Goal: Check status: Check status

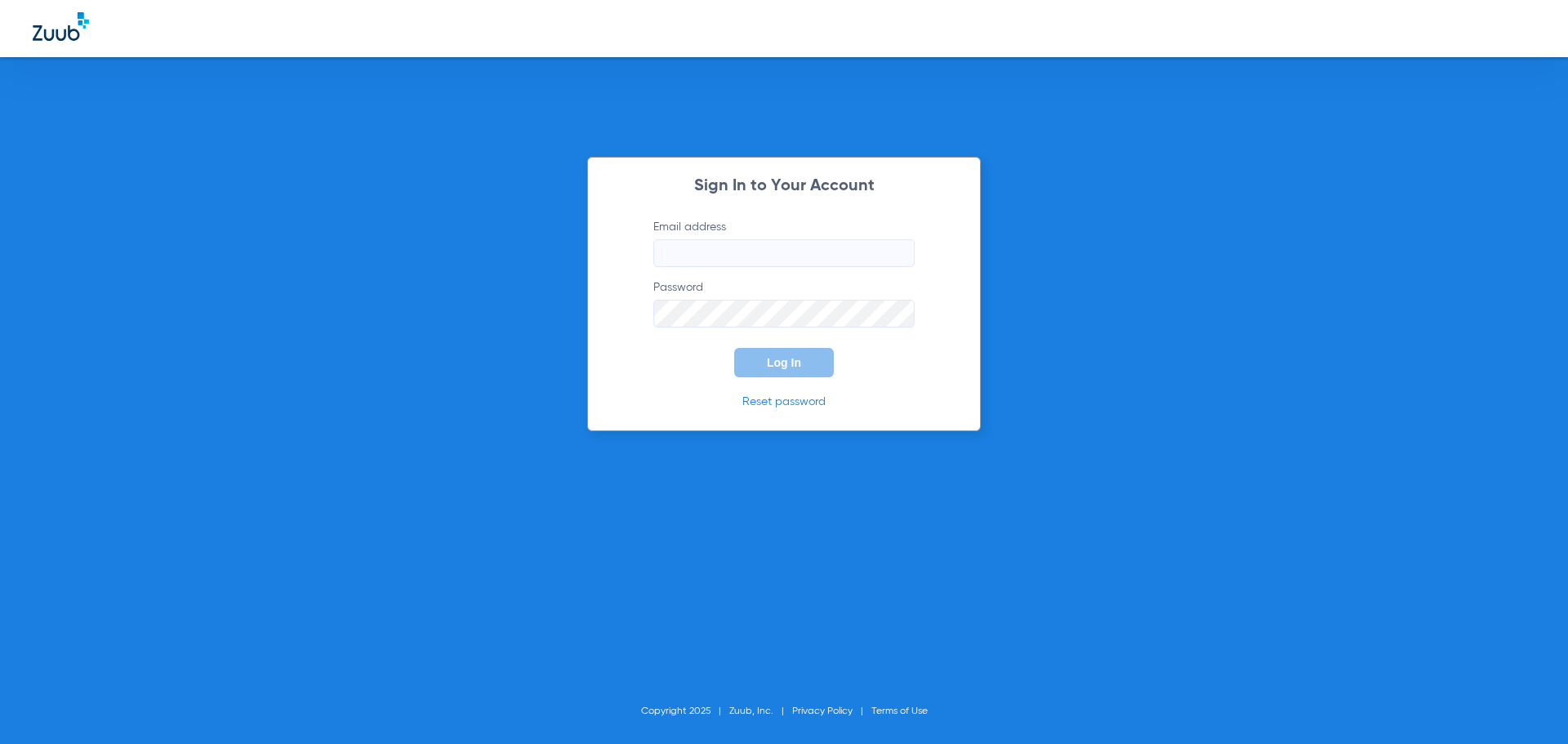
click at [690, 258] on input "Email address" at bounding box center [783, 252] width 261 height 28
type input "jesup.fd2@mydentalpartners.com"
click at [767, 376] on button "Log In" at bounding box center [784, 362] width 100 height 29
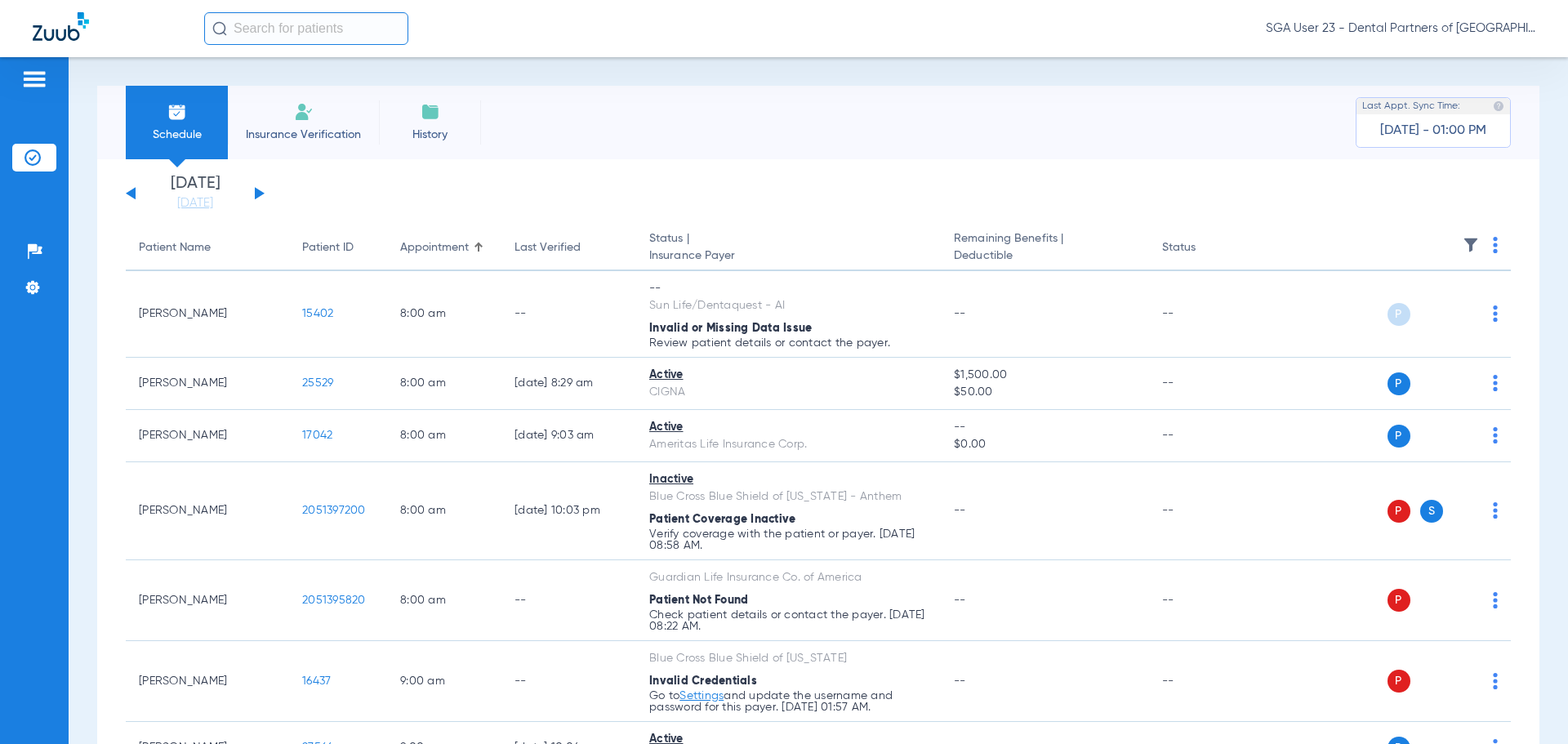
click at [260, 194] on button at bounding box center [260, 194] width 10 height 12
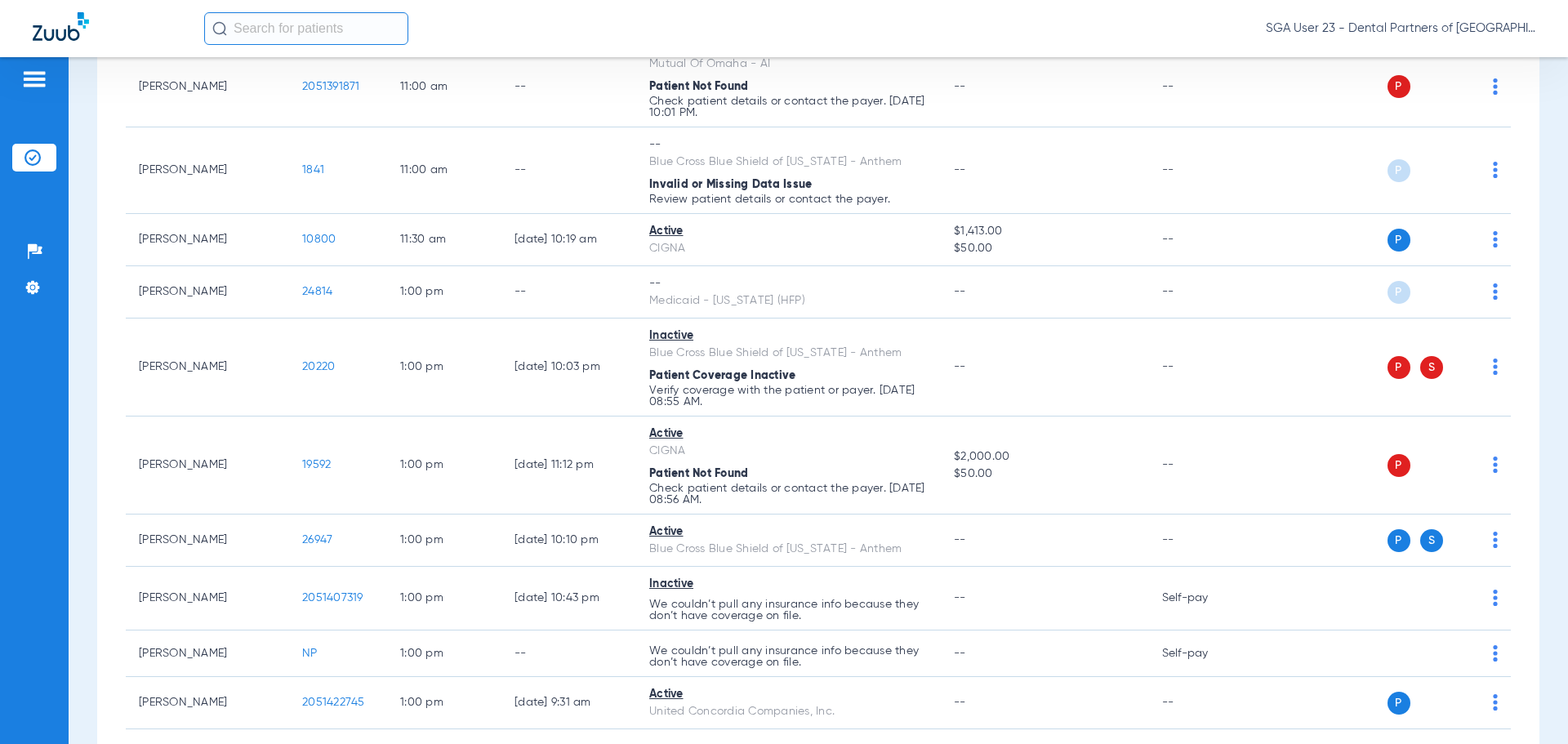
scroll to position [1551, 0]
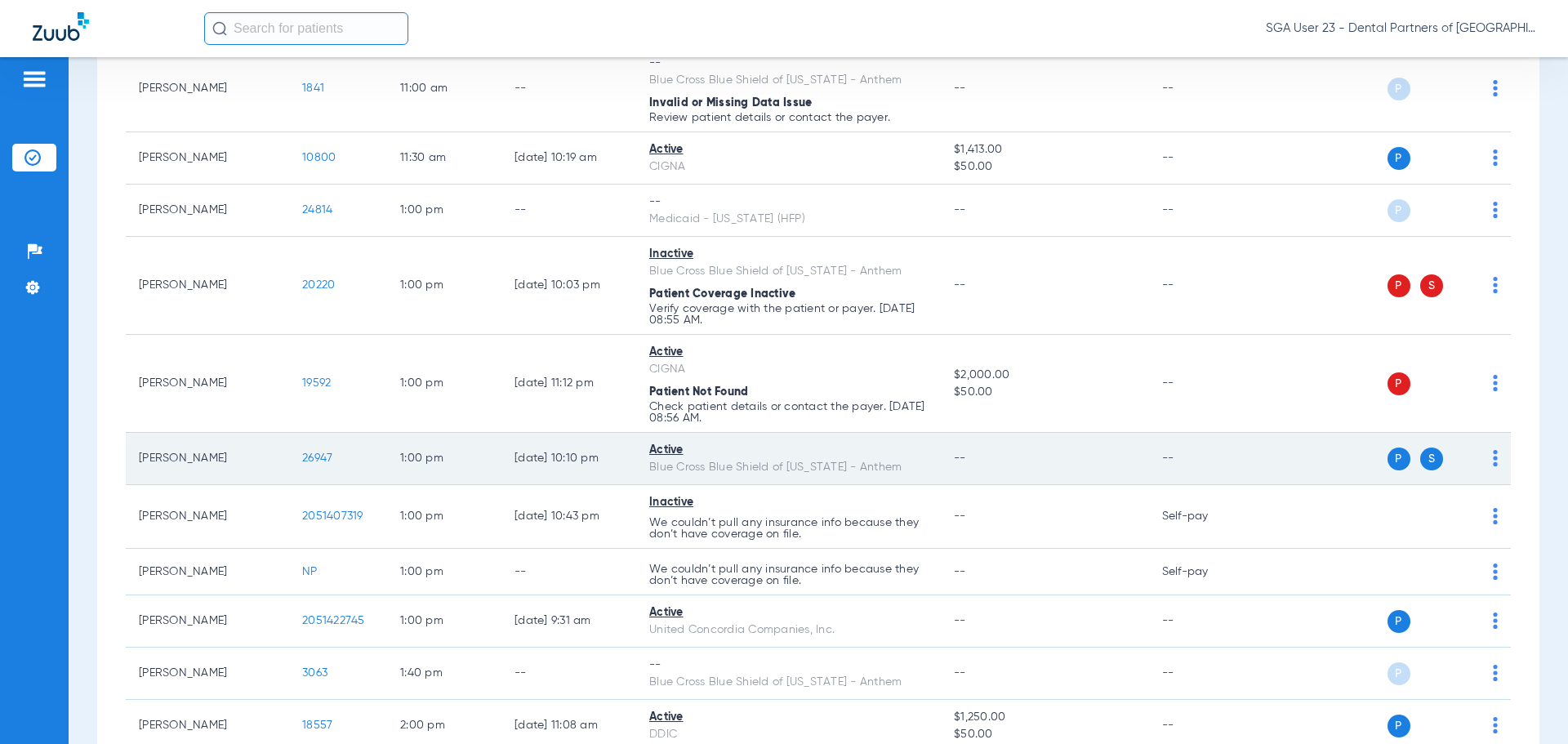
click at [323, 458] on span "26947" at bounding box center [318, 458] width 30 height 12
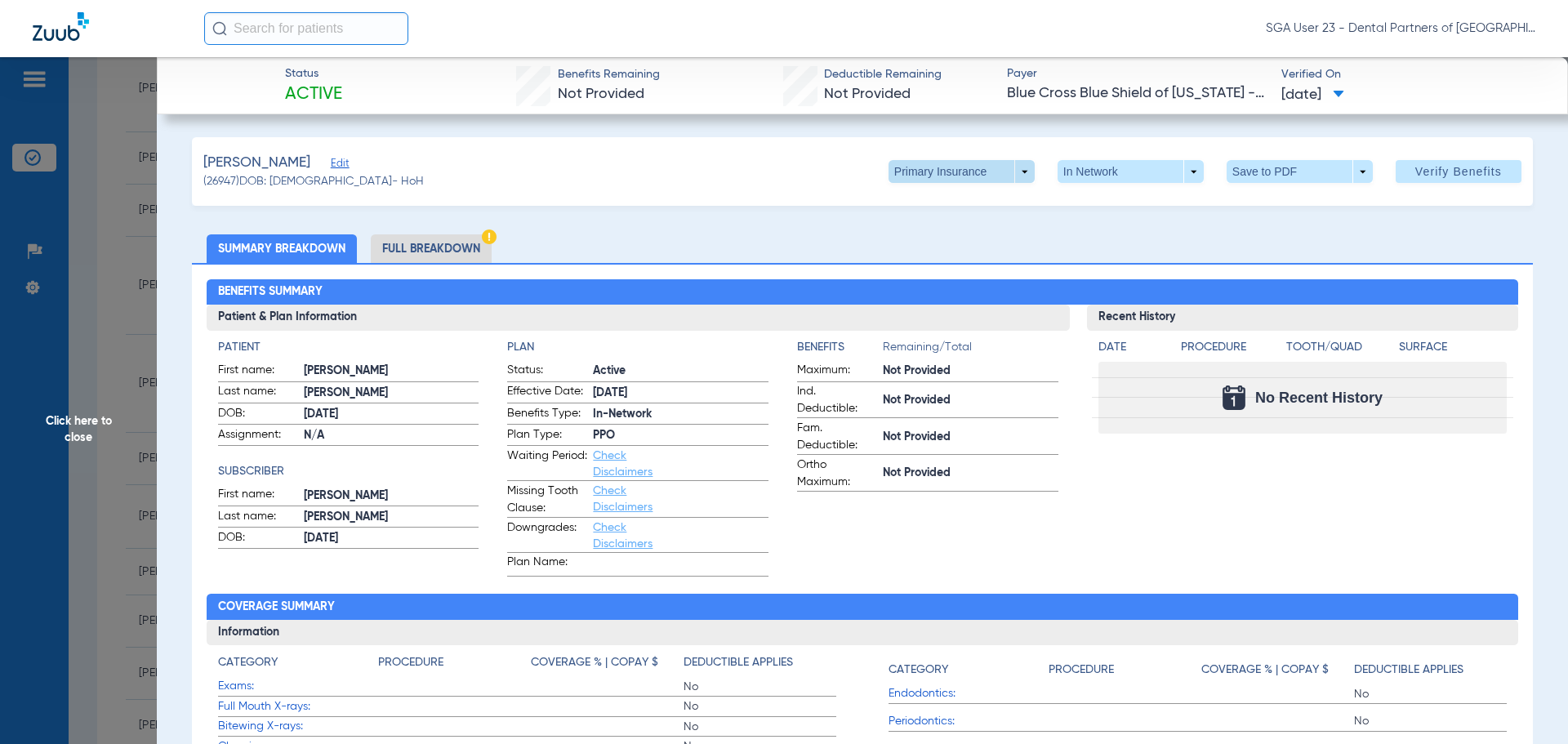
click at [1008, 169] on span at bounding box center [961, 171] width 146 height 23
click at [949, 236] on span "Secondary Insurance" at bounding box center [944, 236] width 108 height 12
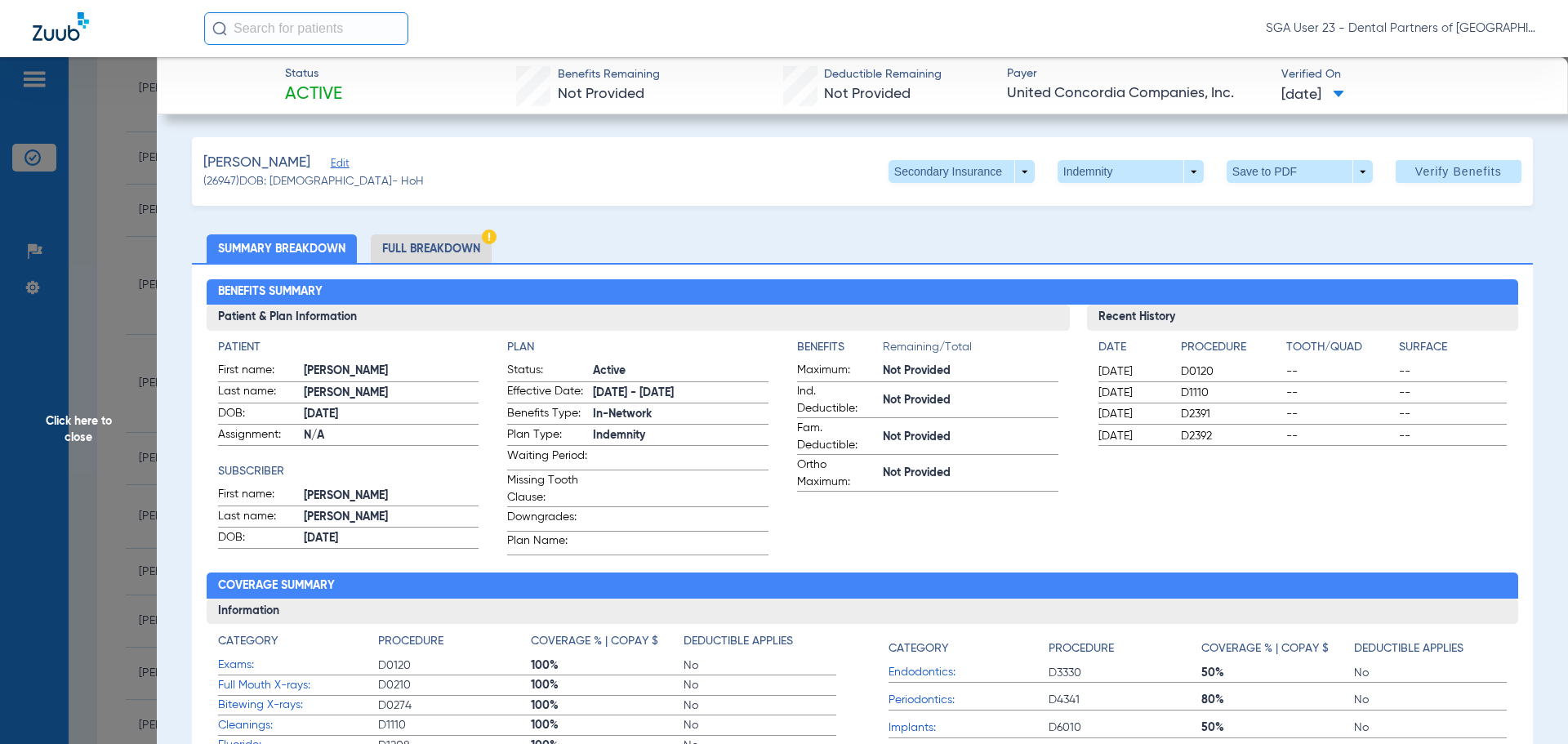
drag, startPoint x: 1334, startPoint y: 526, endPoint x: 437, endPoint y: 382, distance: 908.5
click at [1319, 519] on div "Recent History Date Procedure Tooth/Quad Surface 09/04/2024 D0120 -- -- 09/04/2…" at bounding box center [1302, 429] width 432 height 251
click at [95, 419] on span "Click here to close" at bounding box center [78, 429] width 157 height 744
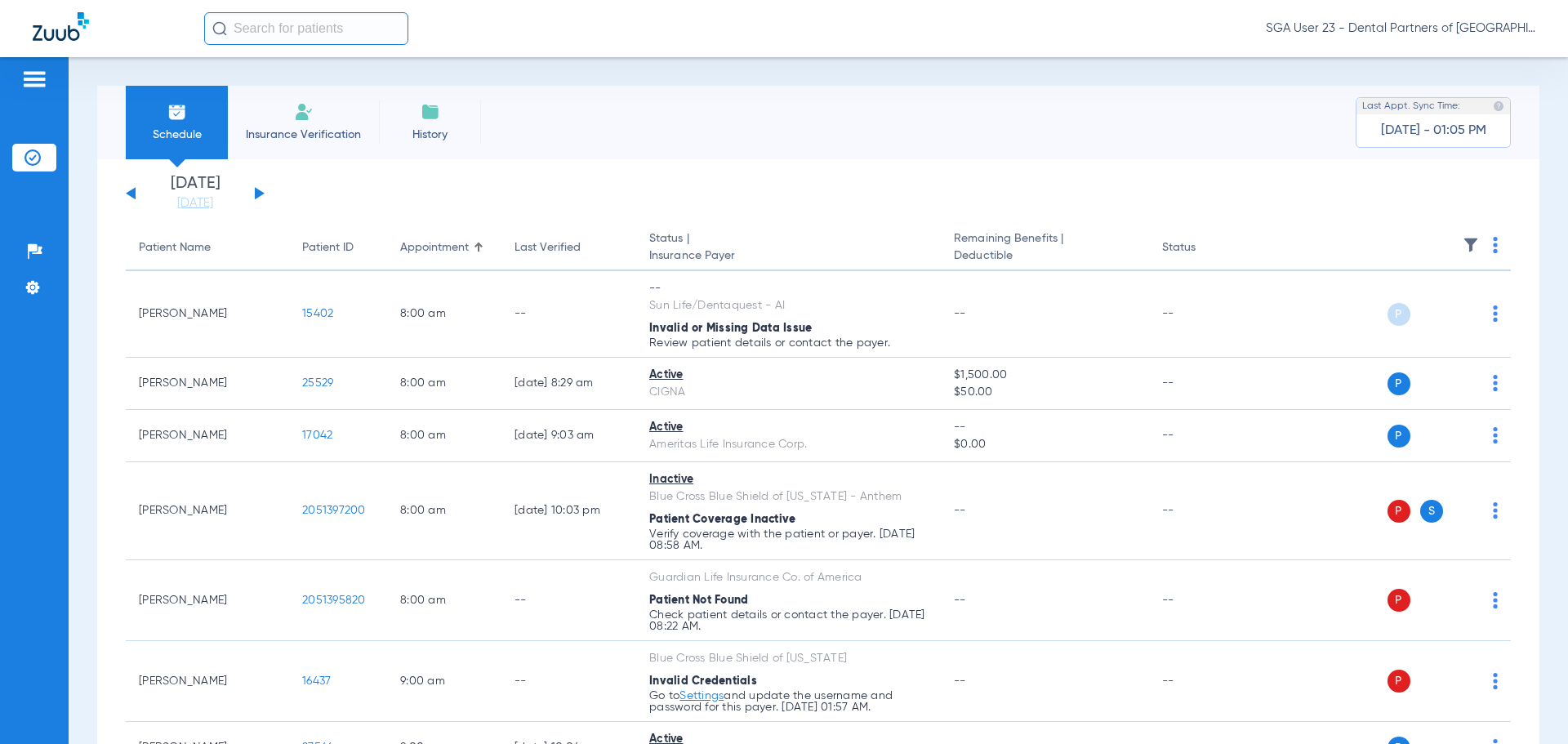
click at [258, 195] on button at bounding box center [260, 194] width 10 height 12
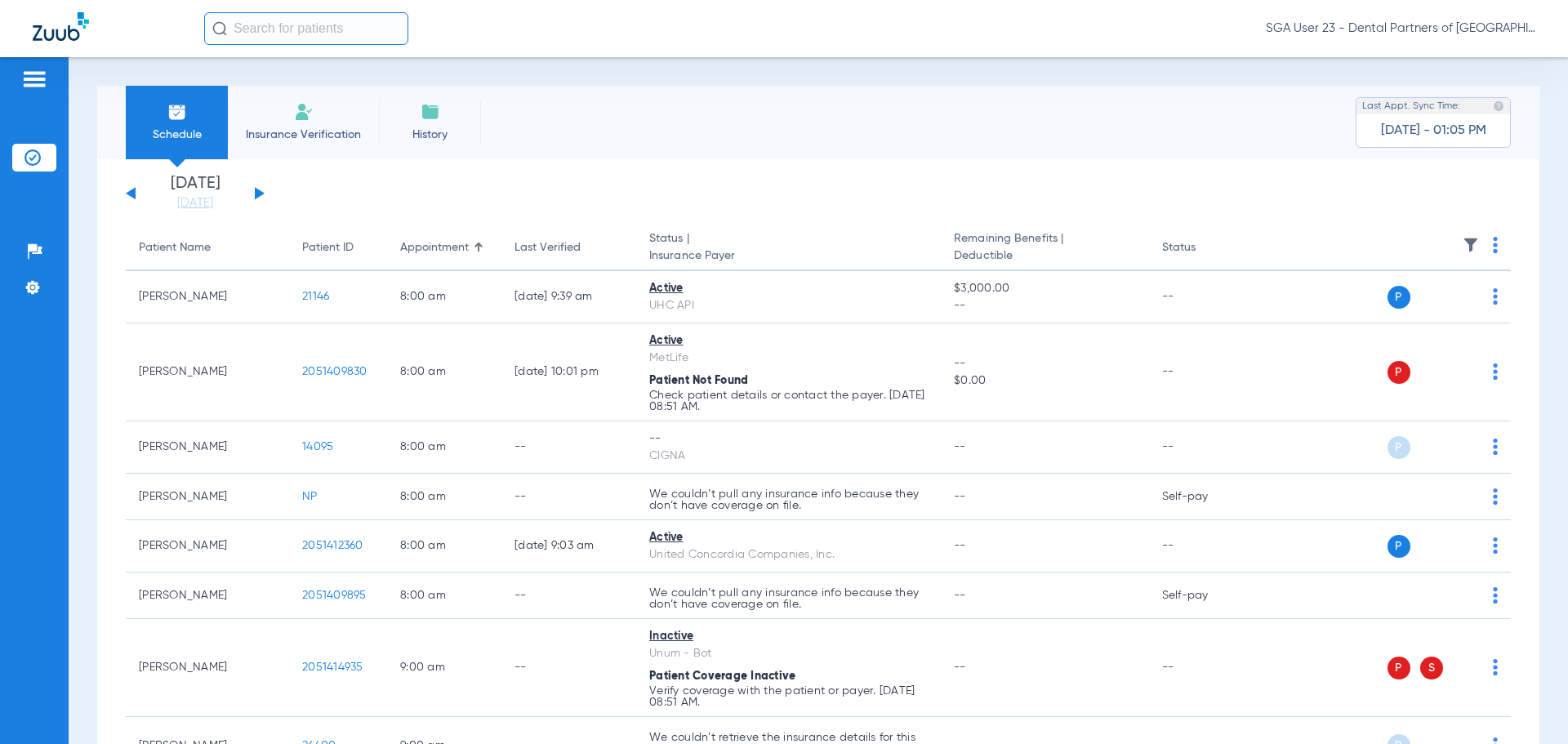
click at [1300, 248] on th at bounding box center [1385, 248] width 252 height 45
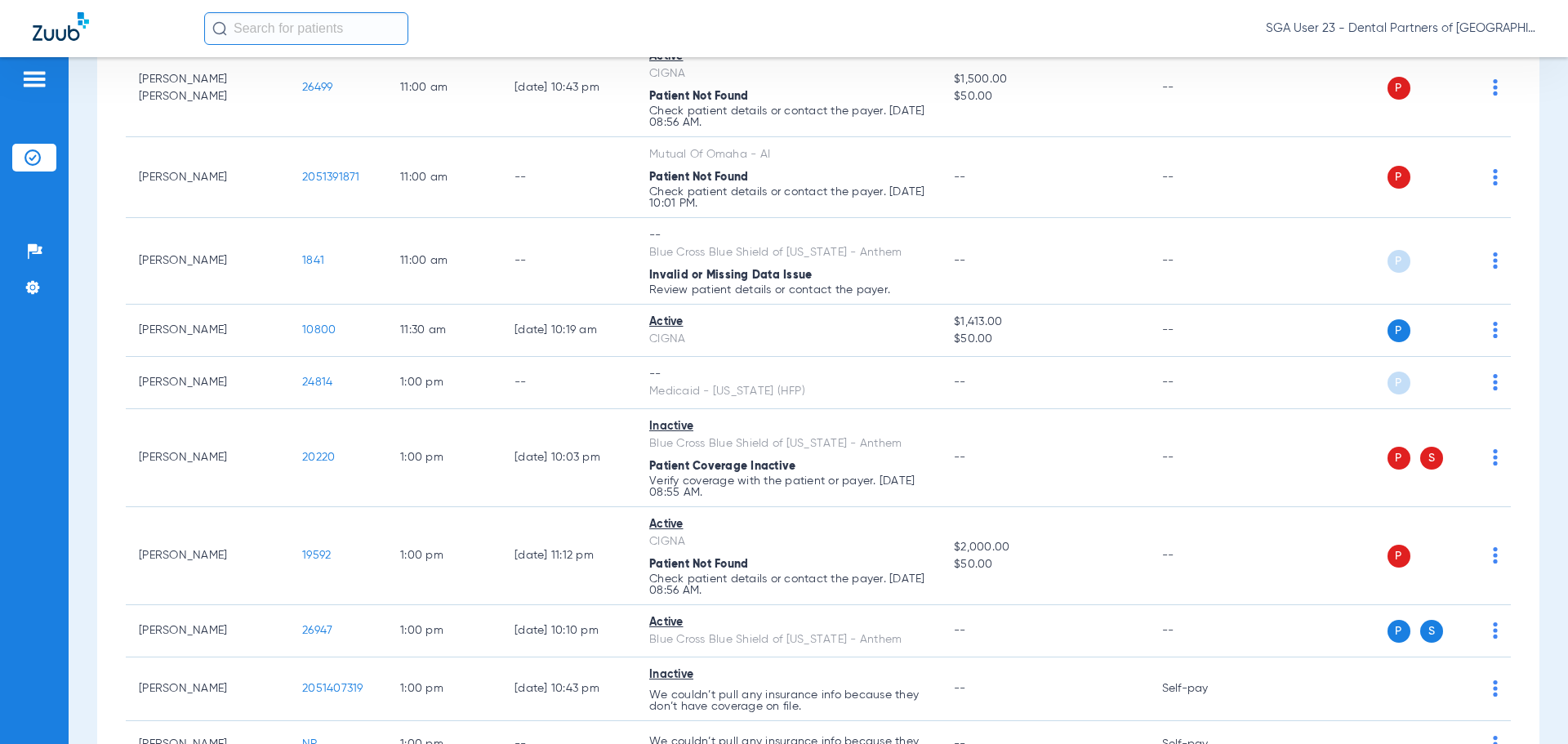
scroll to position [1388, 0]
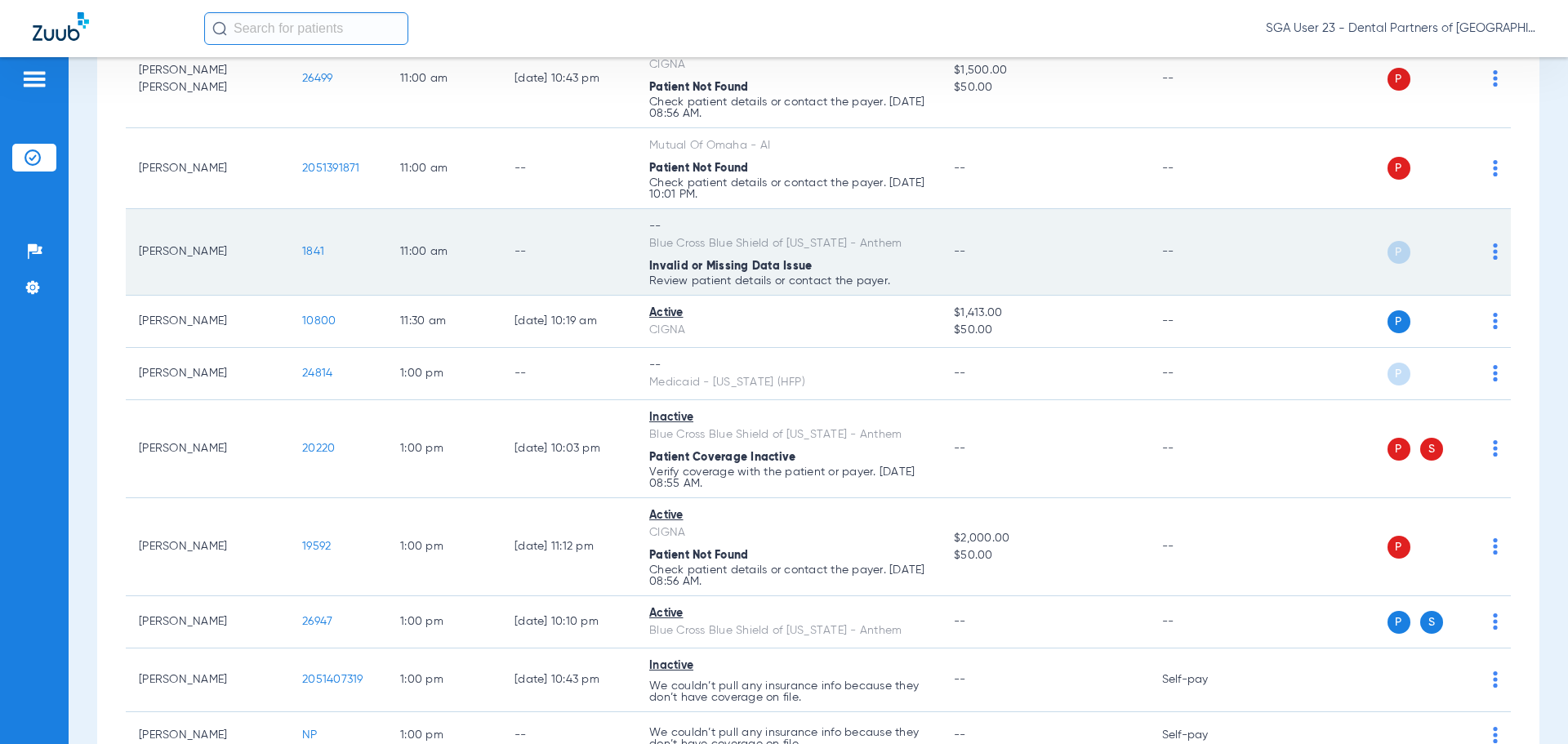
drag, startPoint x: 1254, startPoint y: 313, endPoint x: 1216, endPoint y: 292, distance: 43.4
click at [1259, 313] on div "P S" at bounding box center [1379, 322] width 239 height 23
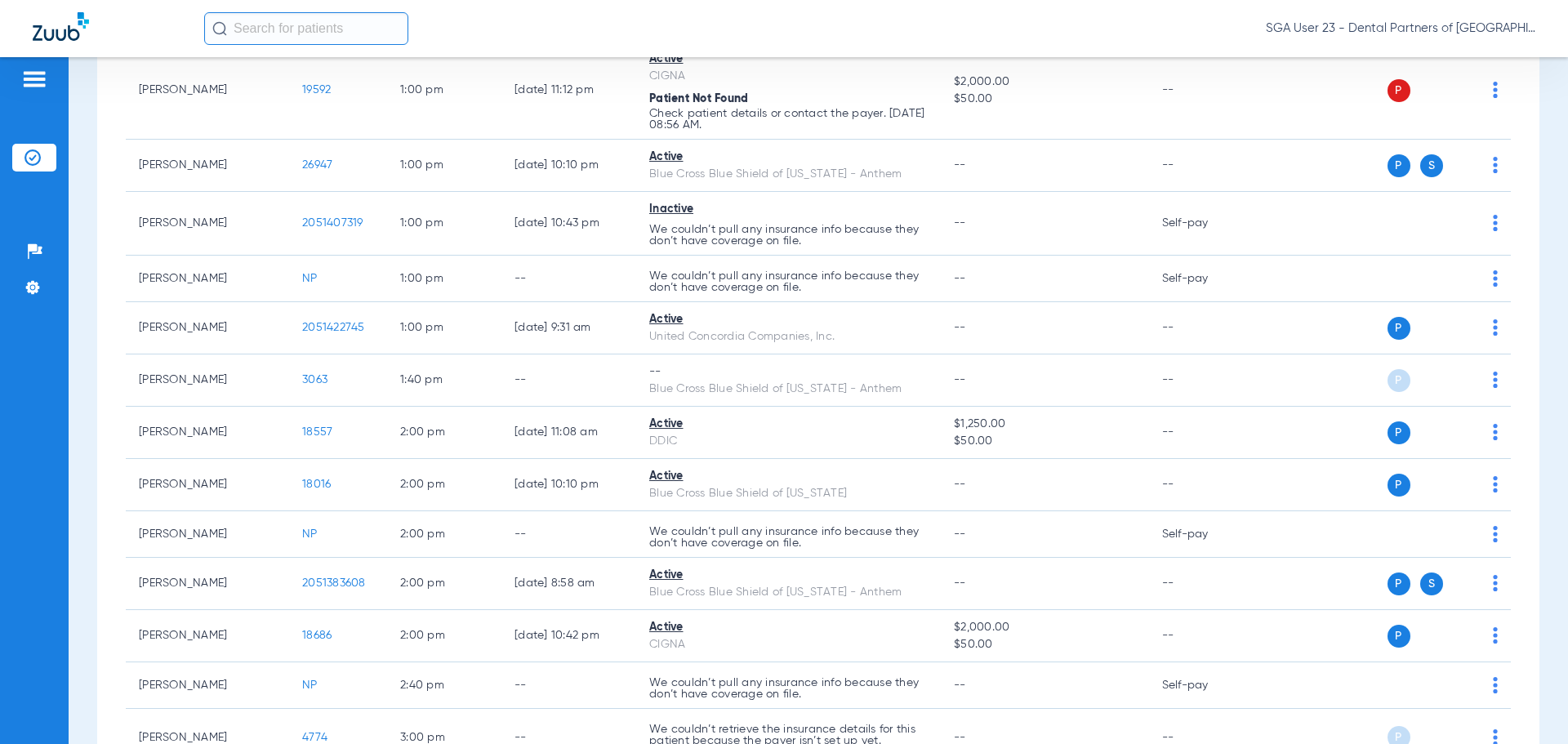
scroll to position [1878, 0]
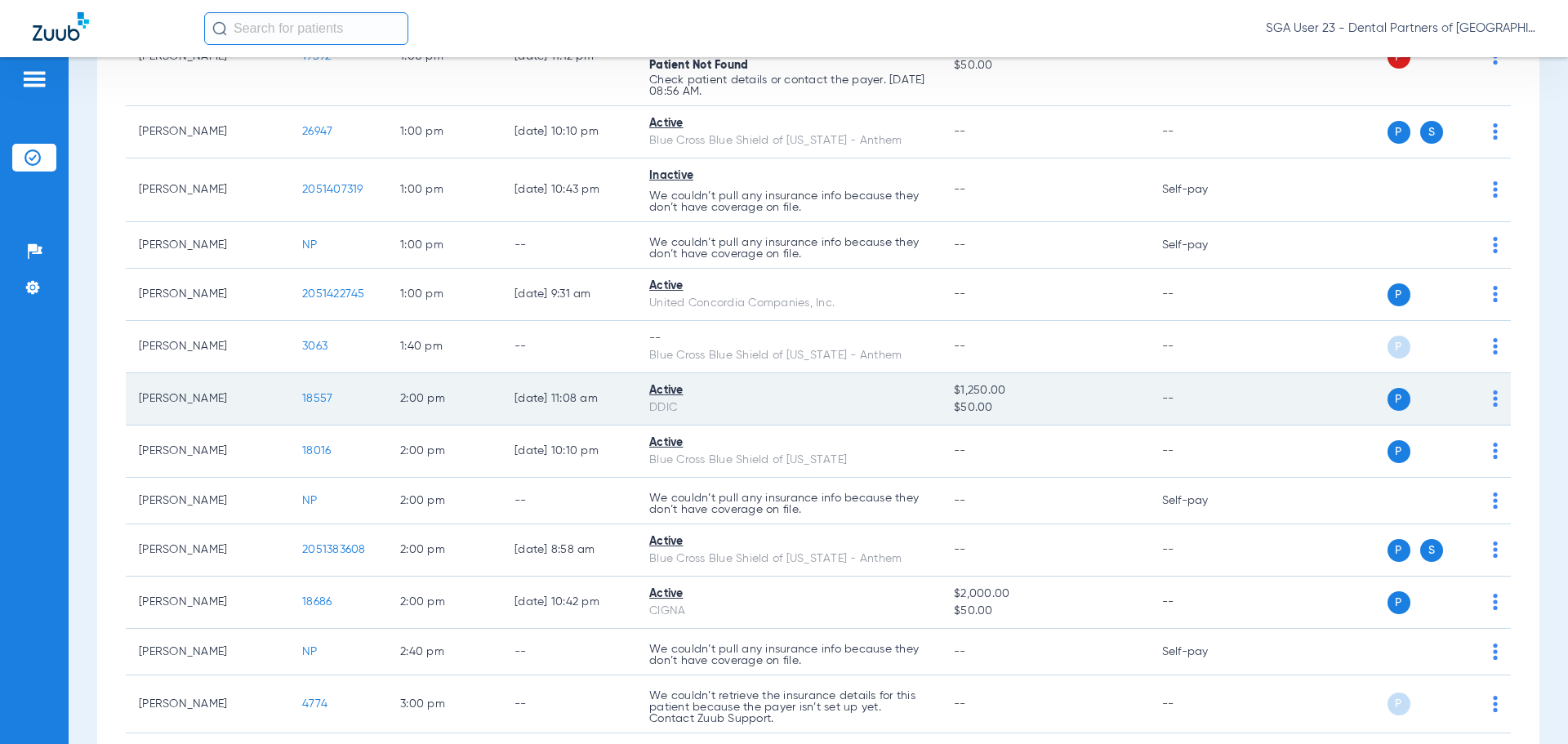
click at [318, 401] on span "18557" at bounding box center [318, 398] width 30 height 12
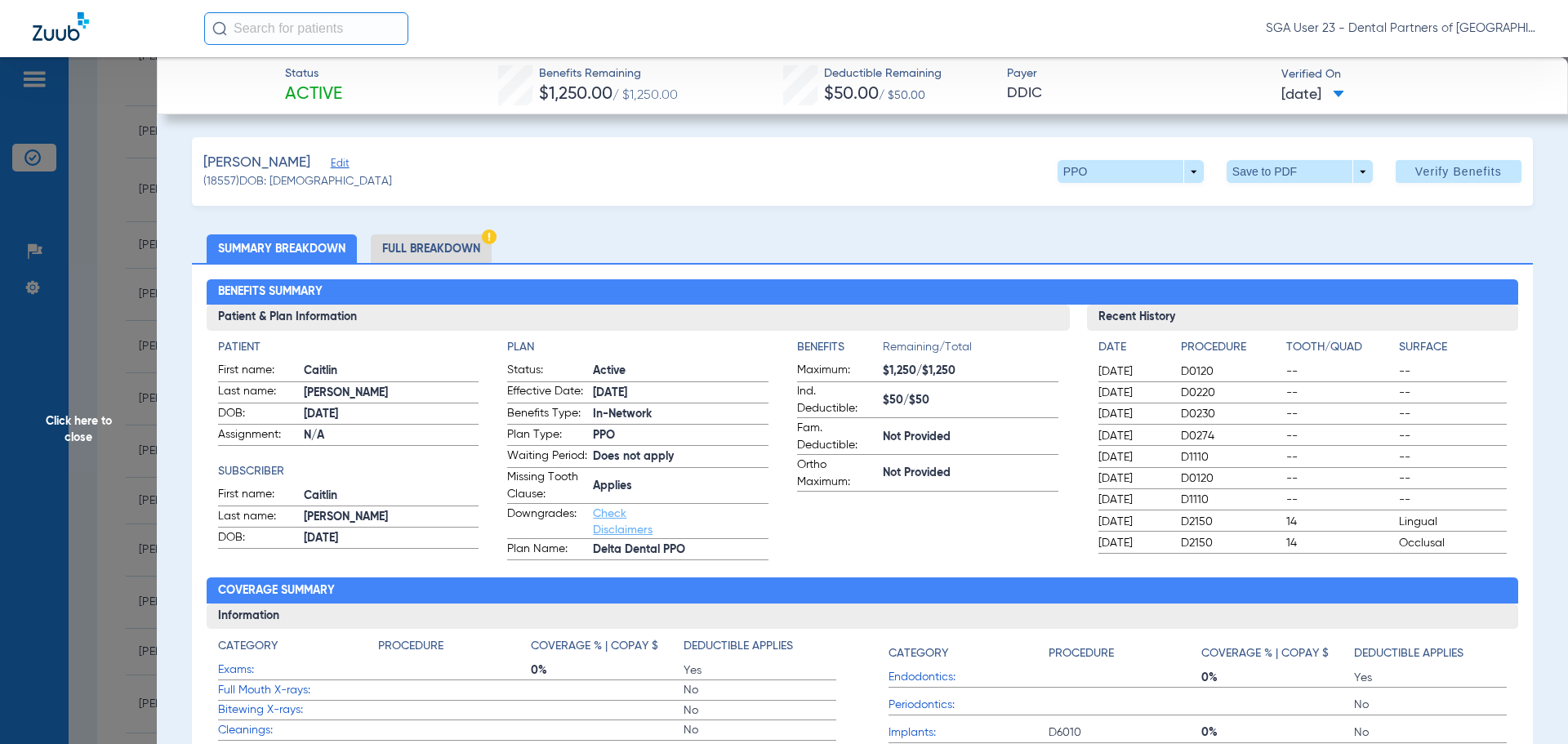
click at [1259, 244] on ul "Summary Breakdown Full Breakdown" at bounding box center [862, 249] width 1341 height 29
click at [103, 432] on span "Click here to close" at bounding box center [78, 429] width 157 height 744
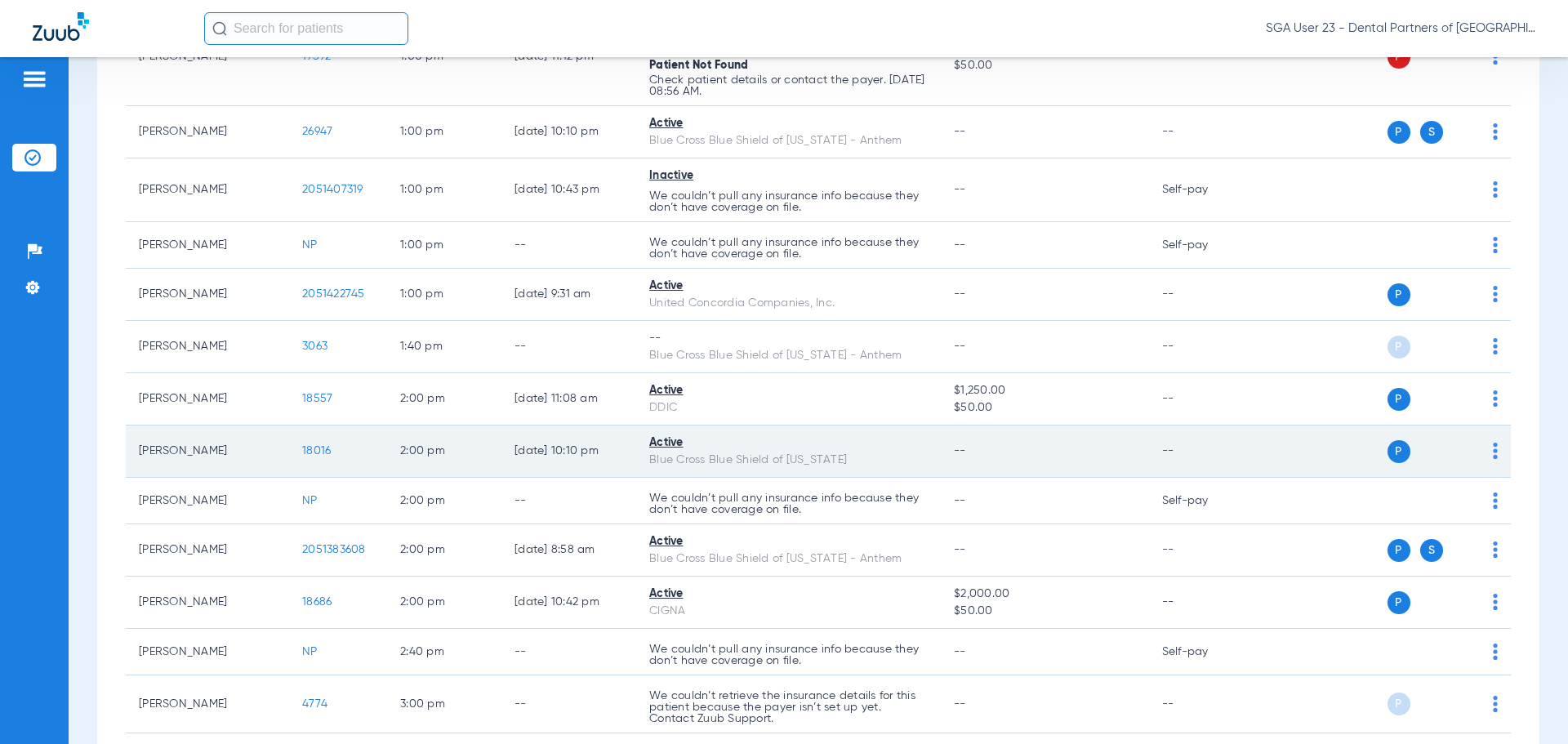
click at [310, 455] on span "18016" at bounding box center [317, 451] width 29 height 12
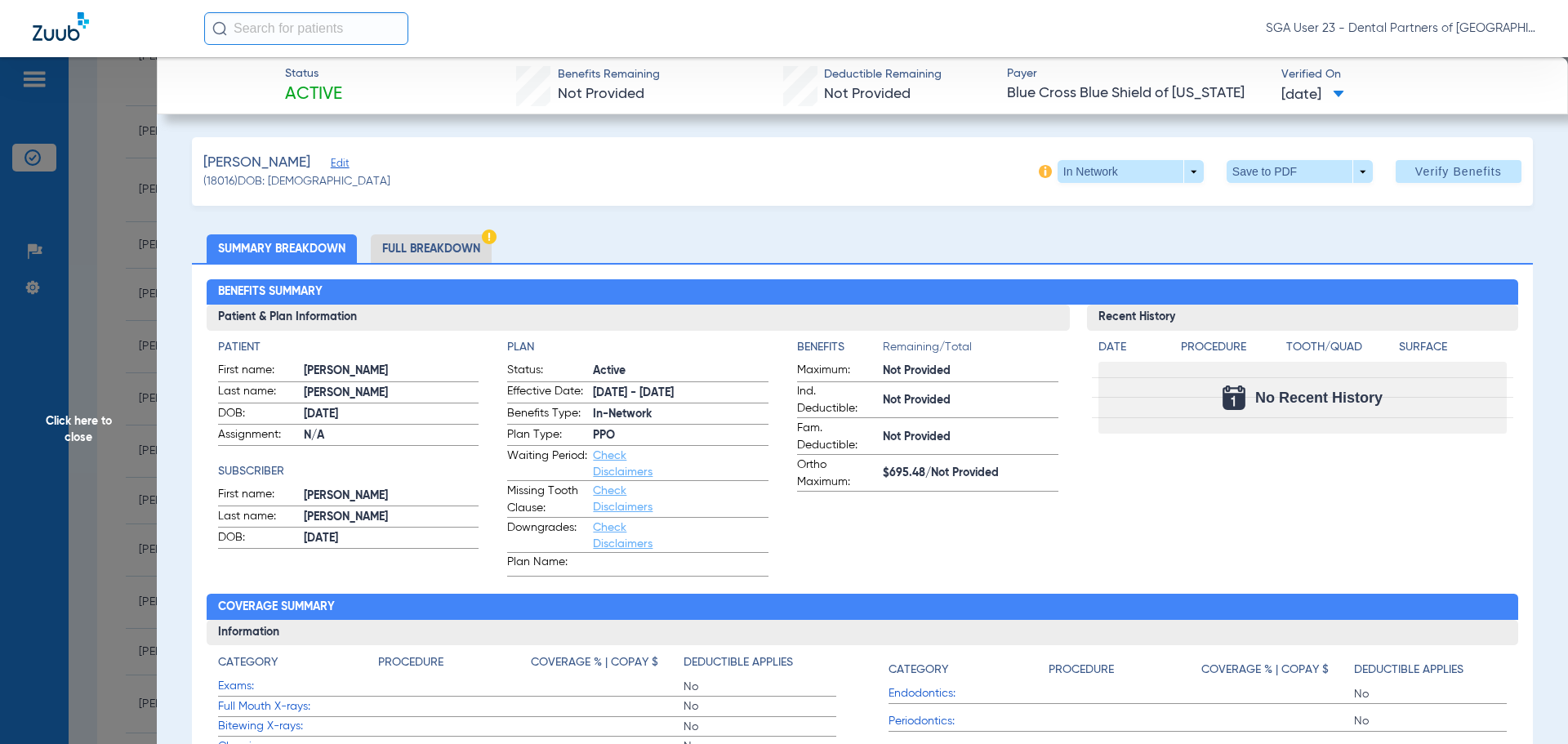
click at [1283, 524] on div "Recent History Date Procedure Tooth/Quad Surface No Recent History" at bounding box center [1302, 440] width 432 height 272
click at [63, 426] on span "Click here to close" at bounding box center [78, 429] width 157 height 744
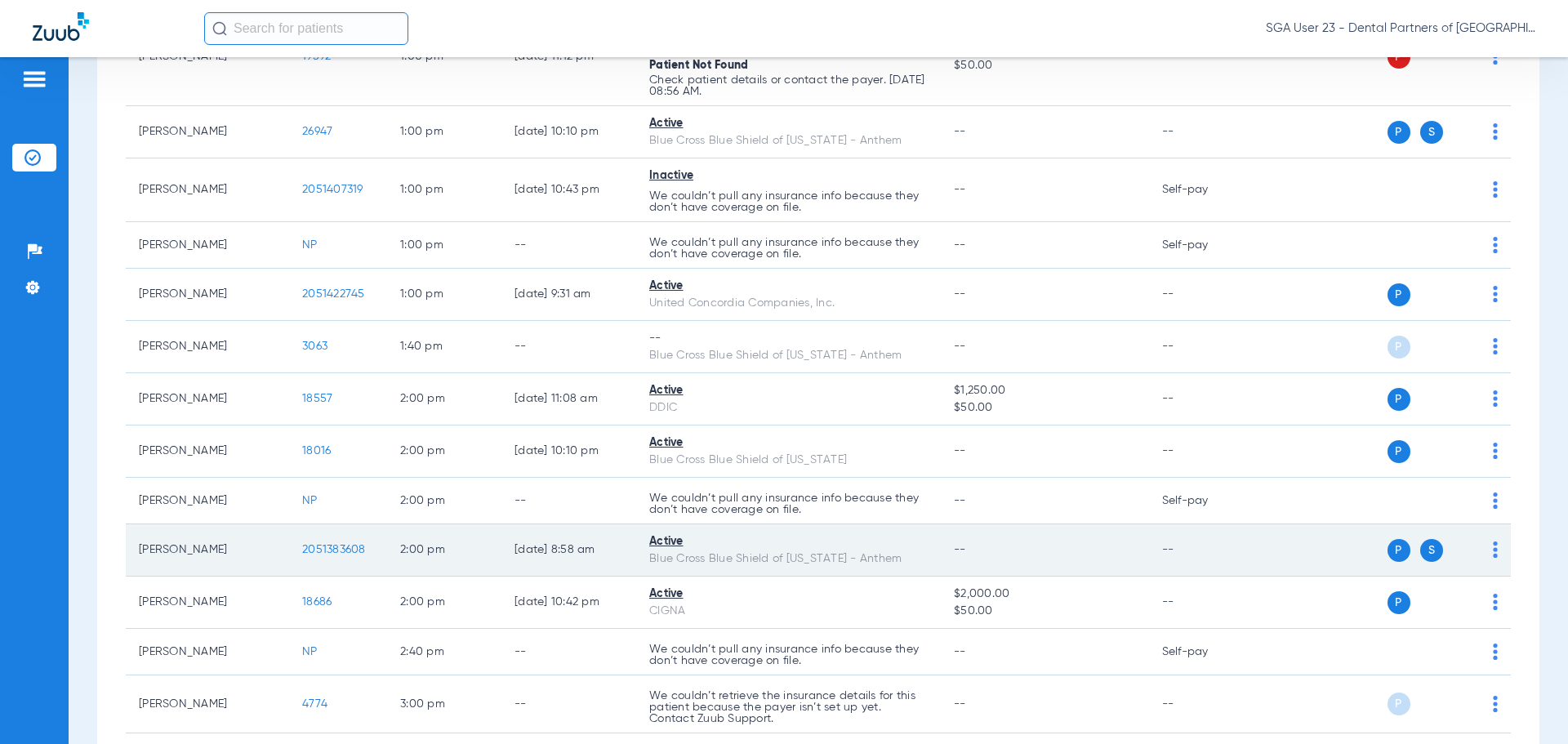
click at [354, 553] on span "2051383608" at bounding box center [334, 550] width 63 height 12
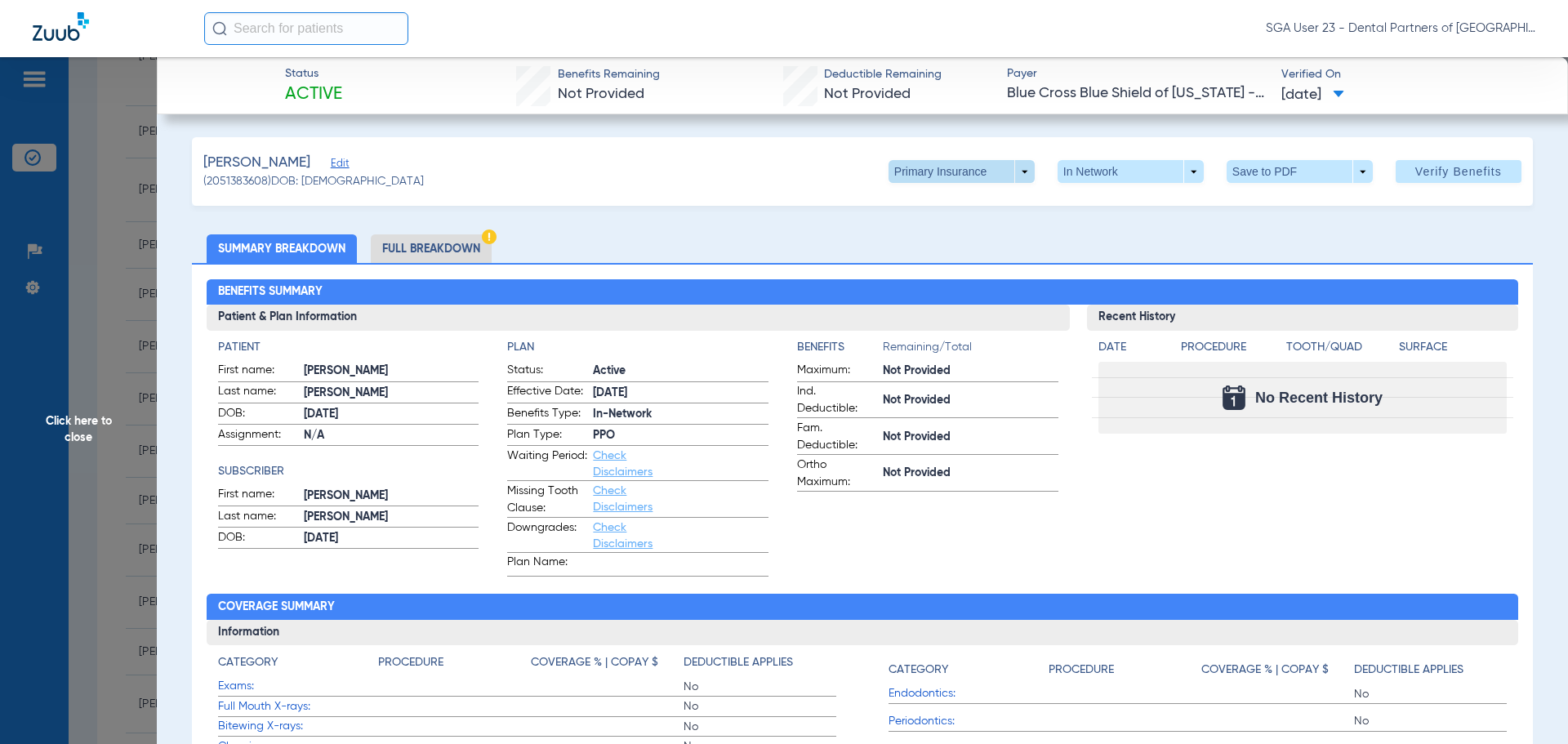
click at [1011, 169] on span at bounding box center [961, 171] width 146 height 23
click at [961, 236] on span "Secondary Insurance" at bounding box center [944, 236] width 108 height 12
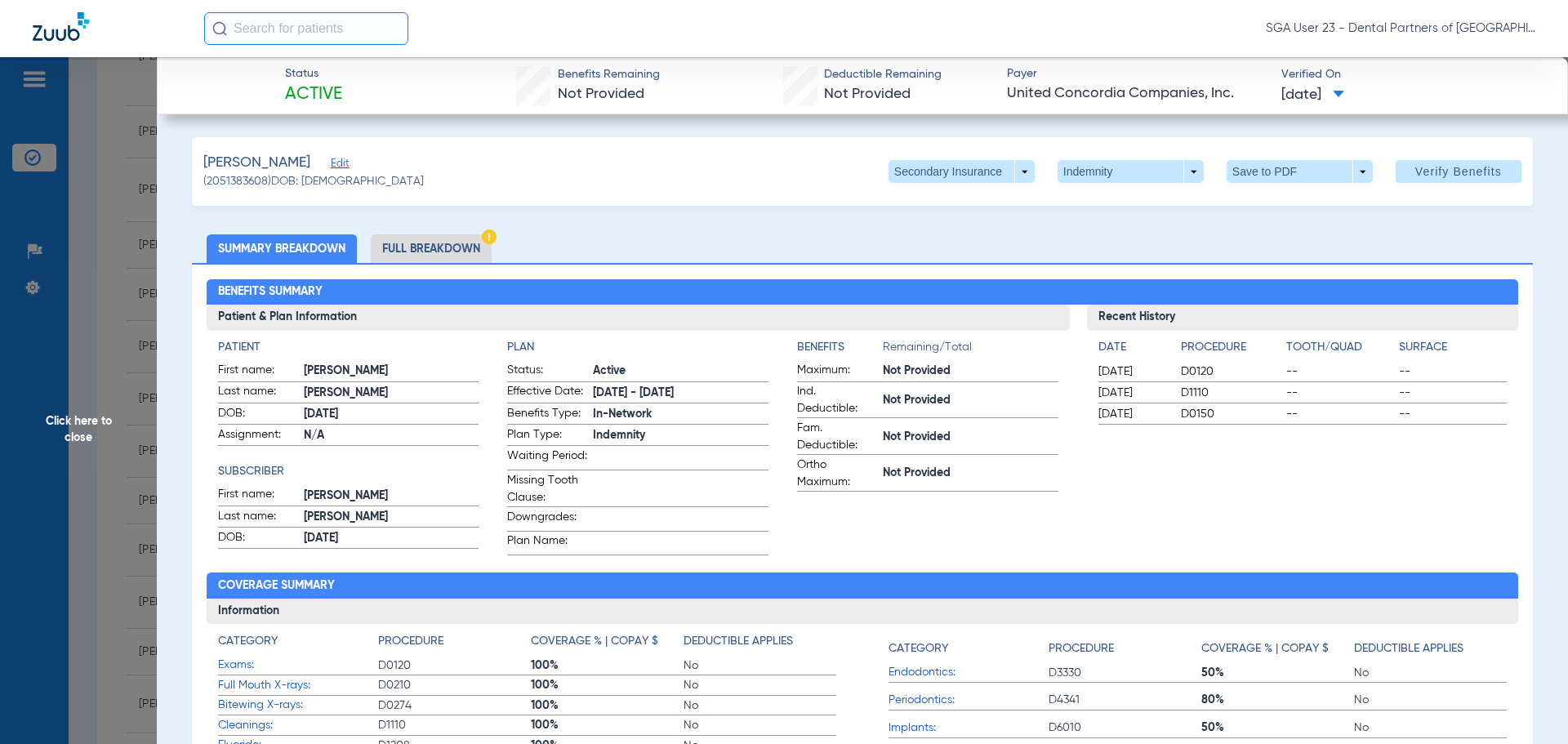
click at [112, 417] on span "Click here to close" at bounding box center [78, 429] width 157 height 744
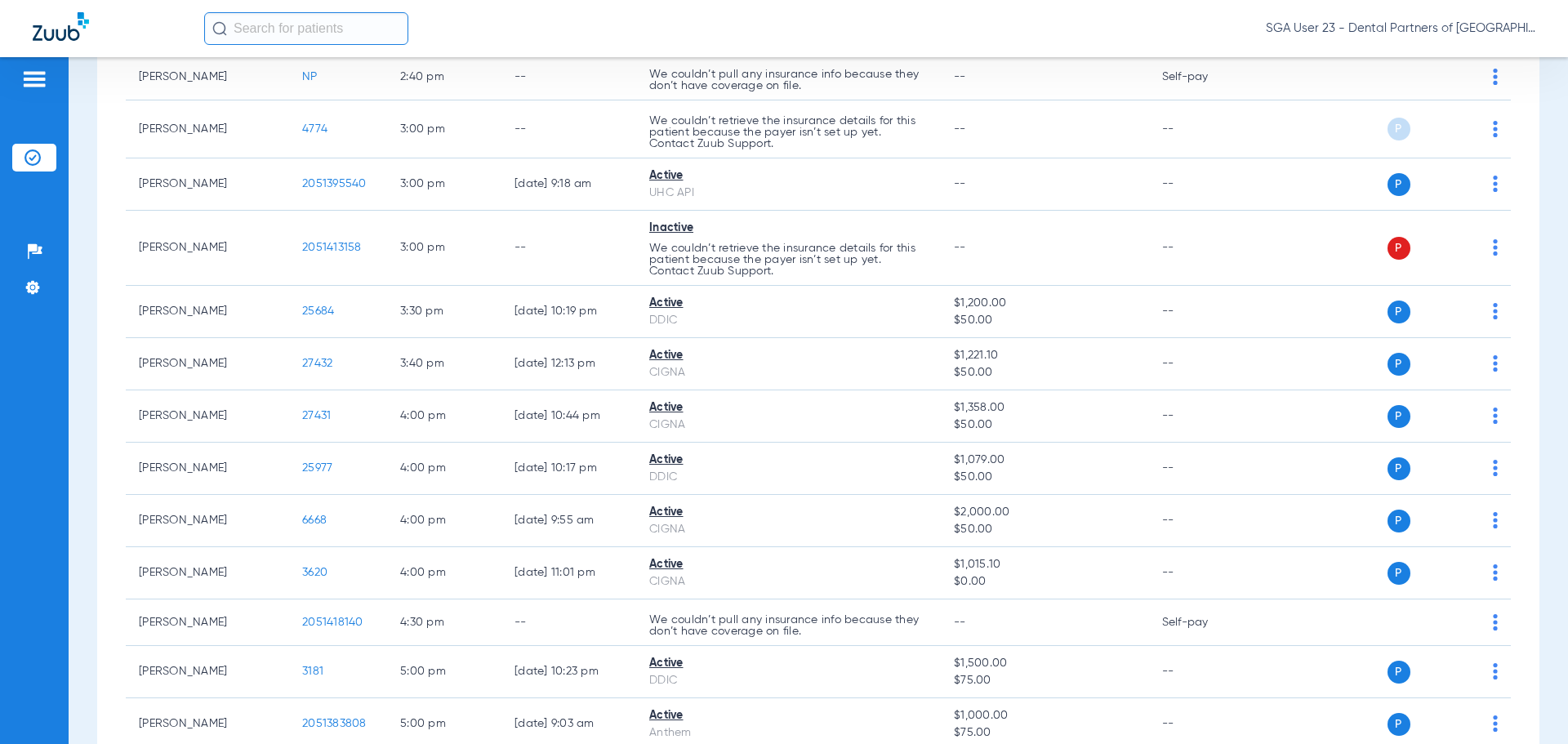
scroll to position [2534, 0]
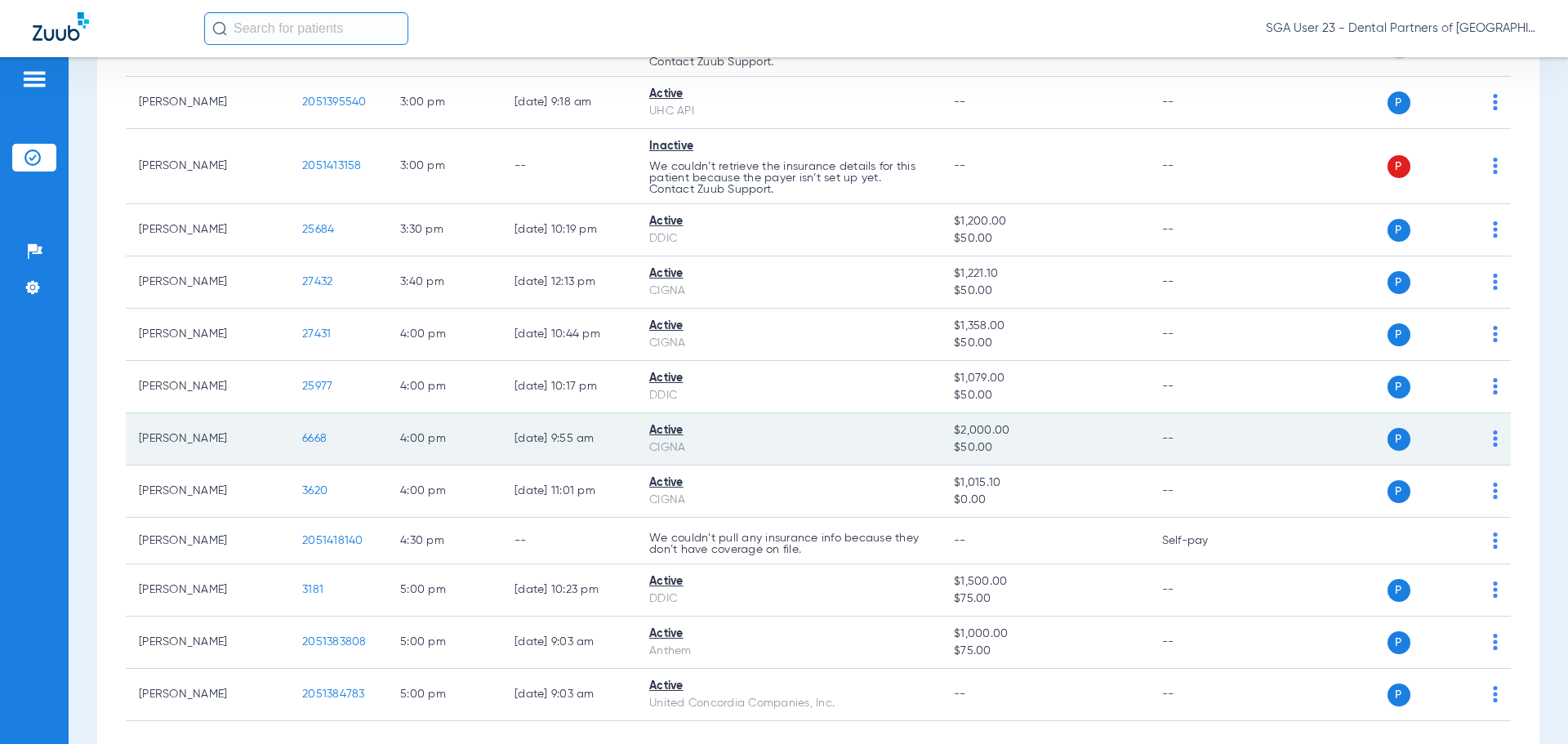
click at [312, 439] on span "6668" at bounding box center [314, 438] width 24 height 12
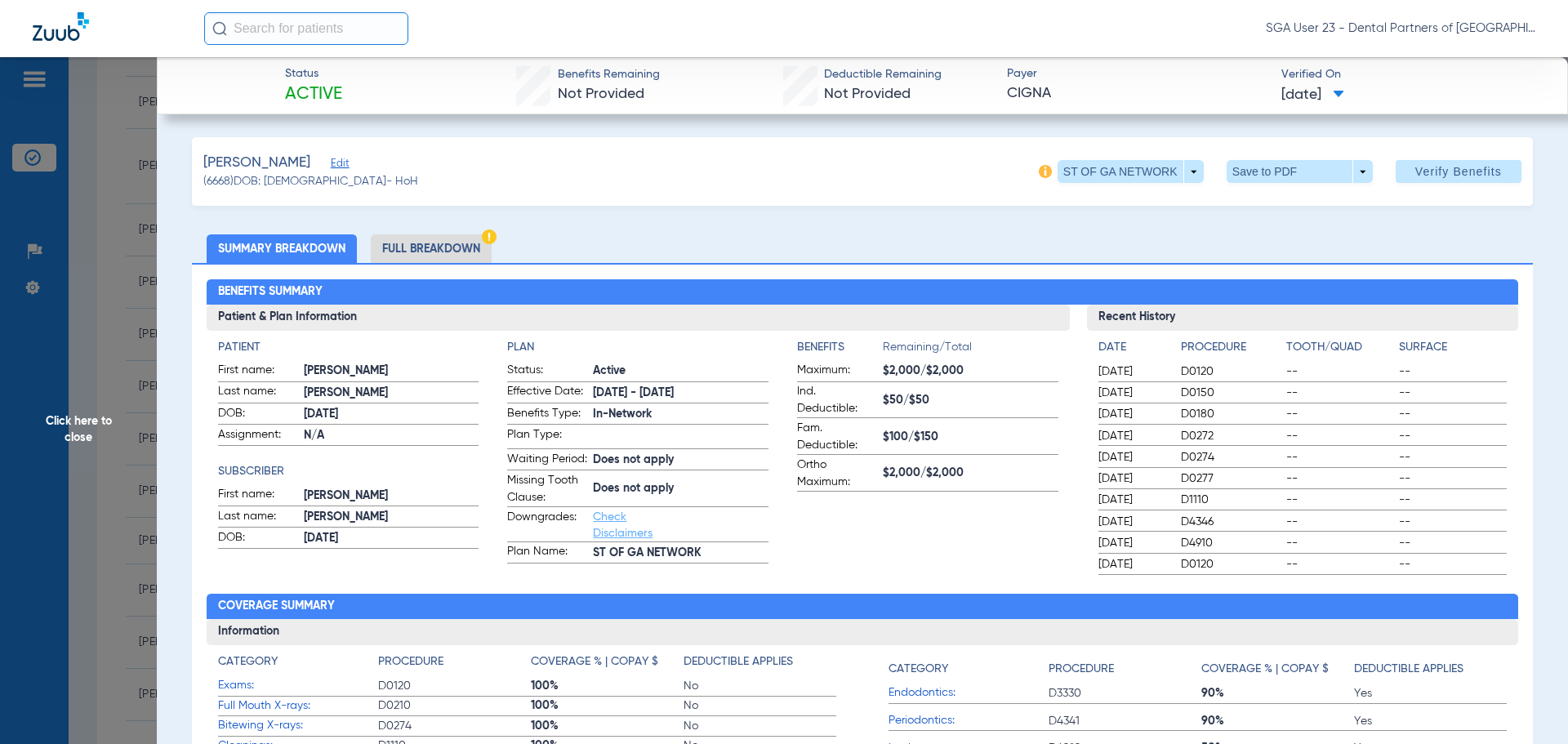
click at [82, 426] on span "Click here to close" at bounding box center [78, 429] width 157 height 744
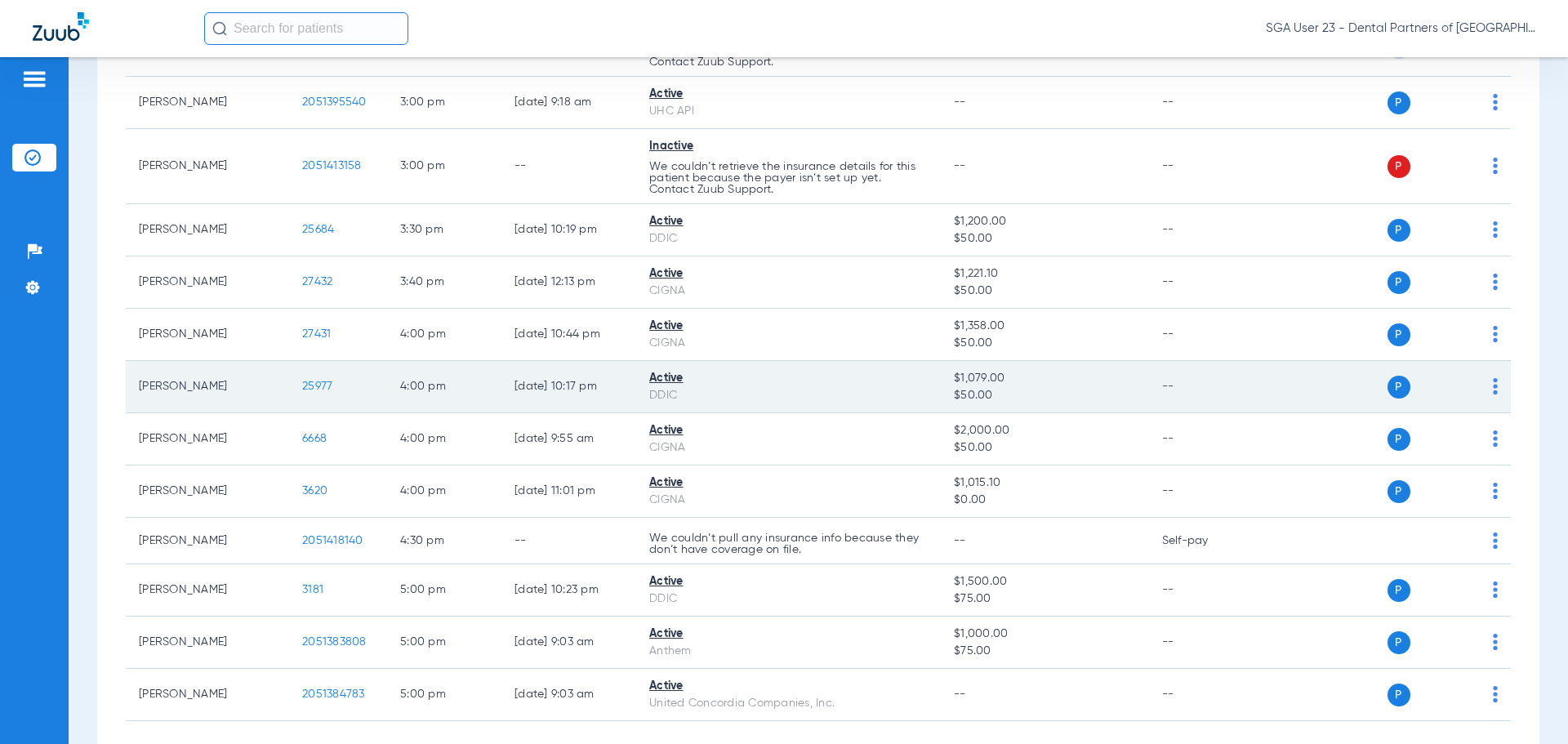
drag, startPoint x: 1308, startPoint y: 426, endPoint x: 1155, endPoint y: 376, distance: 161.0
click at [1308, 426] on td "P S" at bounding box center [1385, 439] width 252 height 53
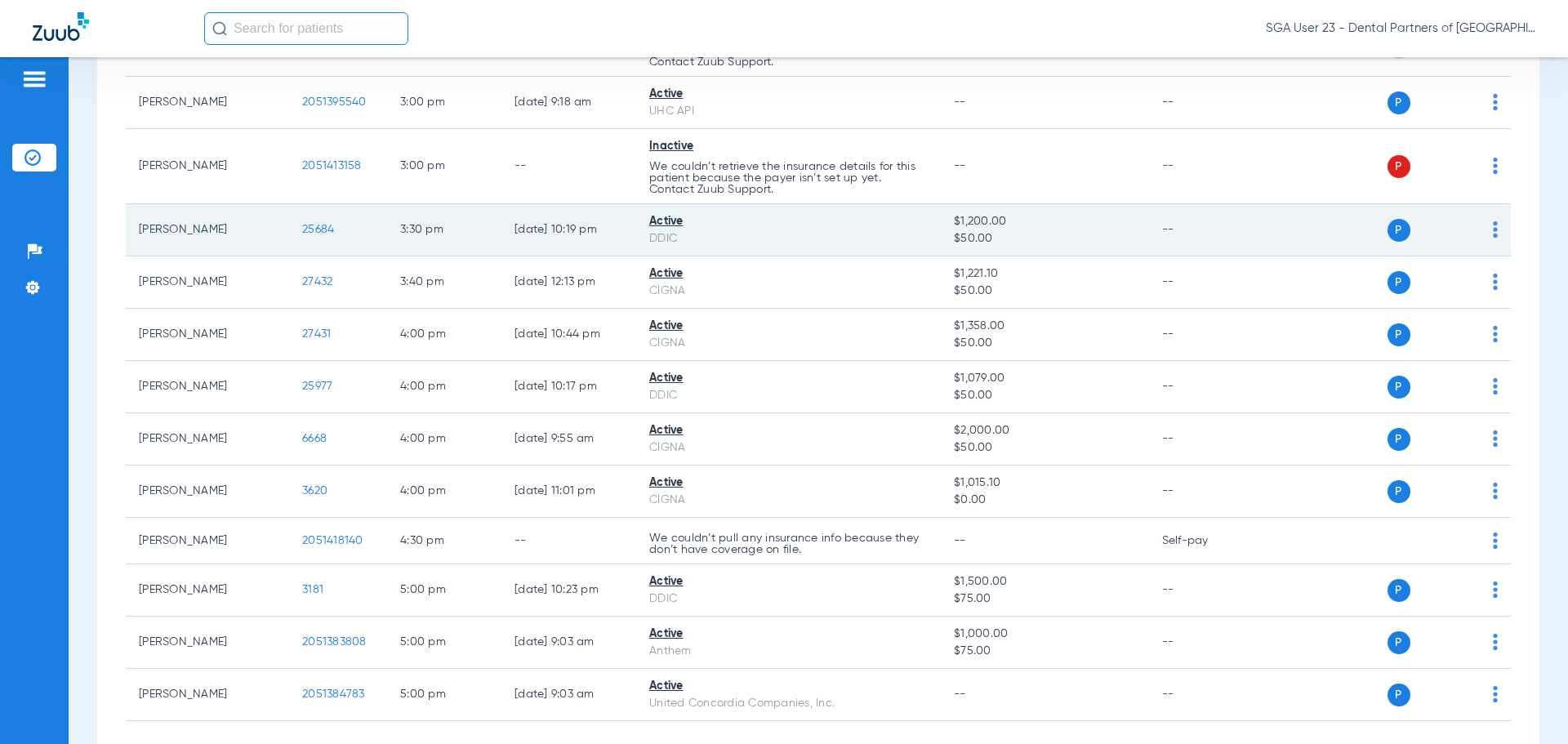
click at [323, 233] on span "25684" at bounding box center [318, 229] width 32 height 12
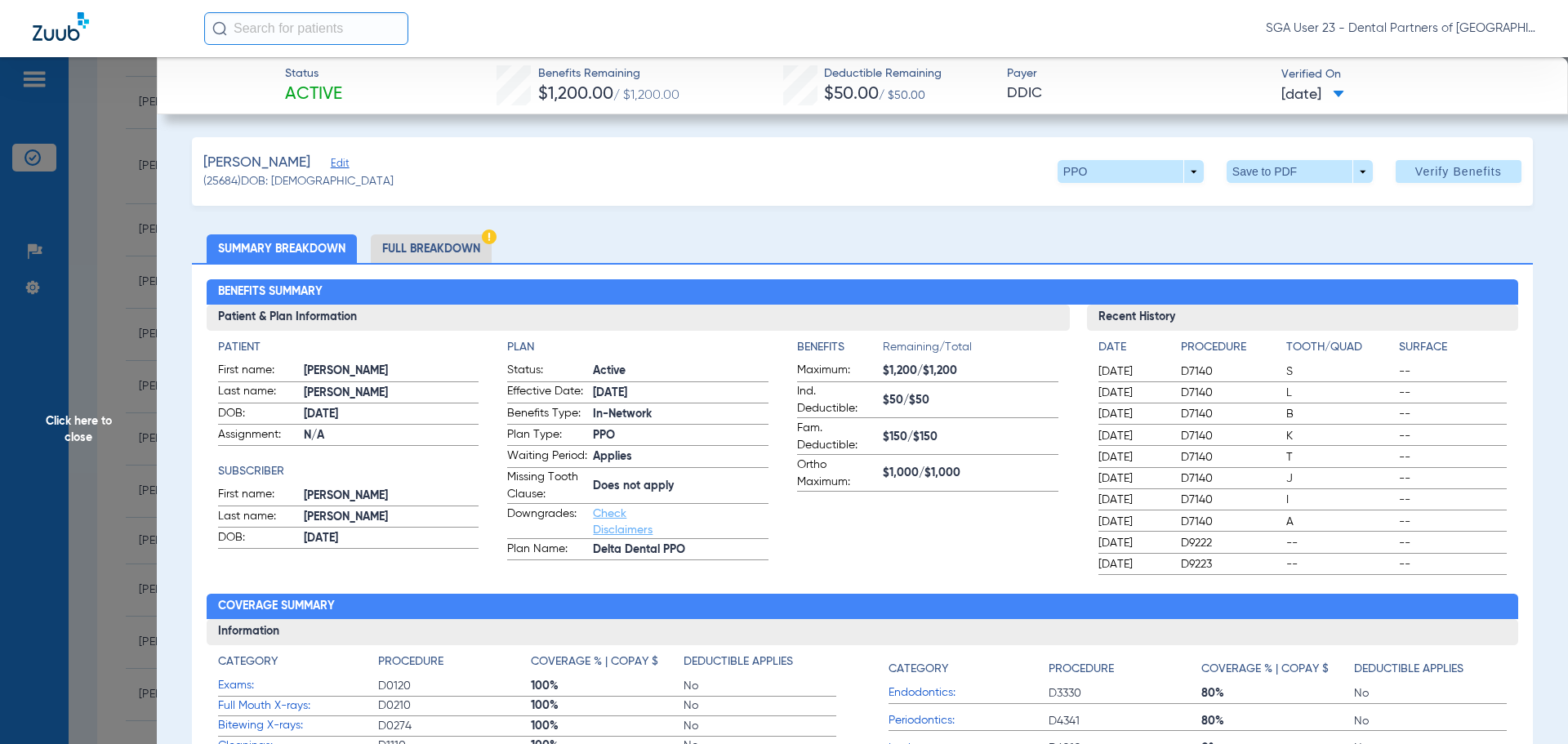
click at [1266, 477] on span "D7140" at bounding box center [1231, 478] width 100 height 16
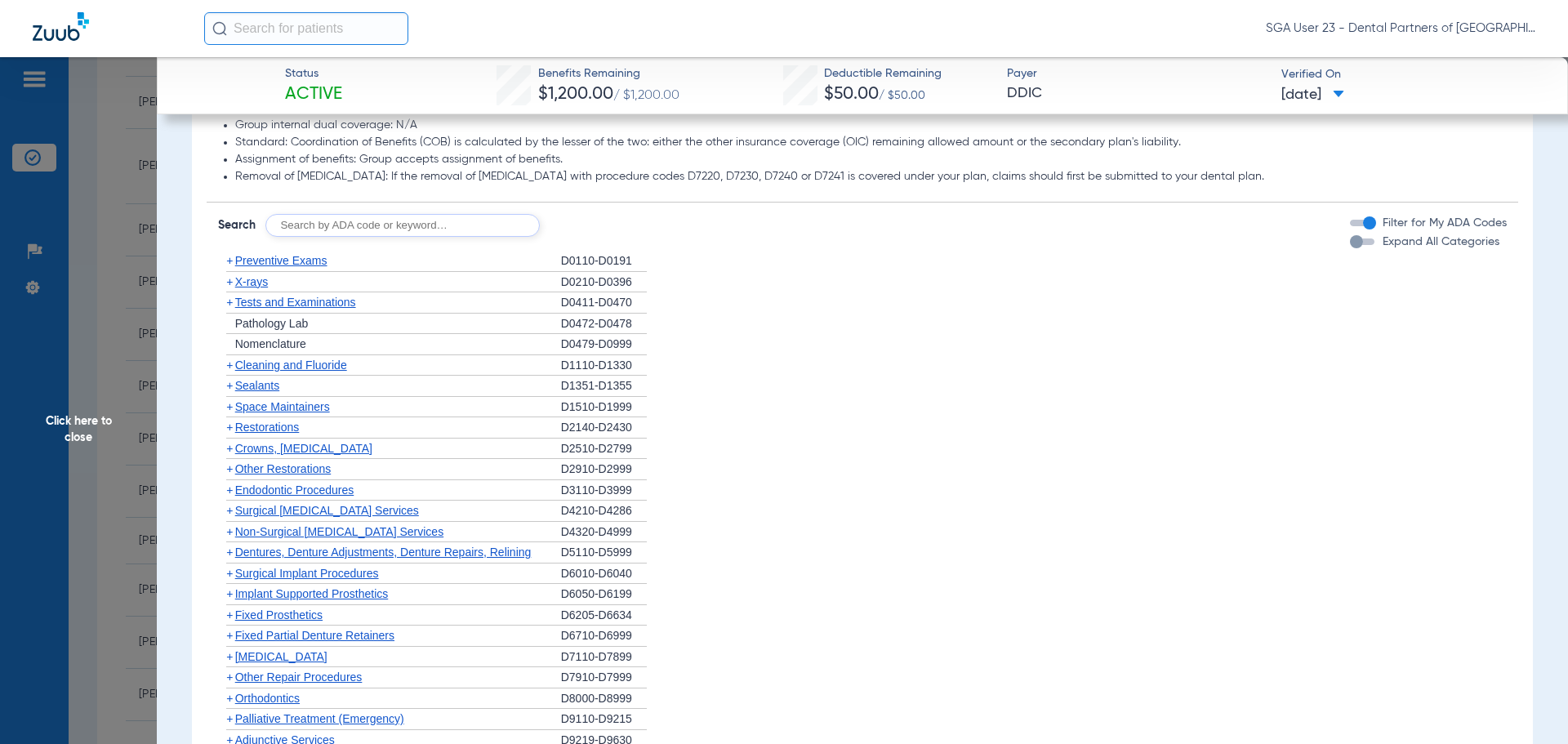
scroll to position [1225, 0]
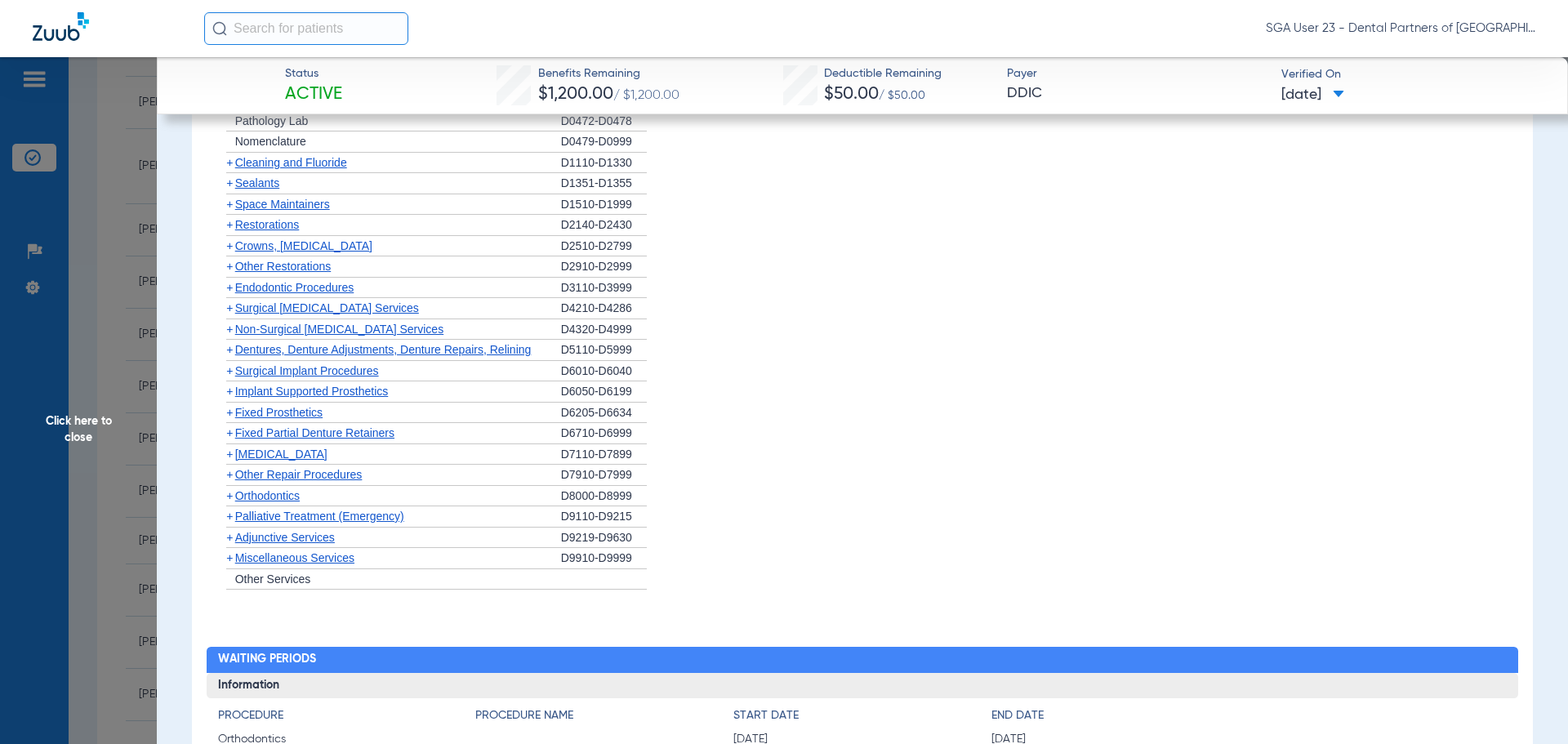
click at [72, 422] on span "Click here to close" at bounding box center [78, 429] width 157 height 744
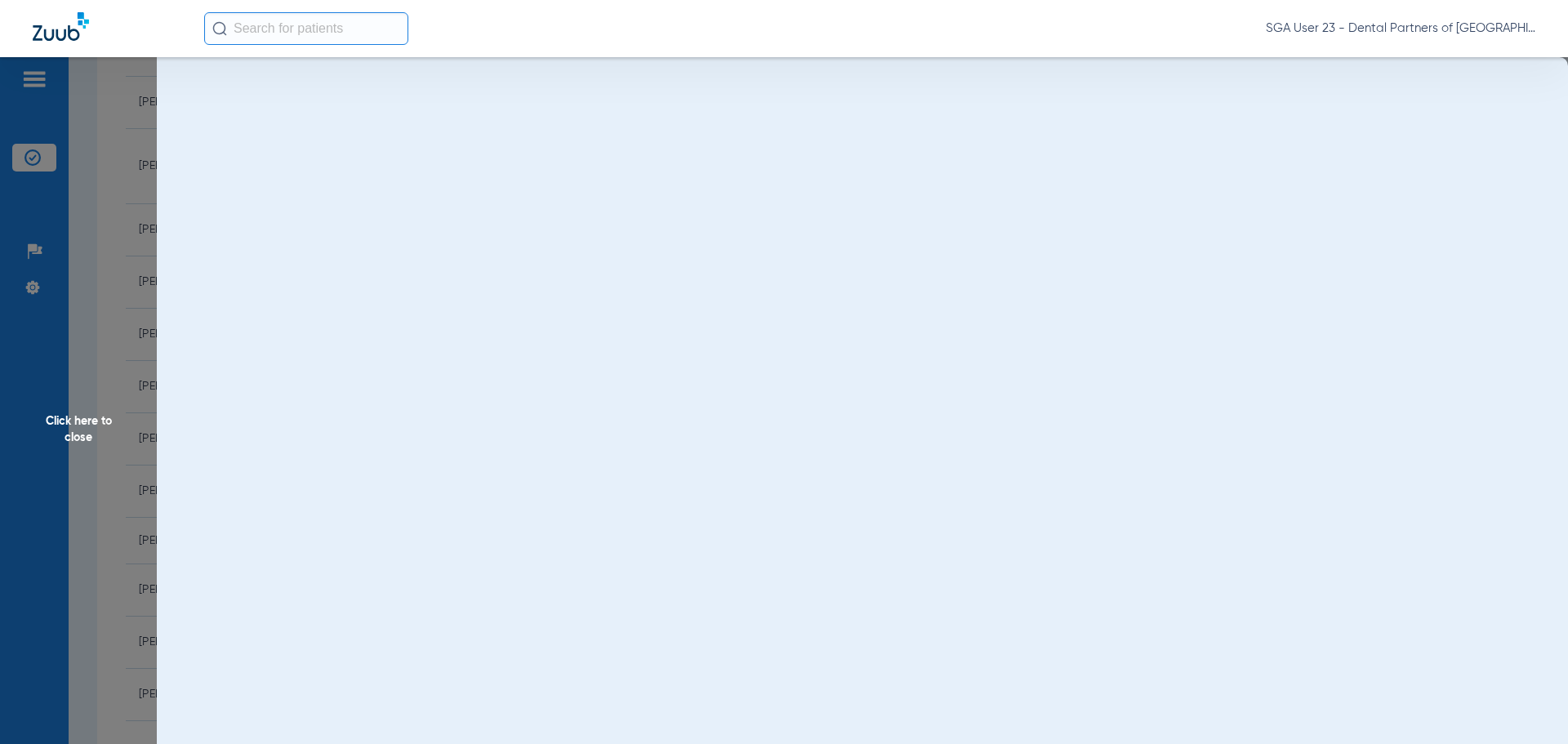
scroll to position [0, 0]
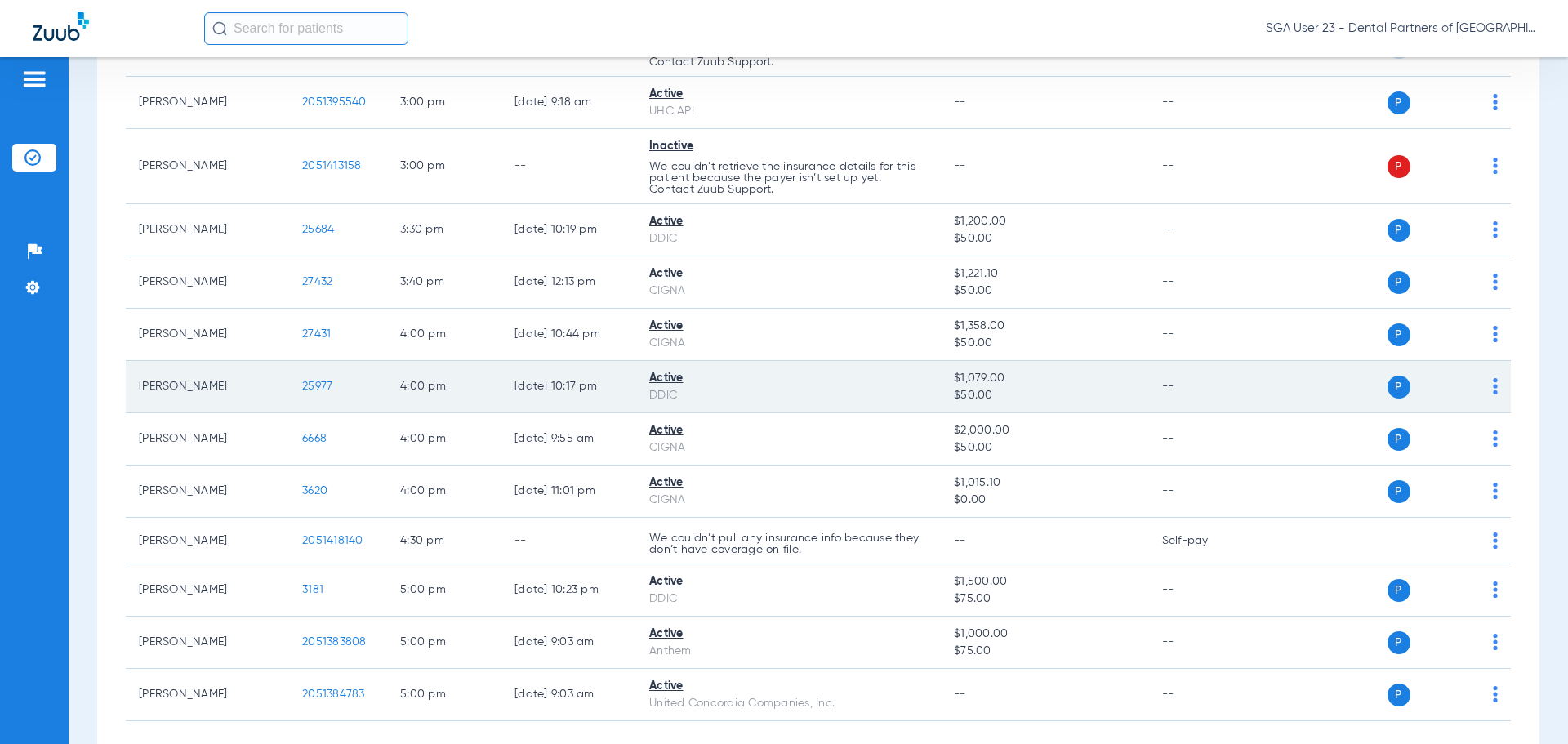
click at [1229, 368] on td "--" at bounding box center [1204, 387] width 111 height 53
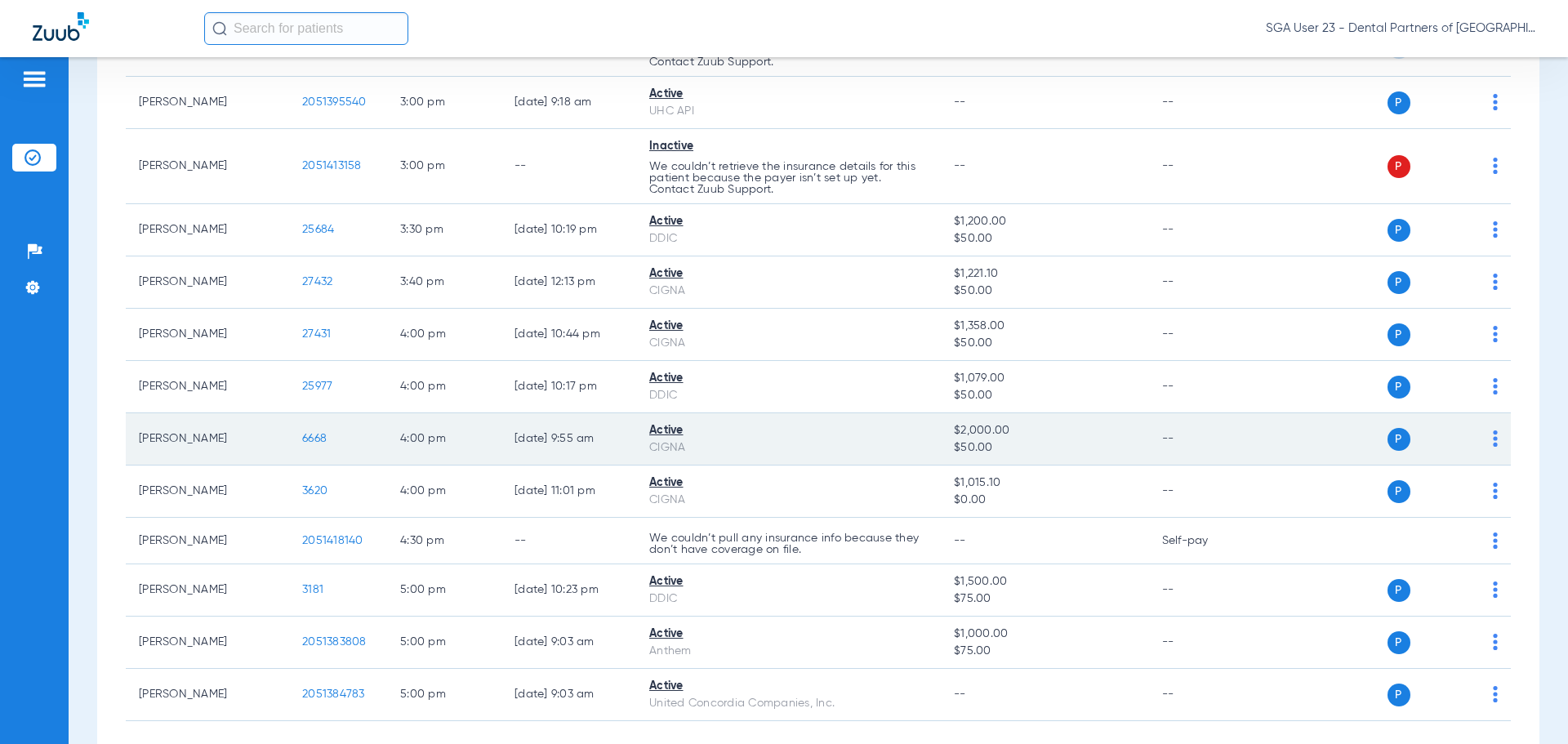
scroll to position [2616, 0]
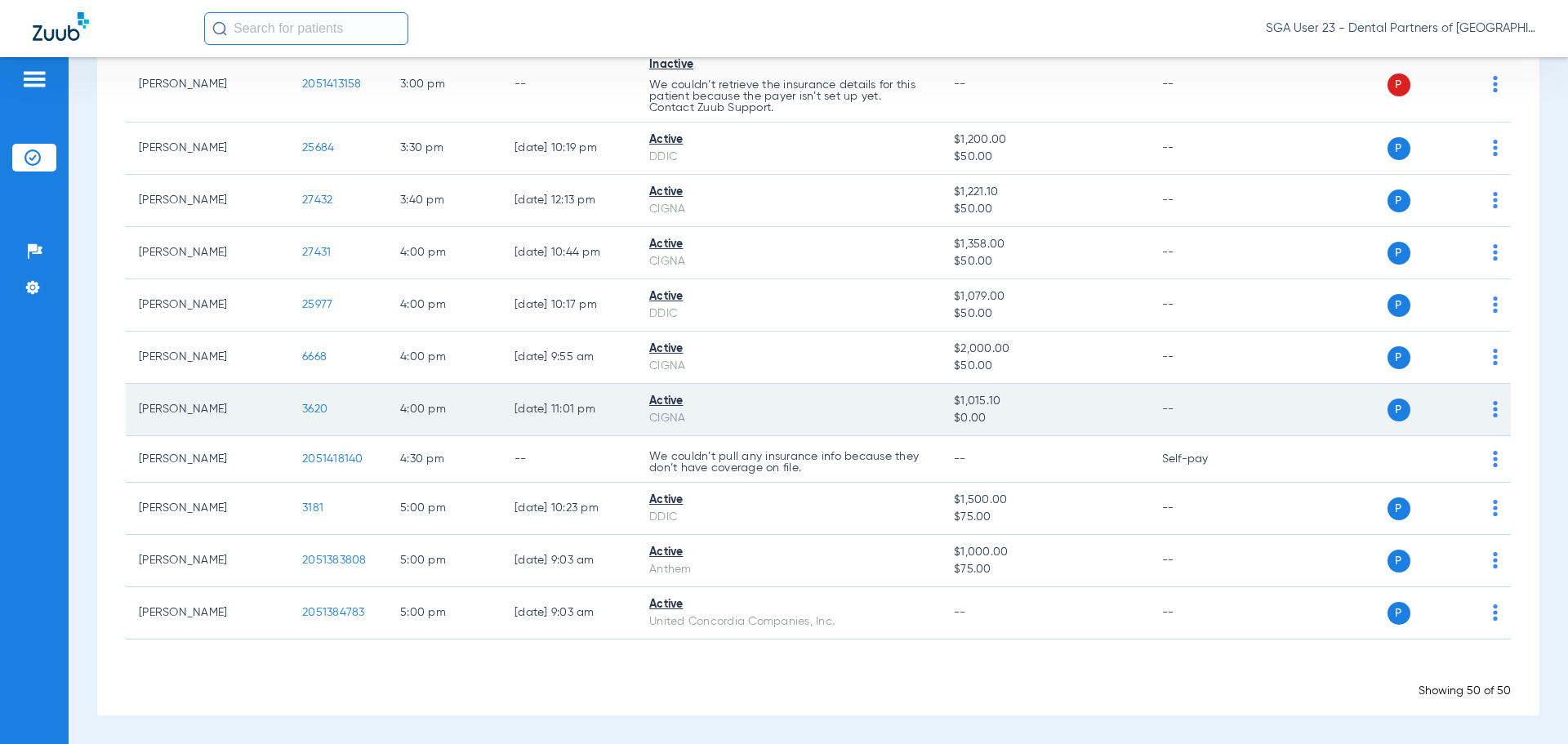
click at [317, 407] on span "3620" at bounding box center [315, 409] width 25 height 12
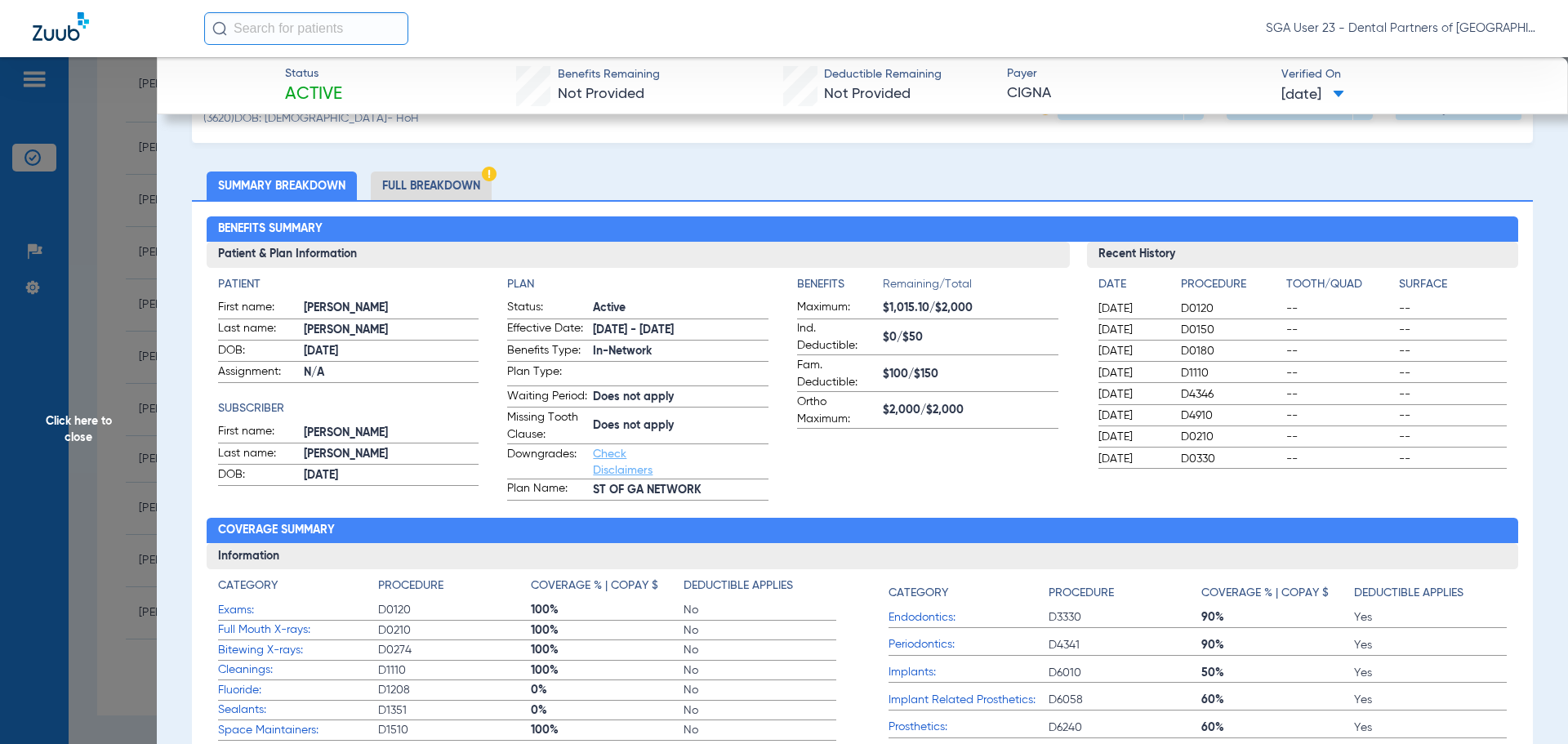
scroll to position [82, 0]
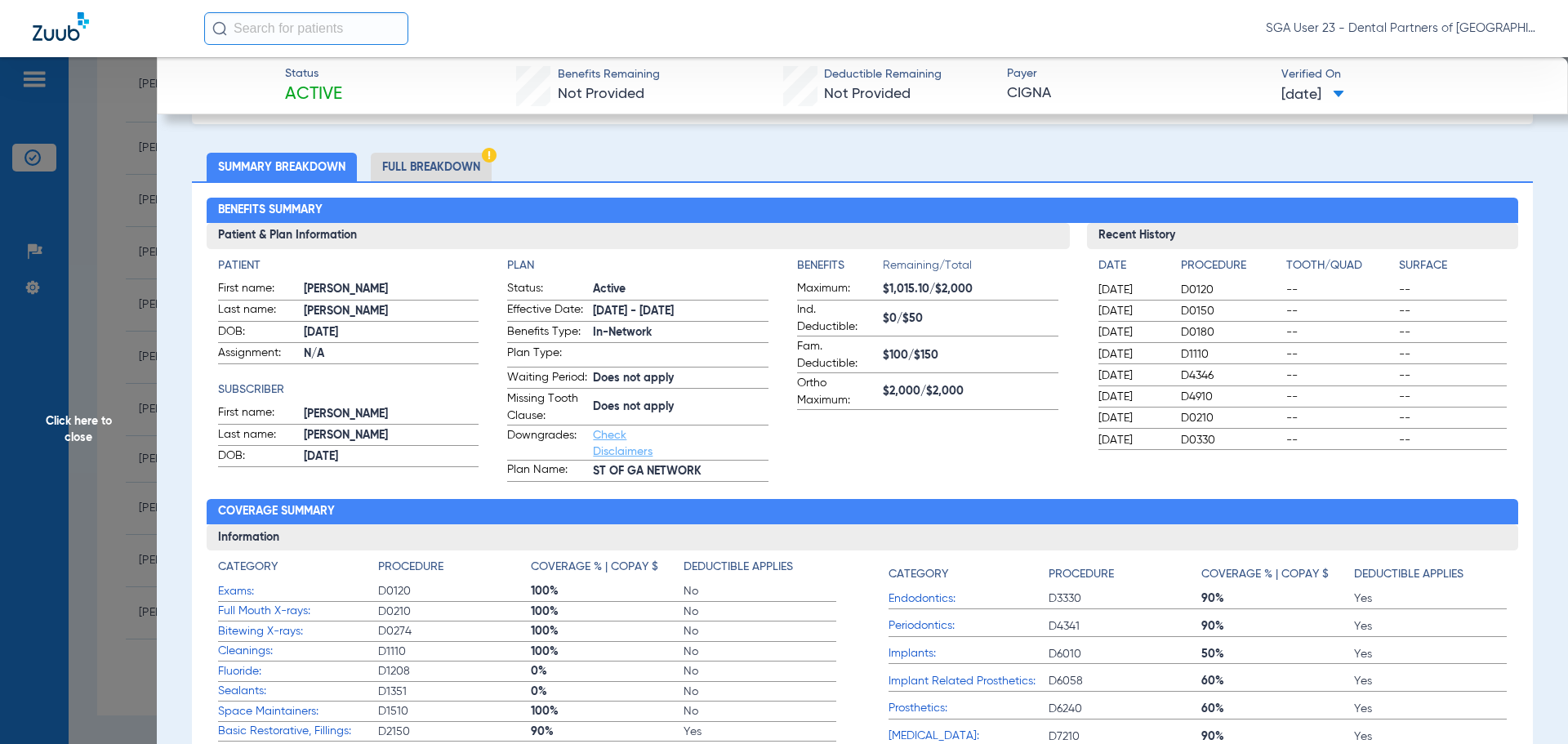
drag, startPoint x: 1267, startPoint y: 459, endPoint x: 1142, endPoint y: 354, distance: 163.2
click at [1267, 459] on div "Recent History Date Procedure Tooth/Quad Surface 04/23/2025 D0120 -- -- 04/23/2…" at bounding box center [1302, 352] width 432 height 259
click at [45, 425] on span "Click here to close" at bounding box center [78, 429] width 157 height 744
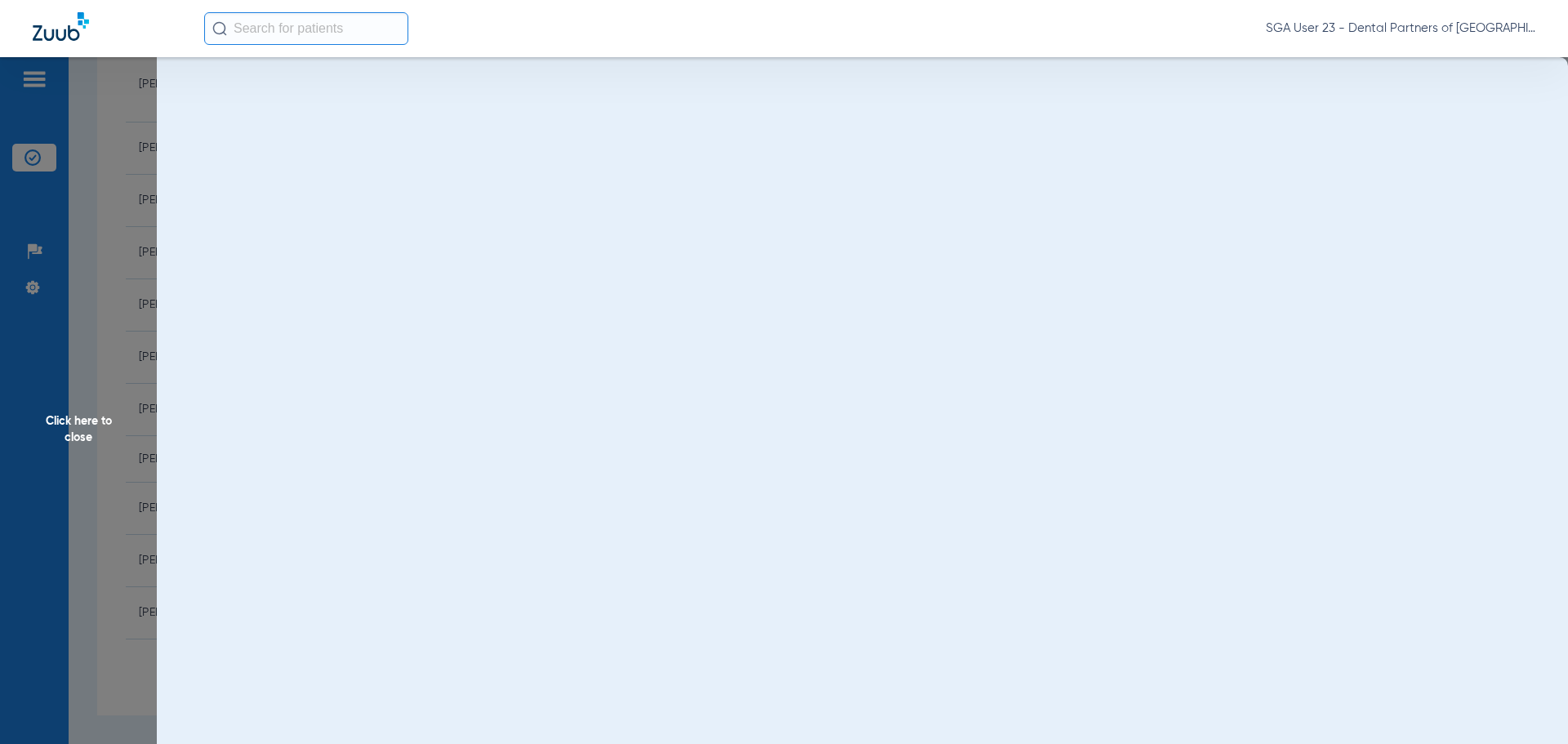
scroll to position [0, 0]
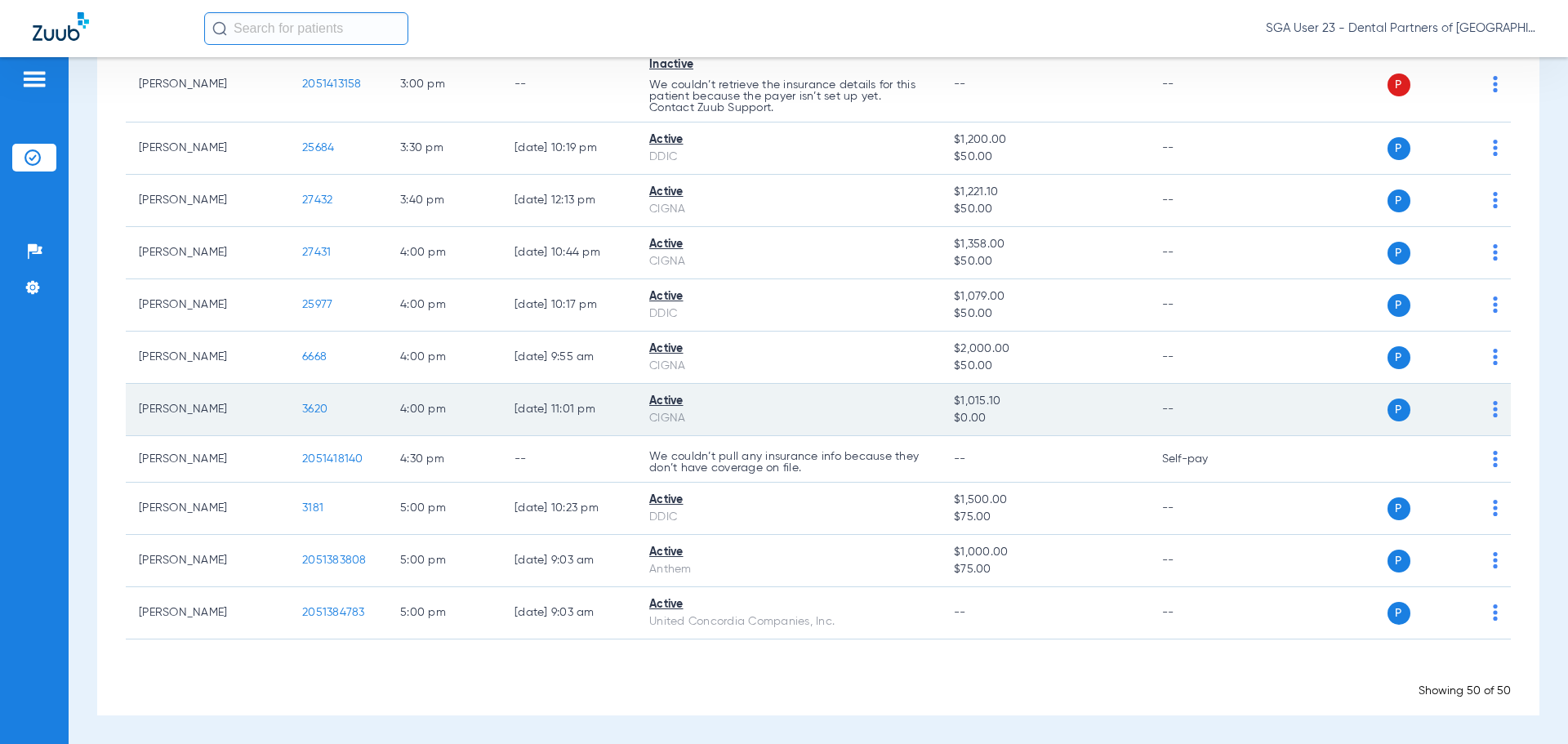
click at [1211, 430] on td "--" at bounding box center [1204, 409] width 111 height 53
click at [1234, 413] on td "--" at bounding box center [1204, 409] width 111 height 53
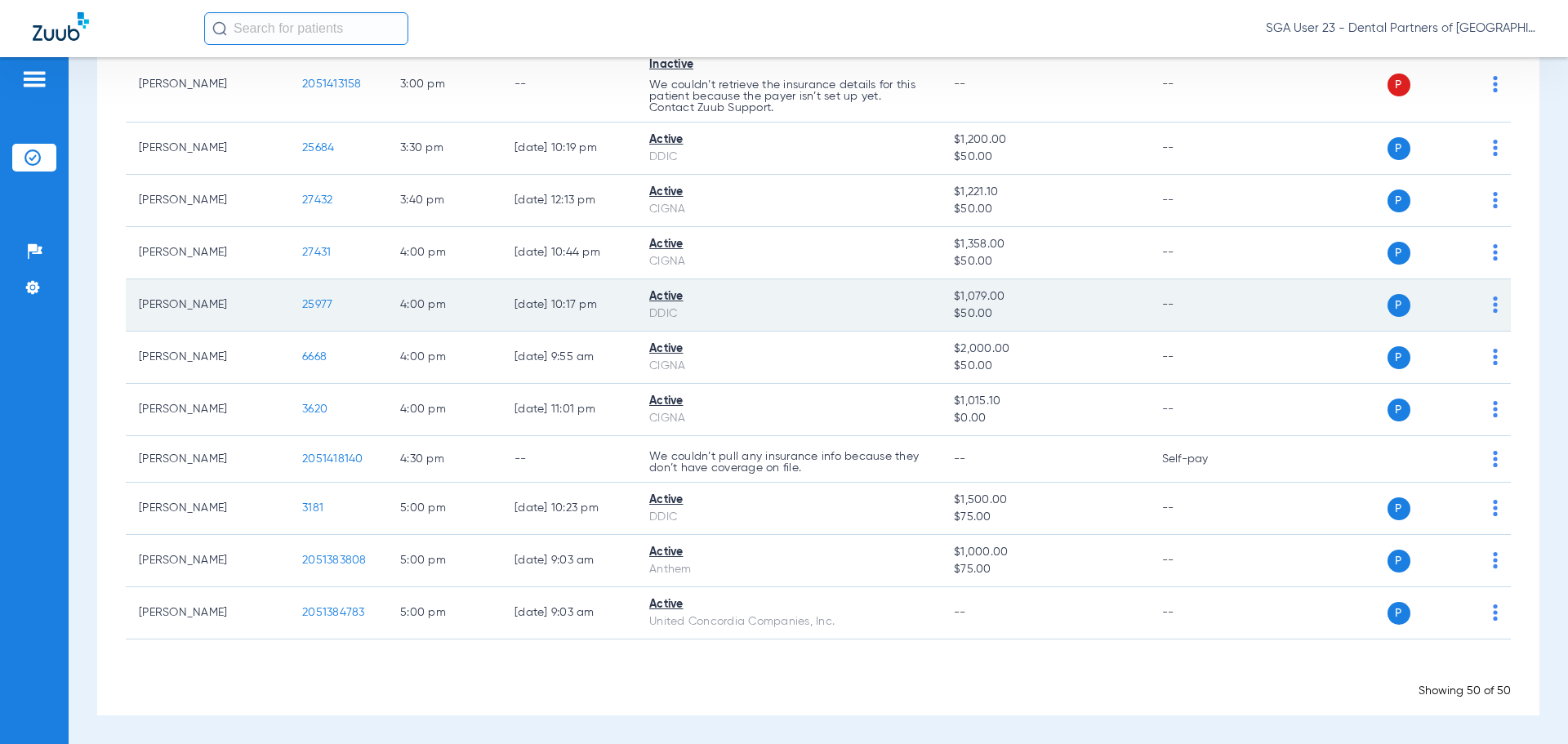
click at [323, 300] on span "25977" at bounding box center [318, 304] width 30 height 12
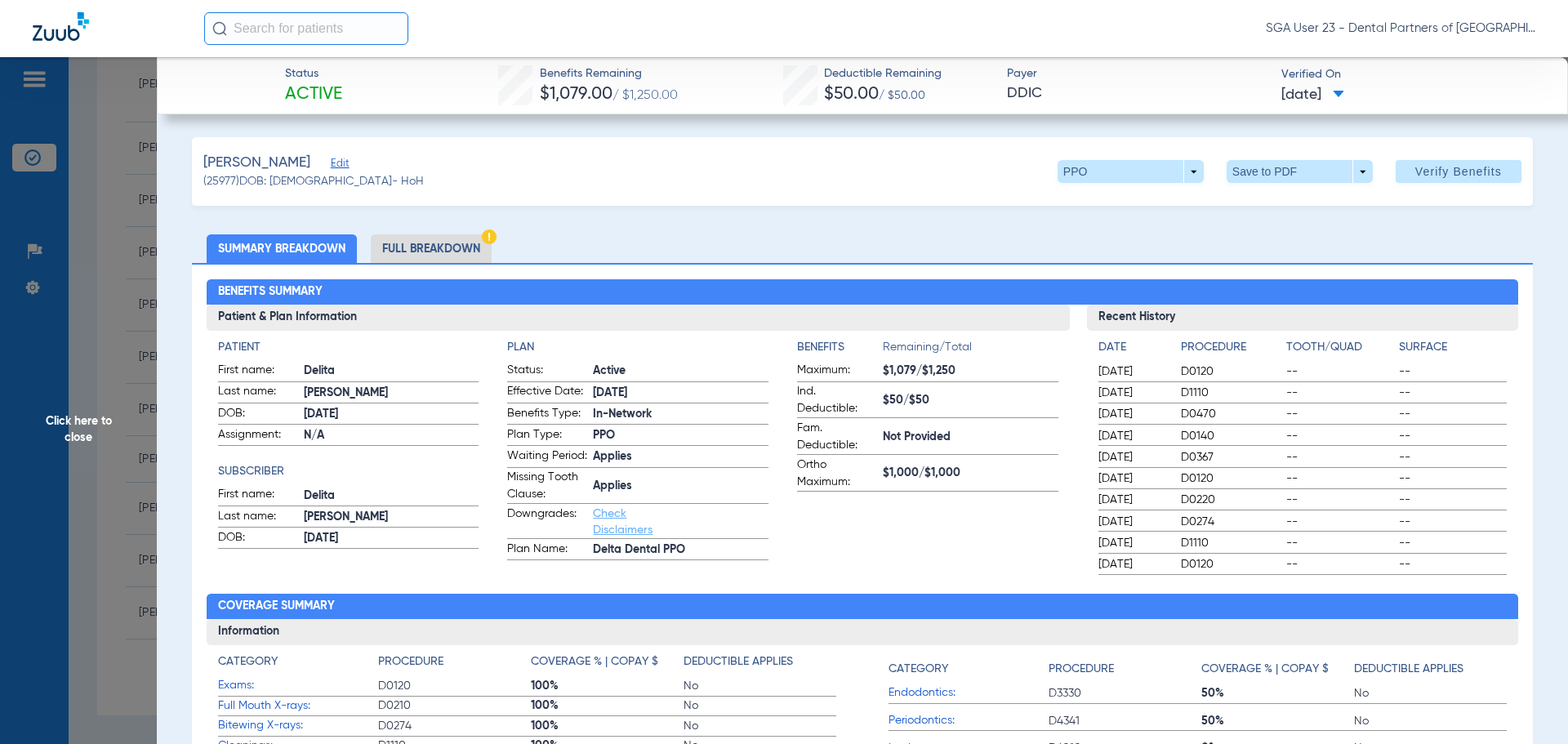
click at [1201, 240] on ul "Summary Breakdown Full Breakdown" at bounding box center [862, 249] width 1341 height 29
click at [85, 432] on span "Click here to close" at bounding box center [78, 429] width 157 height 744
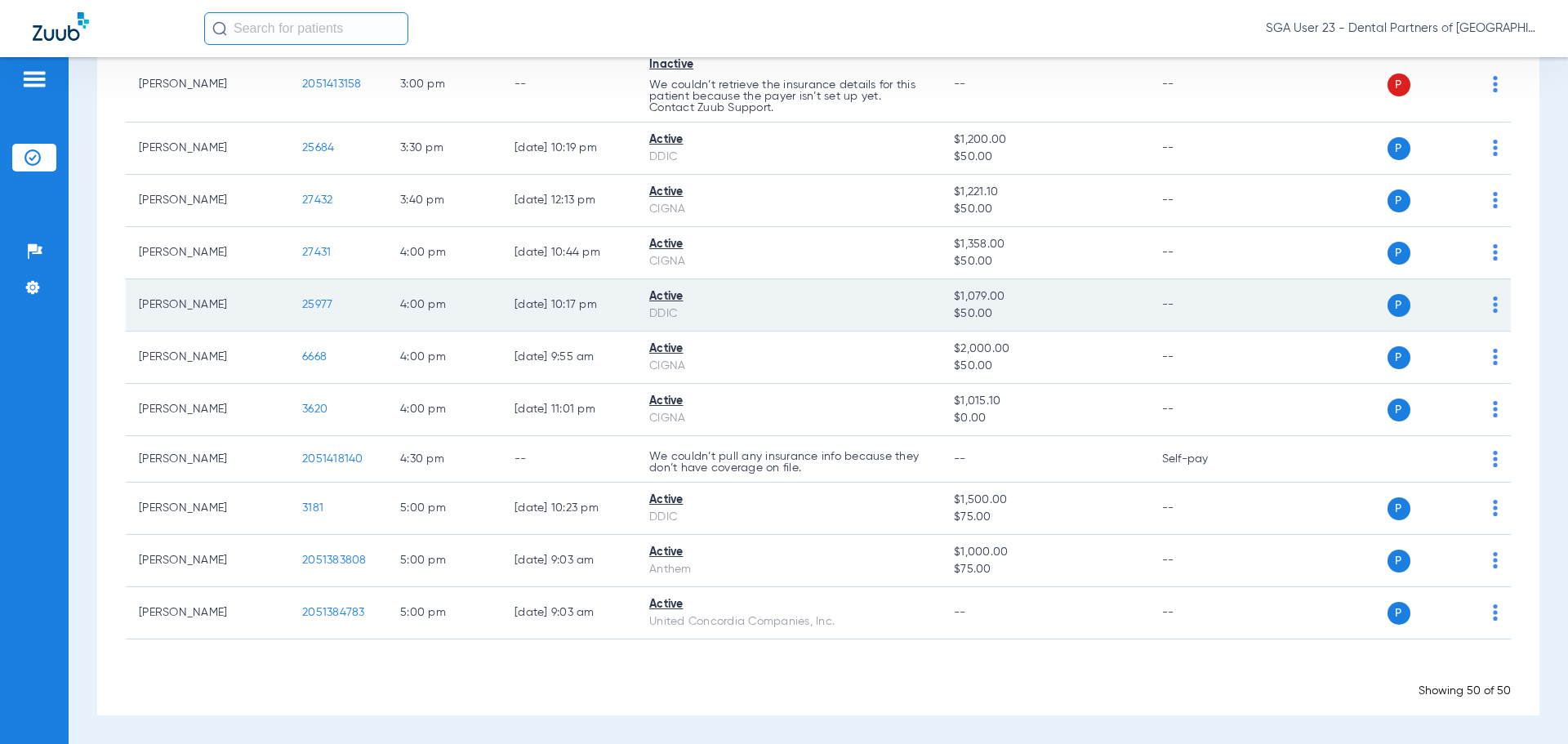
drag, startPoint x: 1289, startPoint y: 410, endPoint x: 861, endPoint y: 282, distance: 446.7
click at [1259, 396] on td "P S" at bounding box center [1385, 409] width 252 height 53
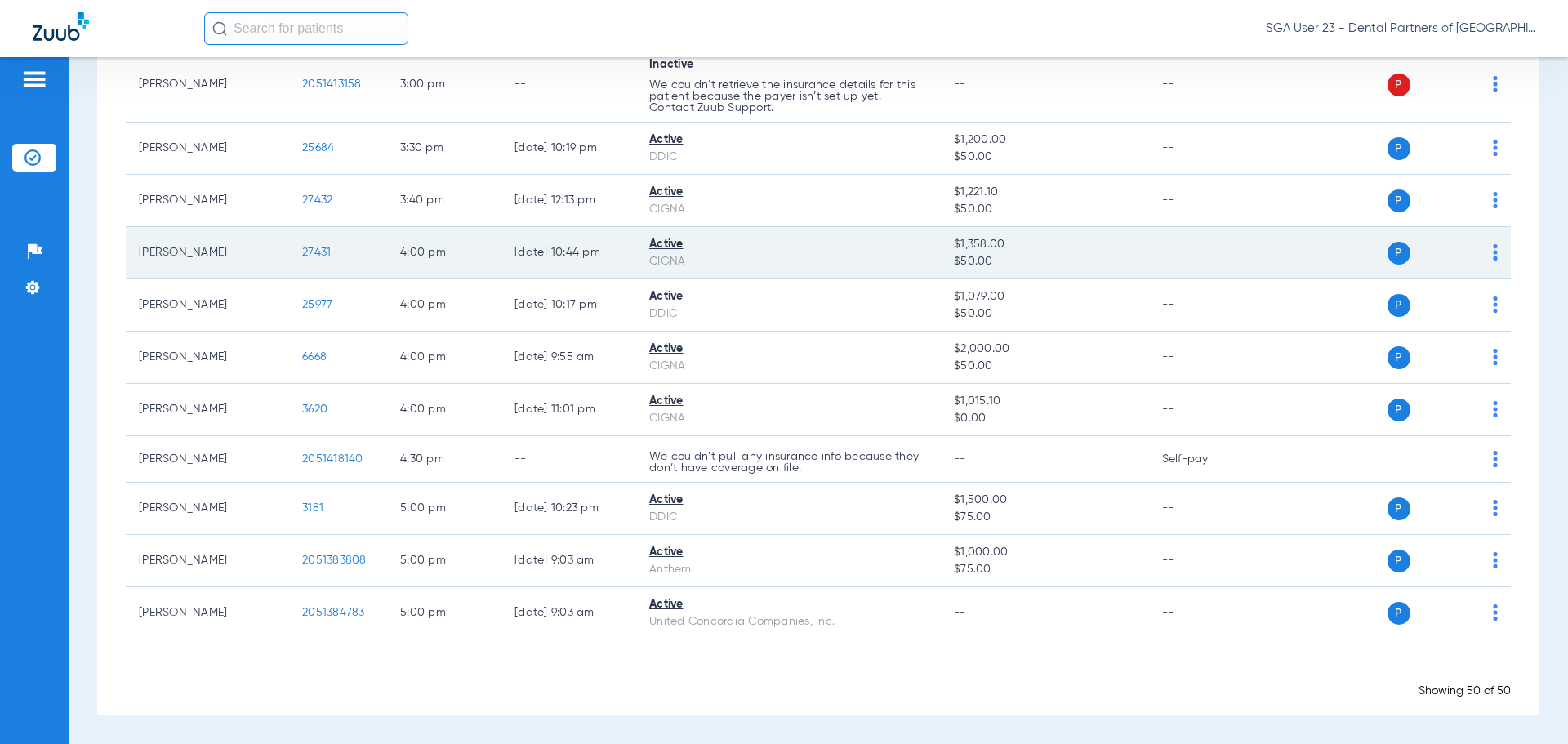
click at [313, 251] on span "27431" at bounding box center [317, 252] width 29 height 12
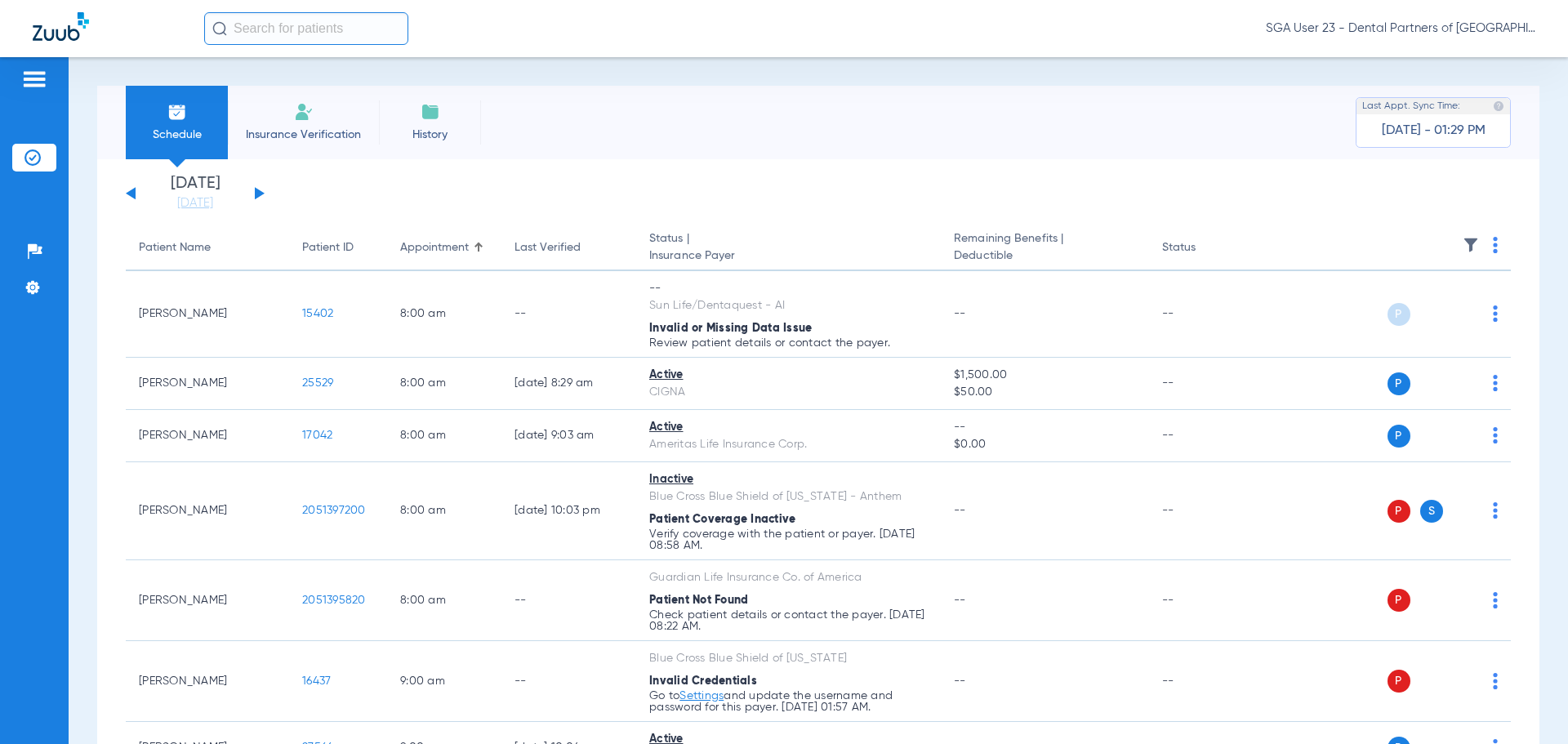
click at [260, 187] on div "[DATE] [DATE] [DATE] [DATE] [DATE] [DATE] [DATE] [DATE] [DATE] [DATE] [DATE] [D…" at bounding box center [195, 194] width 139 height 36
click at [259, 189] on div "Saturday 06-07-2025 Sunday 06-08-2025 Monday 06-09-2025 Tuesday 06-10-2025 Wedn…" at bounding box center [195, 194] width 139 height 36
click at [259, 198] on div "Saturday 06-07-2025 Sunday 06-08-2025 Monday 06-09-2025 Tuesday 06-10-2025 Wedn…" at bounding box center [195, 194] width 139 height 36
click at [259, 193] on button at bounding box center [260, 194] width 10 height 12
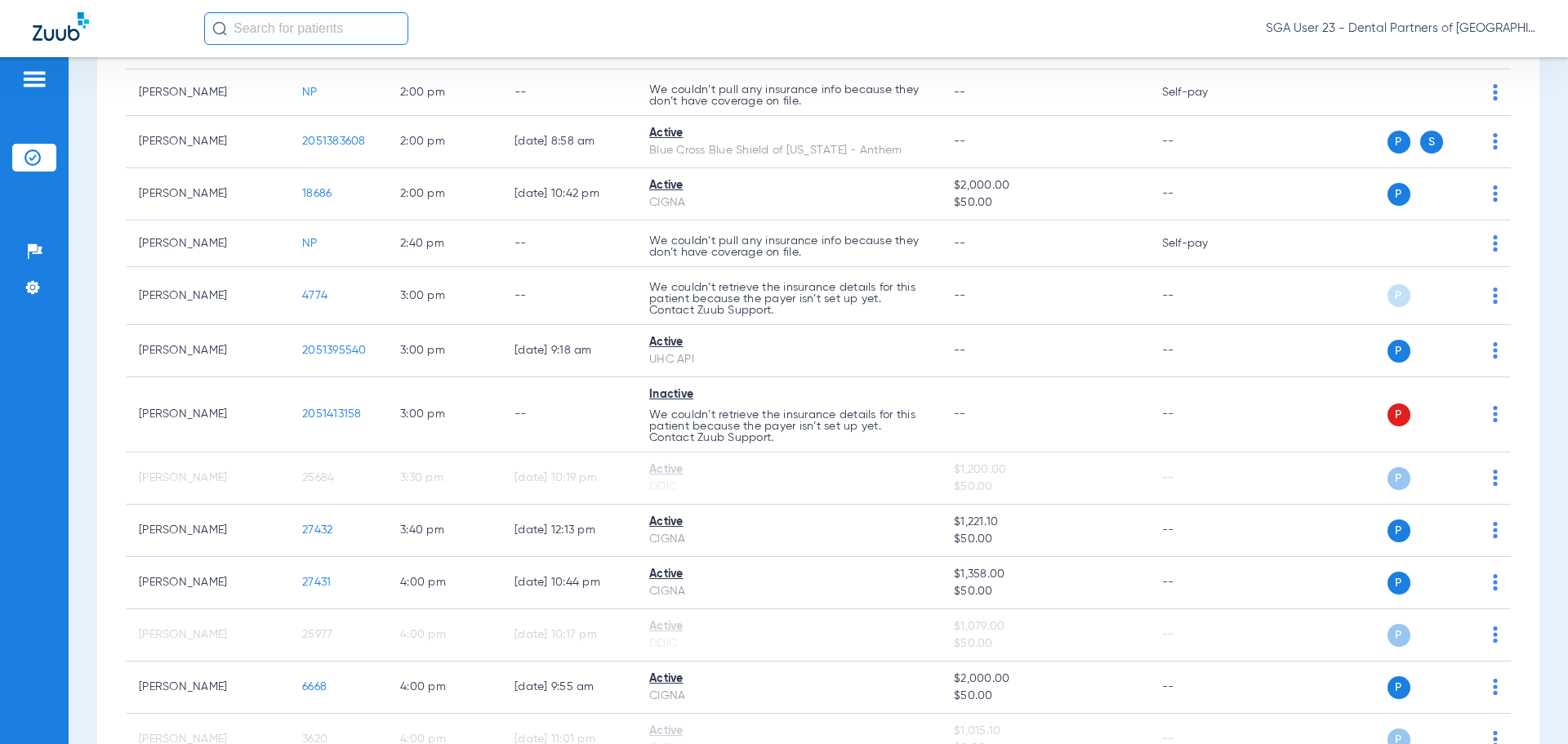
scroll to position [2368, 0]
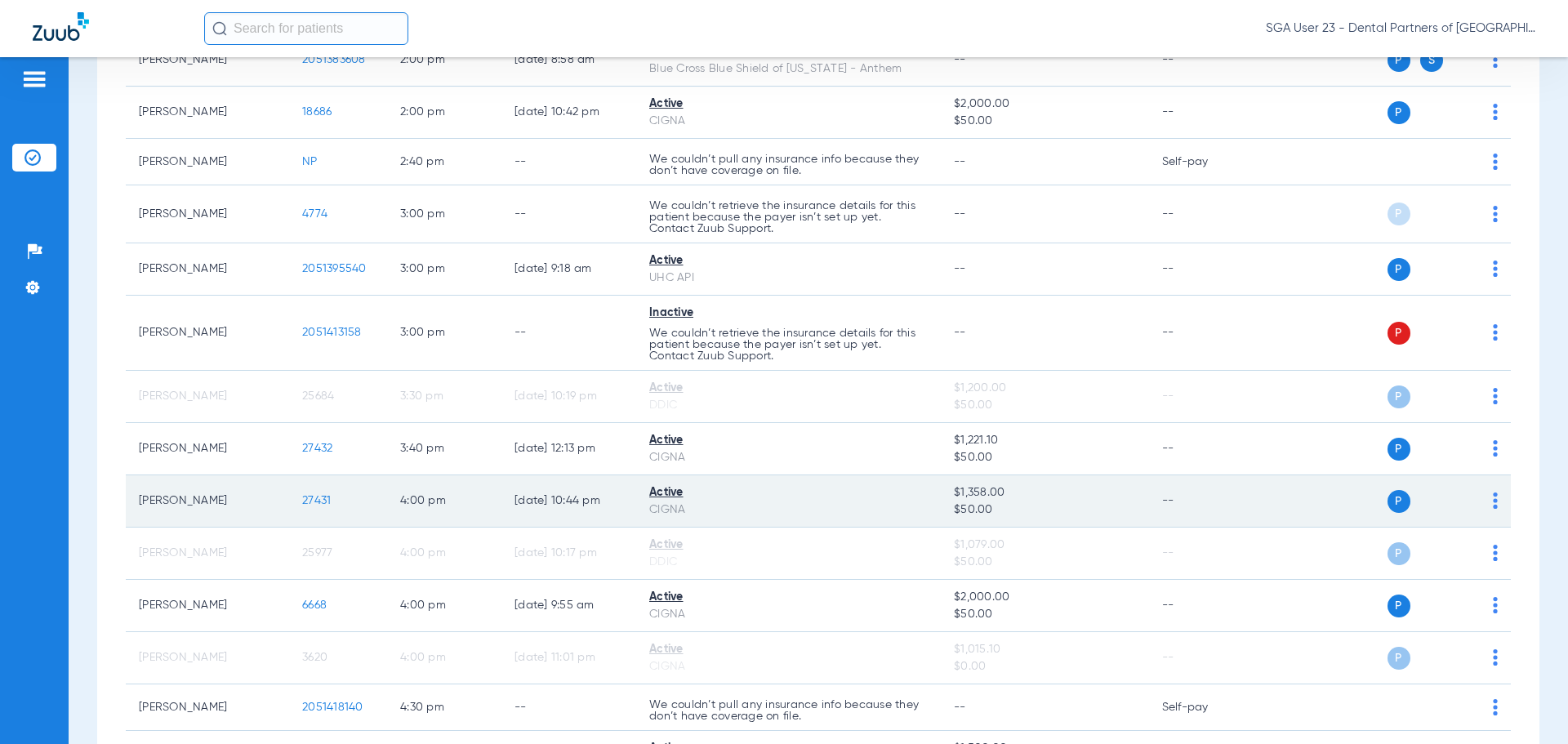
click at [326, 500] on span "27431" at bounding box center [317, 500] width 29 height 12
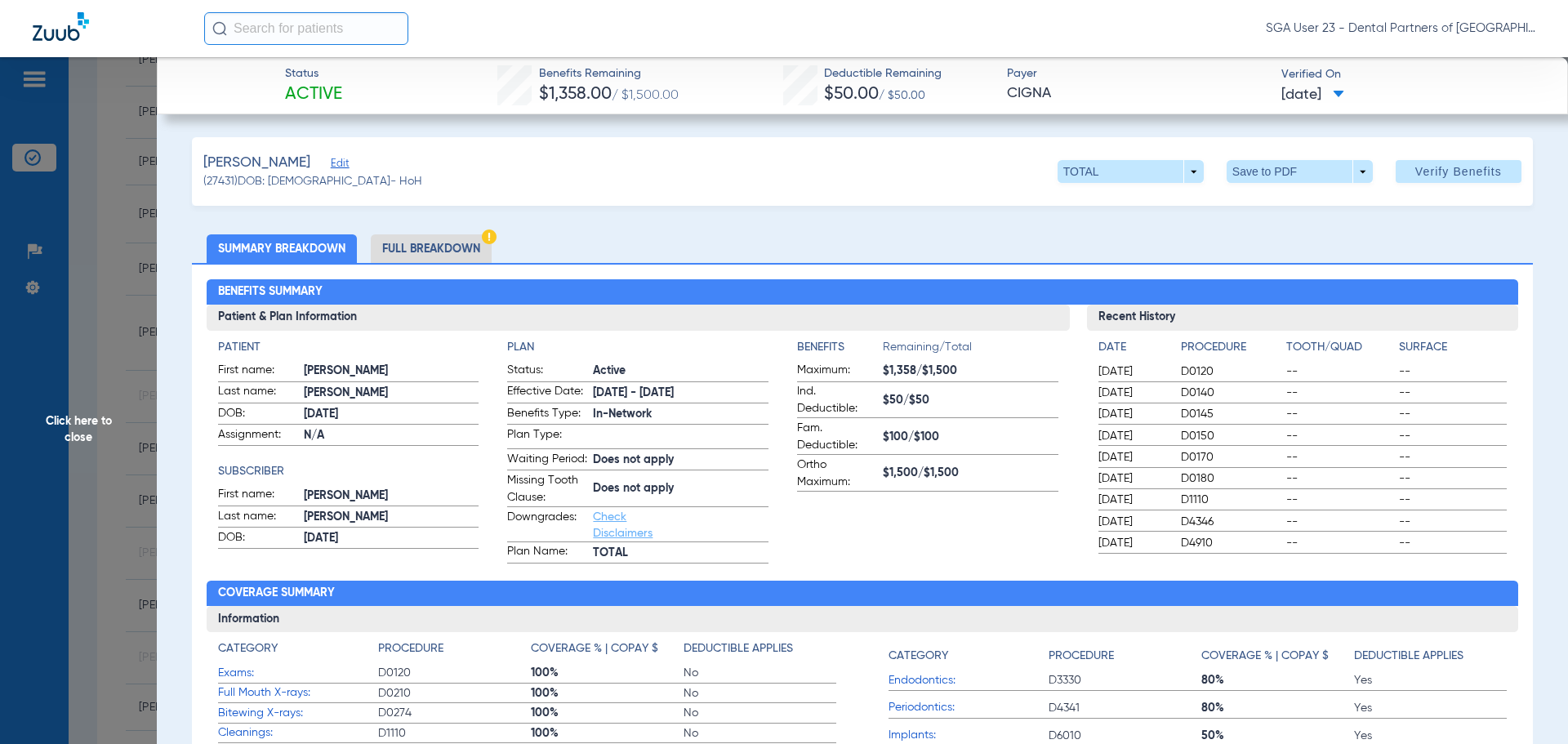
click at [1399, 420] on span "--" at bounding box center [1452, 414] width 108 height 16
drag, startPoint x: 1295, startPoint y: 235, endPoint x: 1188, endPoint y: 188, distance: 116.9
click at [1295, 235] on ul "Summary Breakdown Full Breakdown" at bounding box center [862, 249] width 1341 height 29
click at [61, 419] on span "Click here to close" at bounding box center [78, 429] width 157 height 744
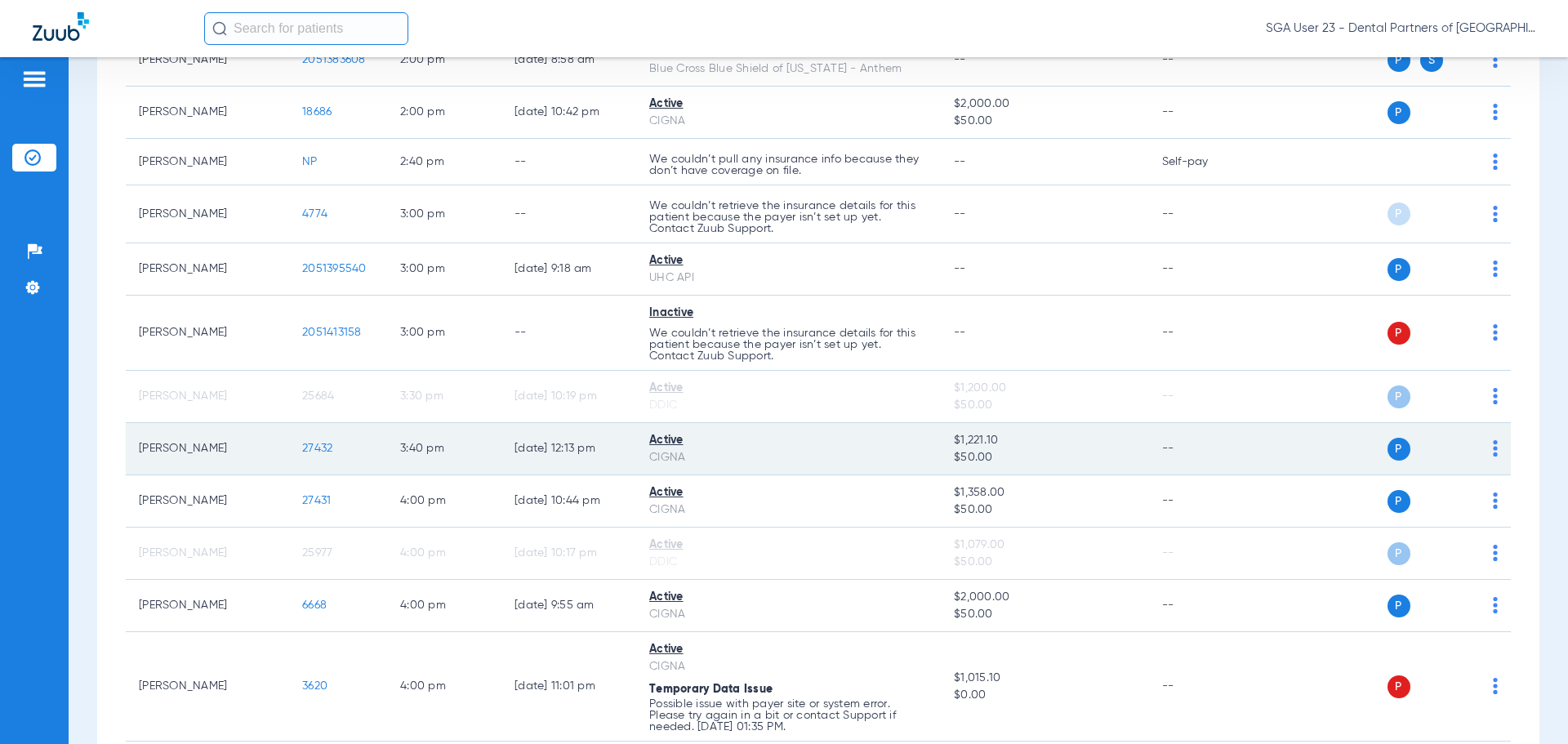
click at [330, 448] on span "27432" at bounding box center [318, 448] width 30 height 12
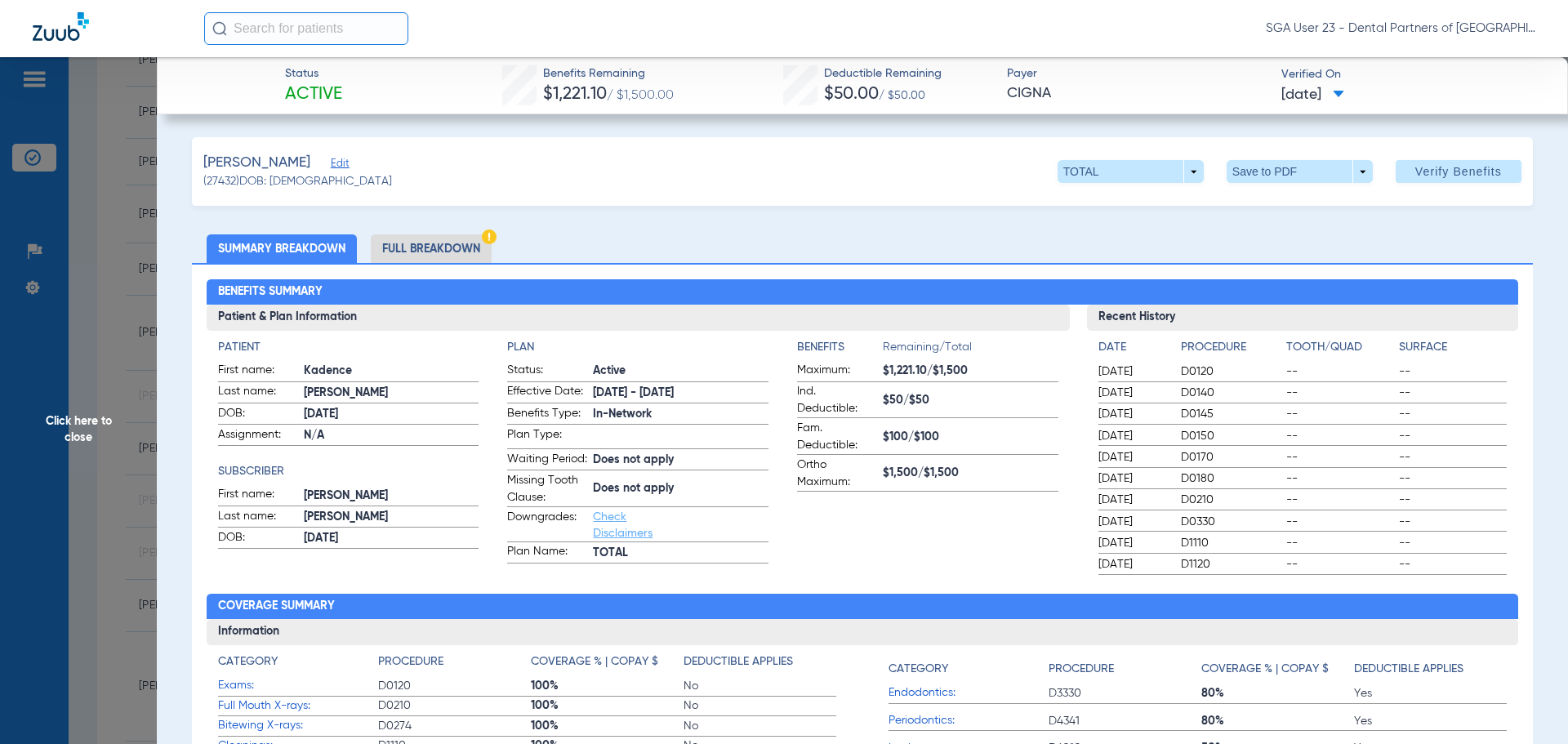
drag, startPoint x: 1284, startPoint y: 244, endPoint x: 1235, endPoint y: 231, distance: 50.7
click at [1284, 244] on ul "Summary Breakdown Full Breakdown" at bounding box center [862, 249] width 1341 height 29
click at [57, 414] on span "Click here to close" at bounding box center [78, 429] width 157 height 744
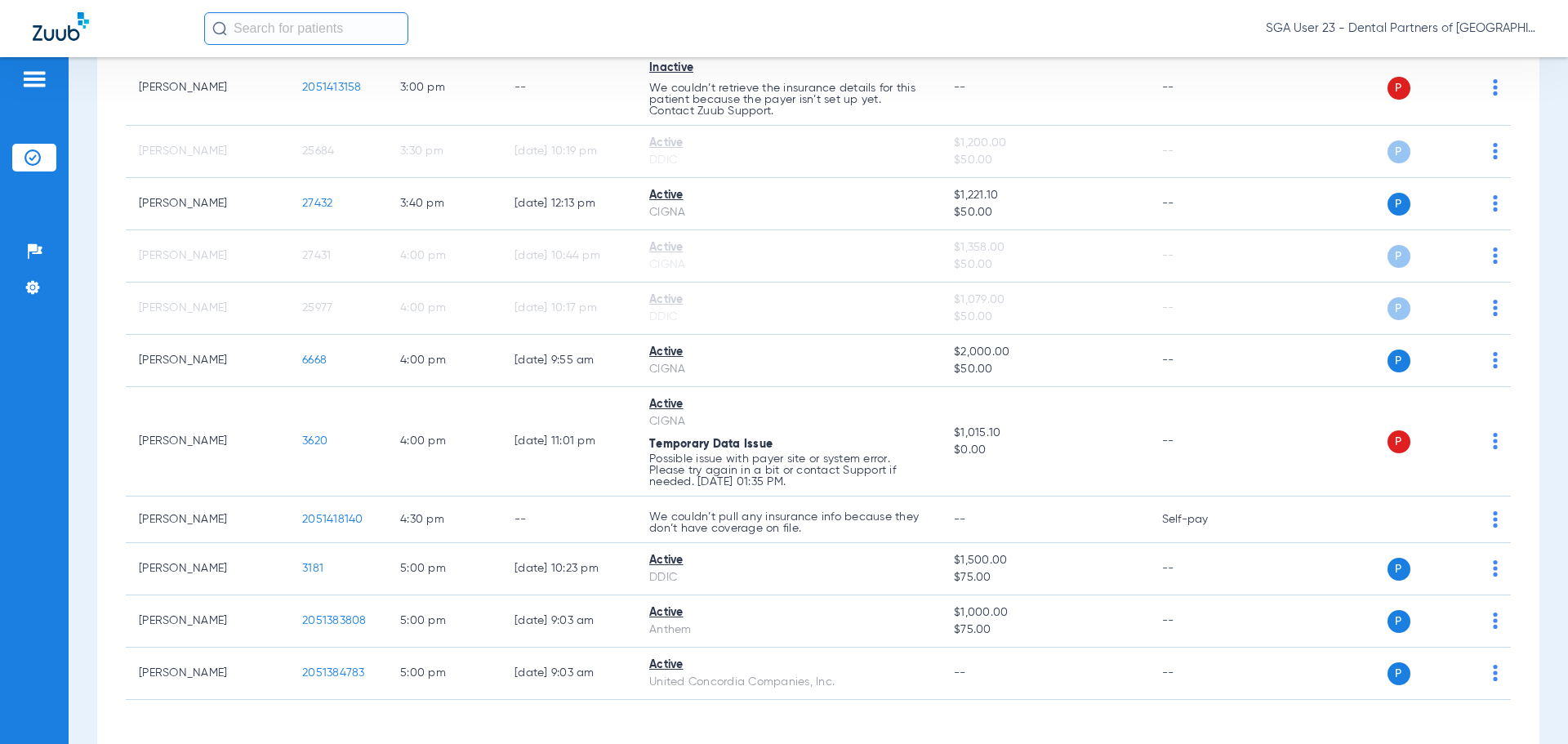
scroll to position [2674, 0]
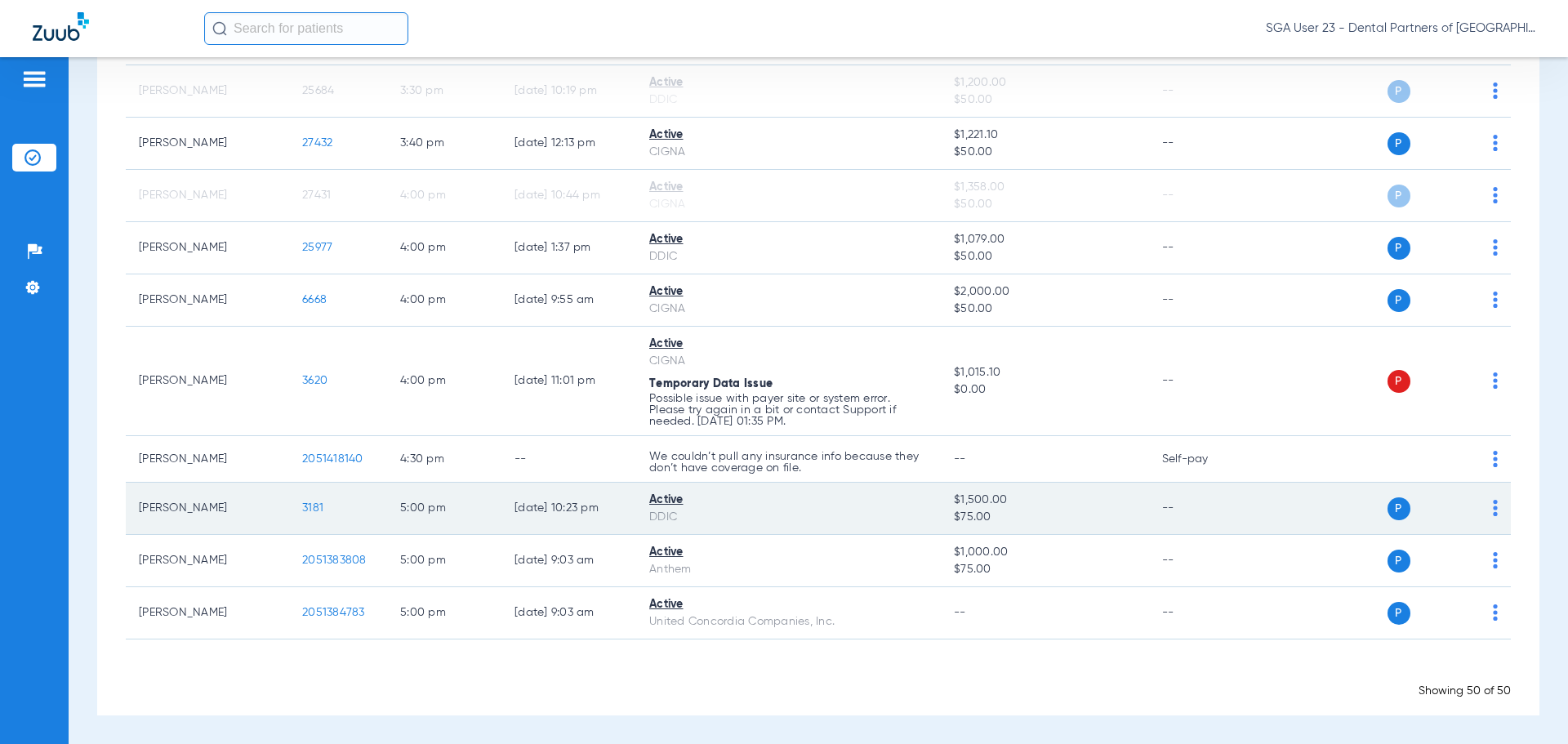
click at [311, 507] on span "3181" at bounding box center [313, 508] width 21 height 12
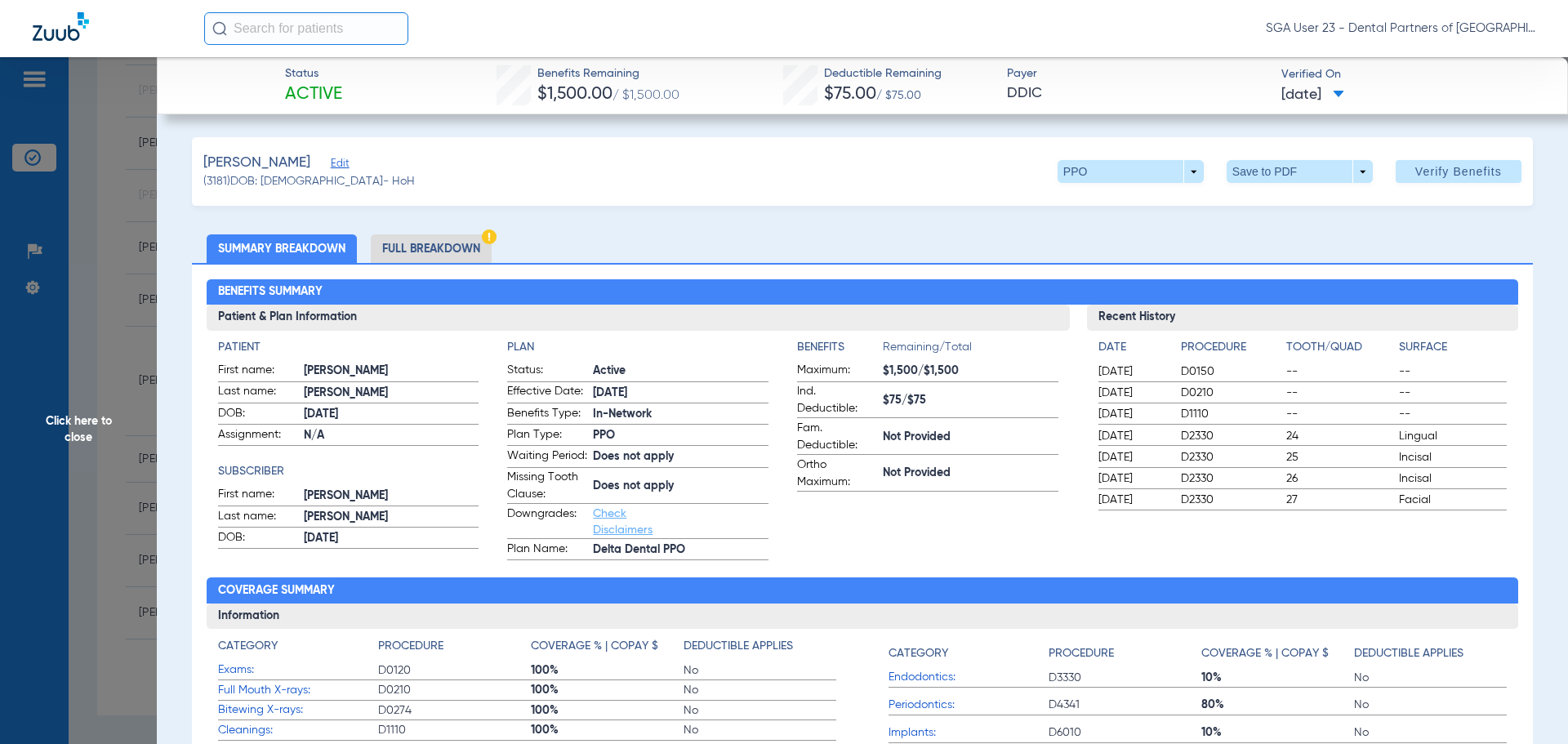
drag, startPoint x: 1269, startPoint y: 232, endPoint x: 1032, endPoint y: 229, distance: 237.0
click at [111, 414] on span "Click here to close" at bounding box center [78, 429] width 157 height 744
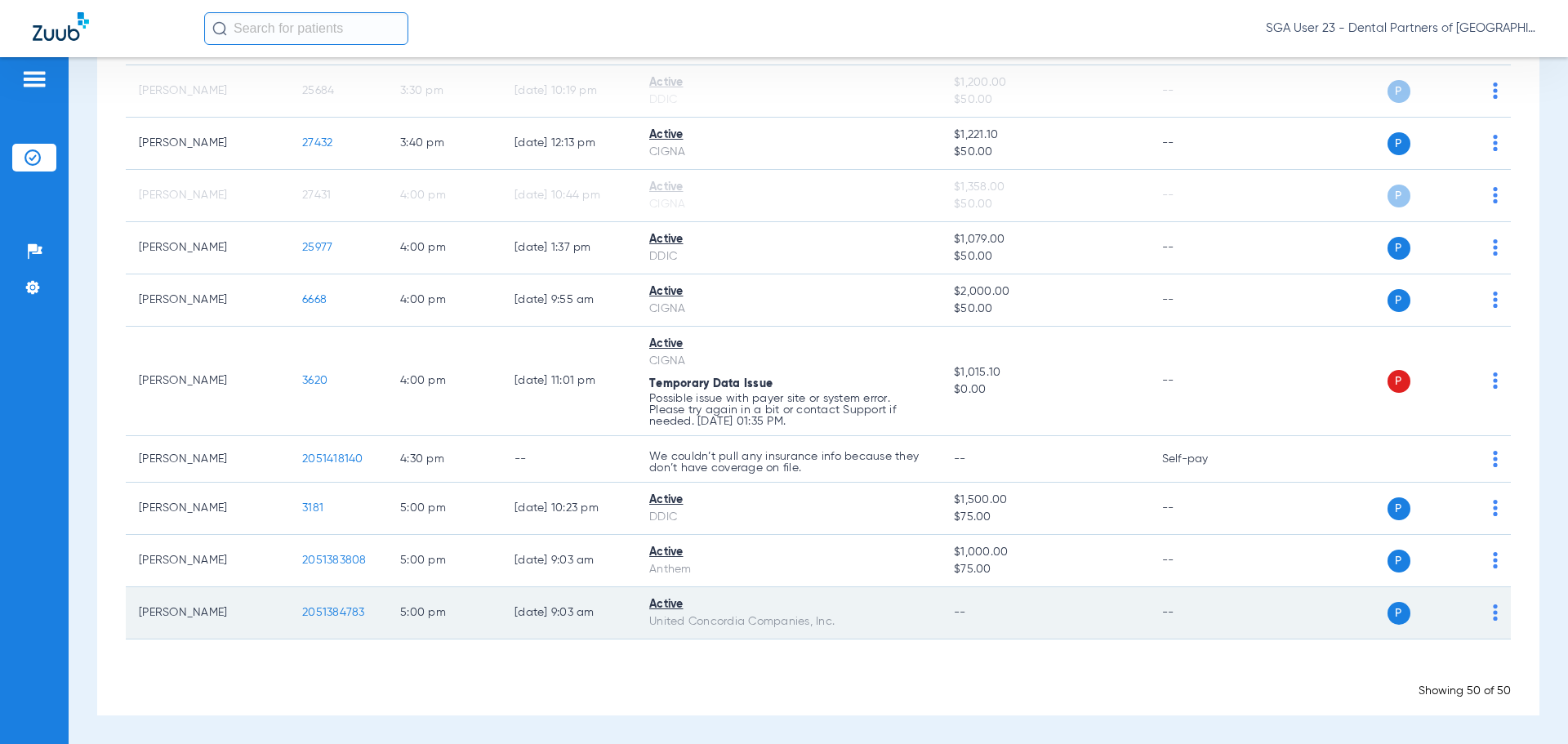
click at [341, 613] on span "2051384783" at bounding box center [334, 612] width 62 height 12
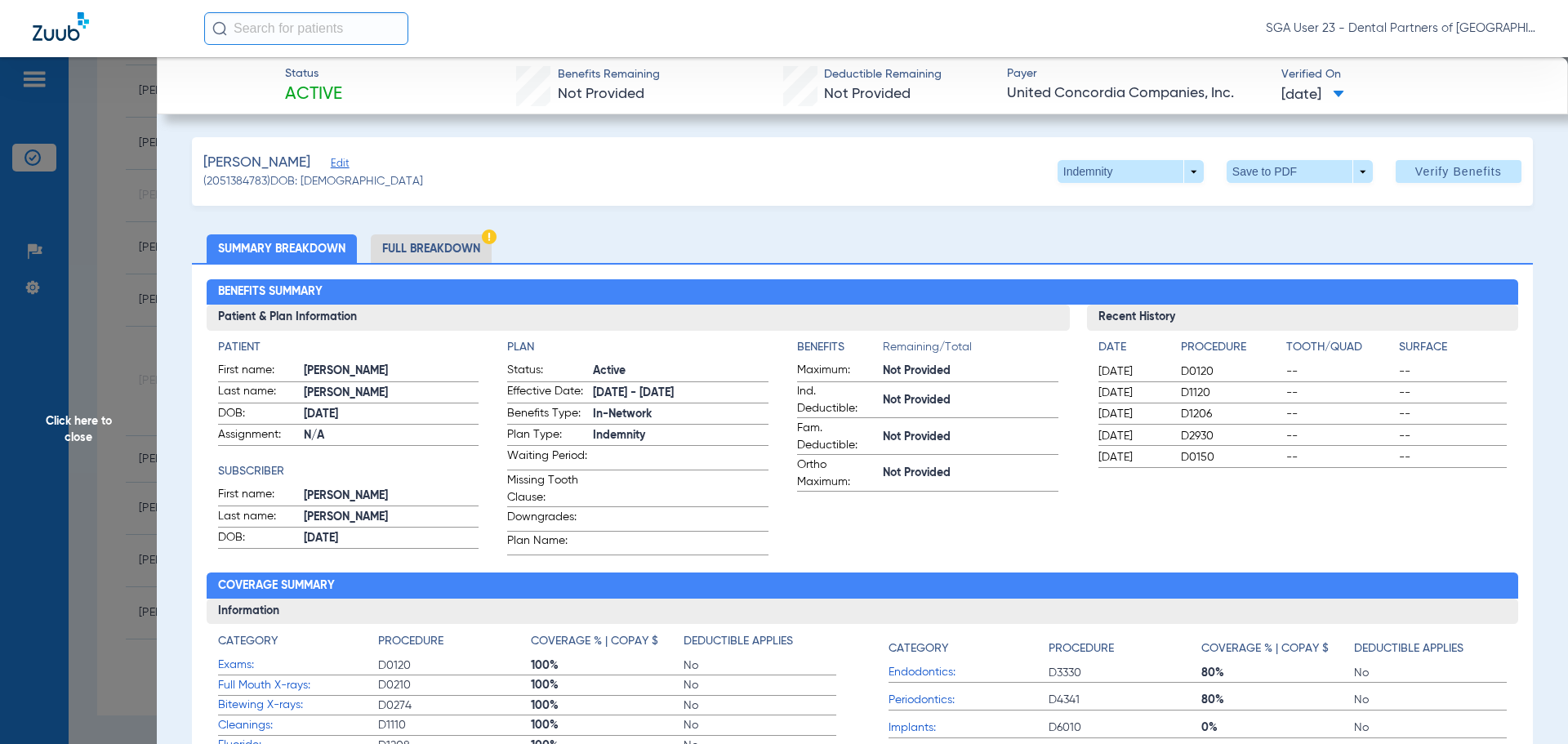
click at [1213, 498] on div "Recent History Date Procedure Tooth/Quad Surface 11/13/2024 D0120 -- -- 11/13/2…" at bounding box center [1302, 429] width 432 height 251
click at [95, 417] on span "Click here to close" at bounding box center [78, 429] width 157 height 744
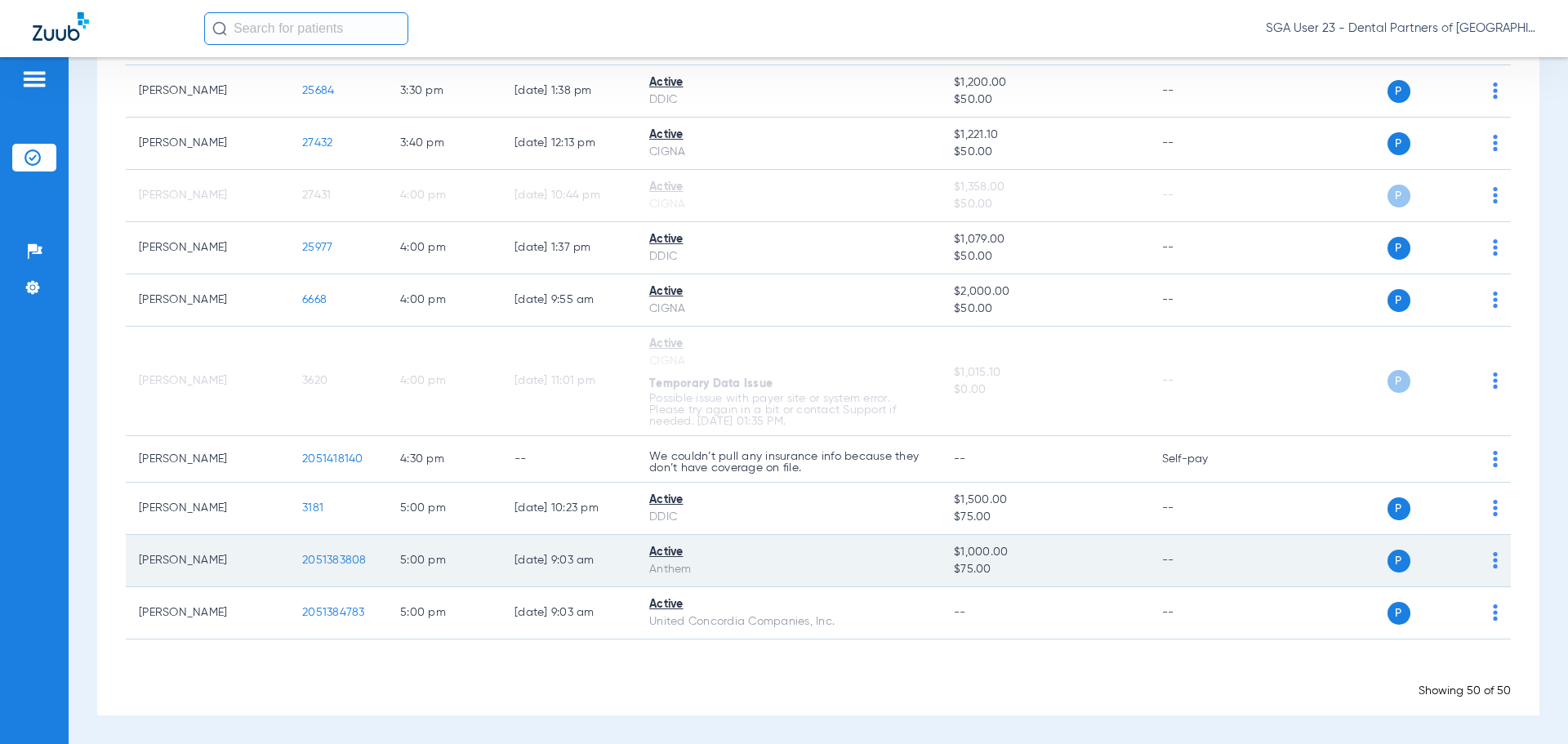
click at [339, 560] on span "2051383808" at bounding box center [334, 560] width 64 height 12
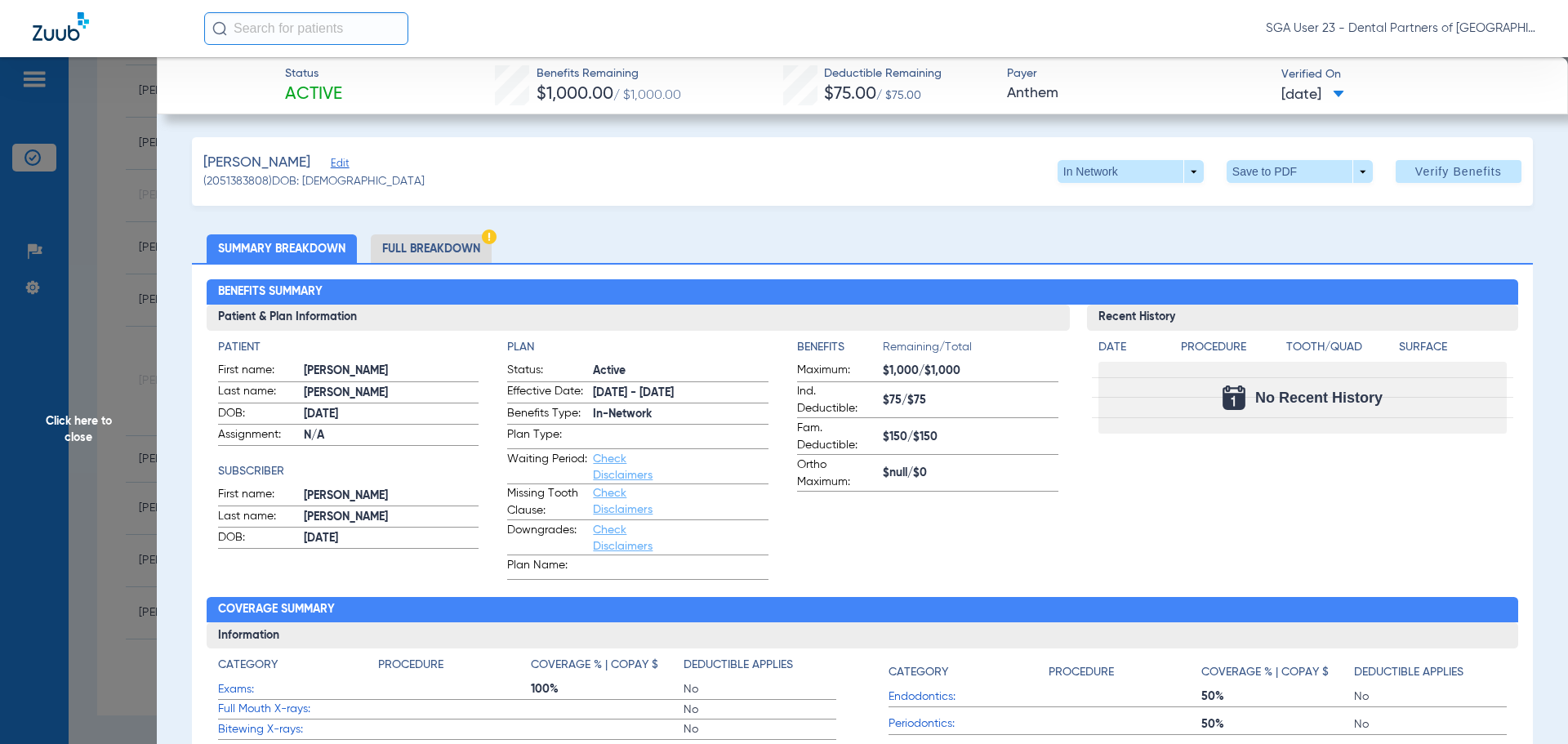
click at [1297, 517] on div "Recent History Date Procedure Tooth/Quad Surface No Recent History" at bounding box center [1302, 442] width 432 height 275
click at [1229, 507] on div "Recent History Date Procedure Tooth/Quad Surface No Recent History" at bounding box center [1302, 442] width 432 height 275
click at [52, 426] on span "Click here to close" at bounding box center [78, 429] width 157 height 744
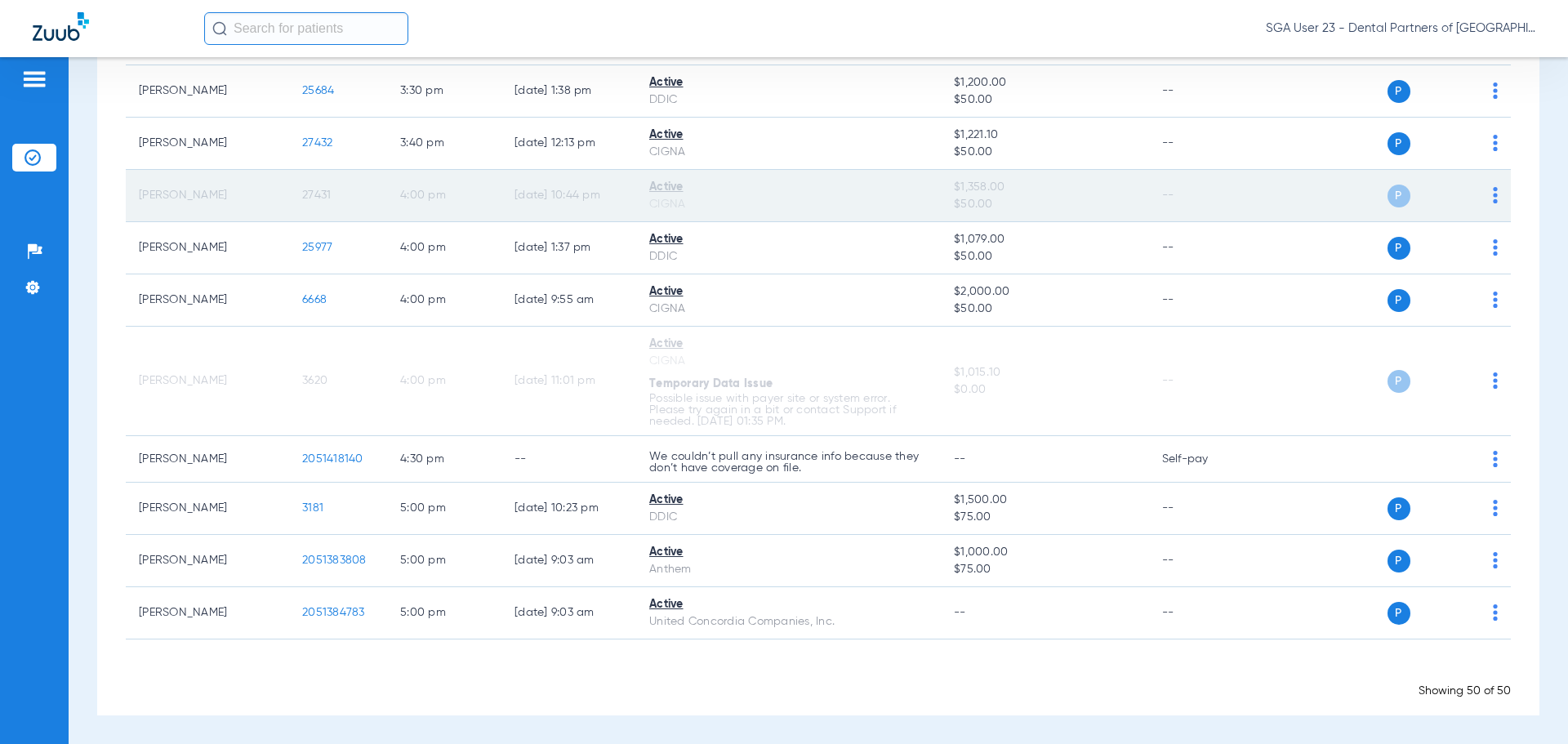
drag, startPoint x: 1311, startPoint y: 263, endPoint x: 1085, endPoint y: 172, distance: 243.6
click at [1311, 263] on td "P S" at bounding box center [1385, 248] width 252 height 53
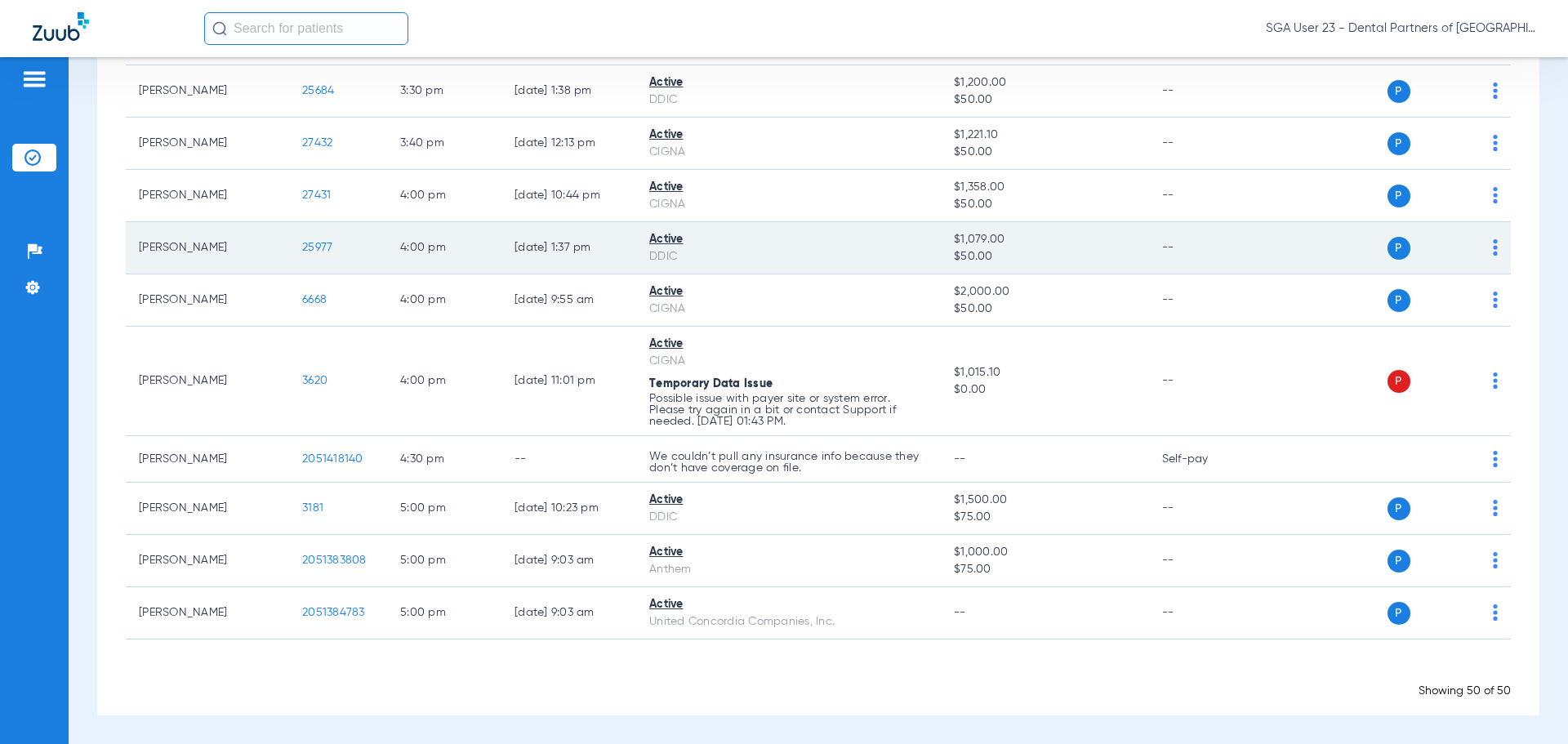
click at [1194, 231] on td "--" at bounding box center [1204, 248] width 111 height 53
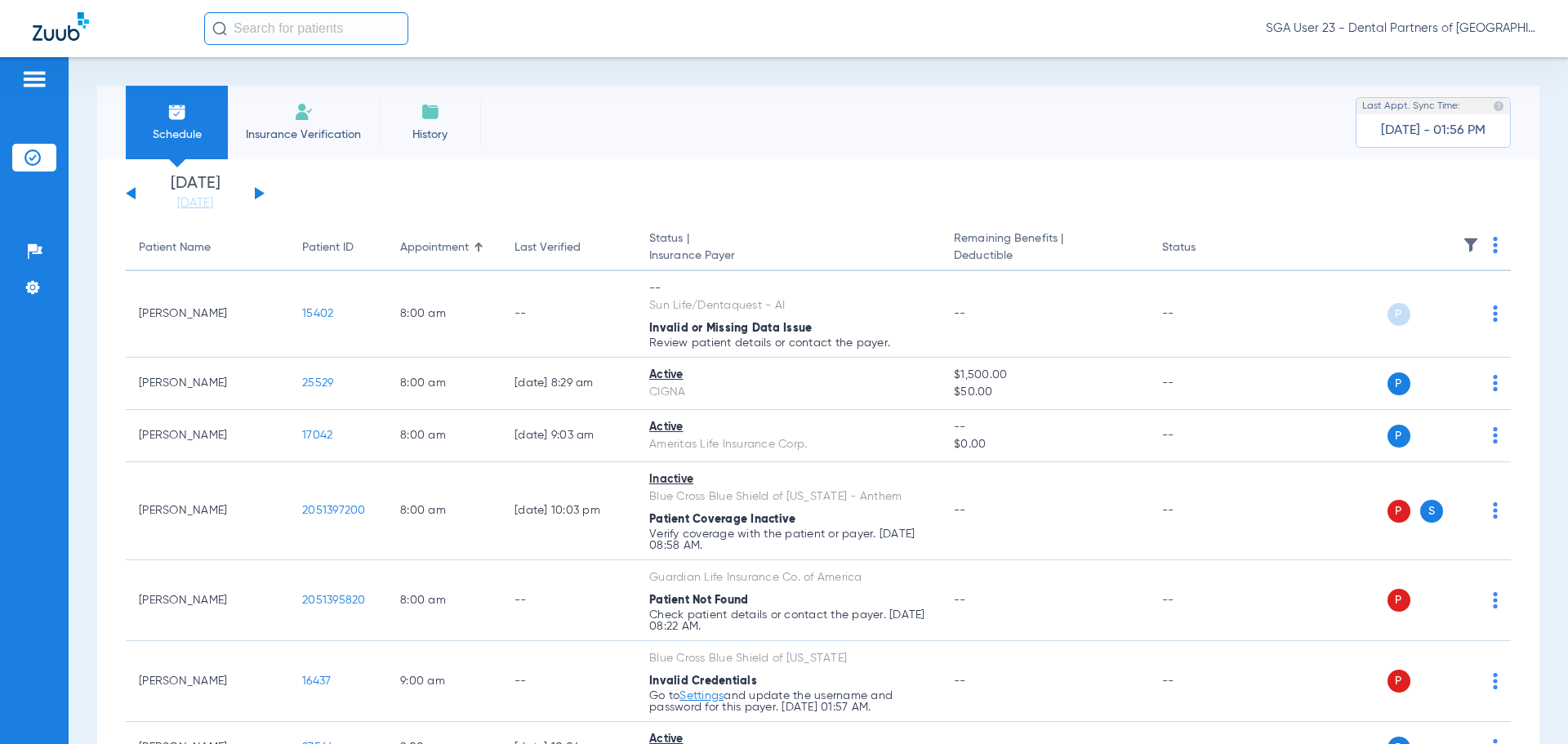
click at [264, 193] on div "Saturday 06-07-2025 Sunday 06-08-2025 Monday 06-09-2025 Tuesday 06-10-2025 Wedn…" at bounding box center [195, 194] width 139 height 36
click at [257, 191] on button at bounding box center [260, 194] width 10 height 12
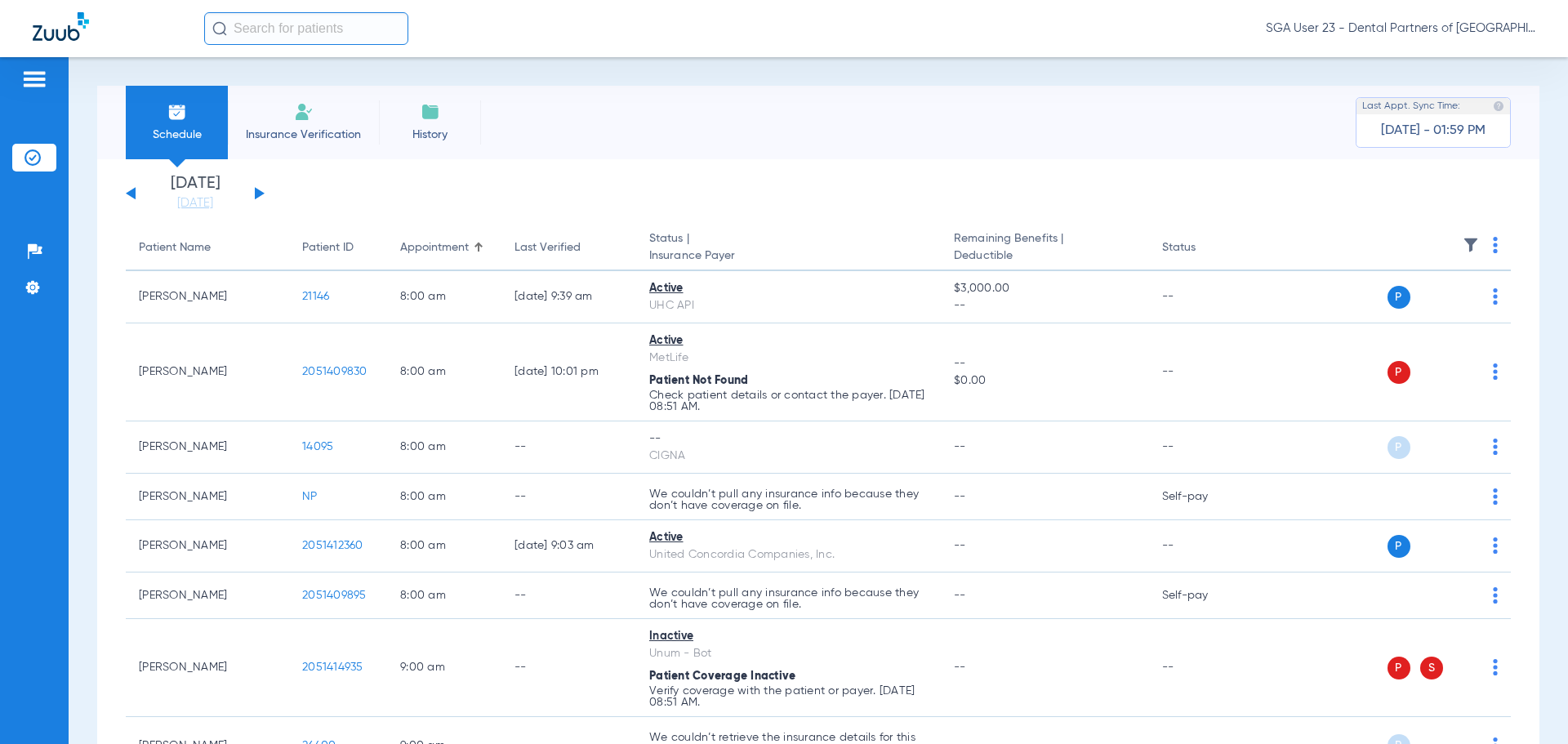
drag, startPoint x: 1249, startPoint y: 223, endPoint x: 1115, endPoint y: 163, distance: 146.8
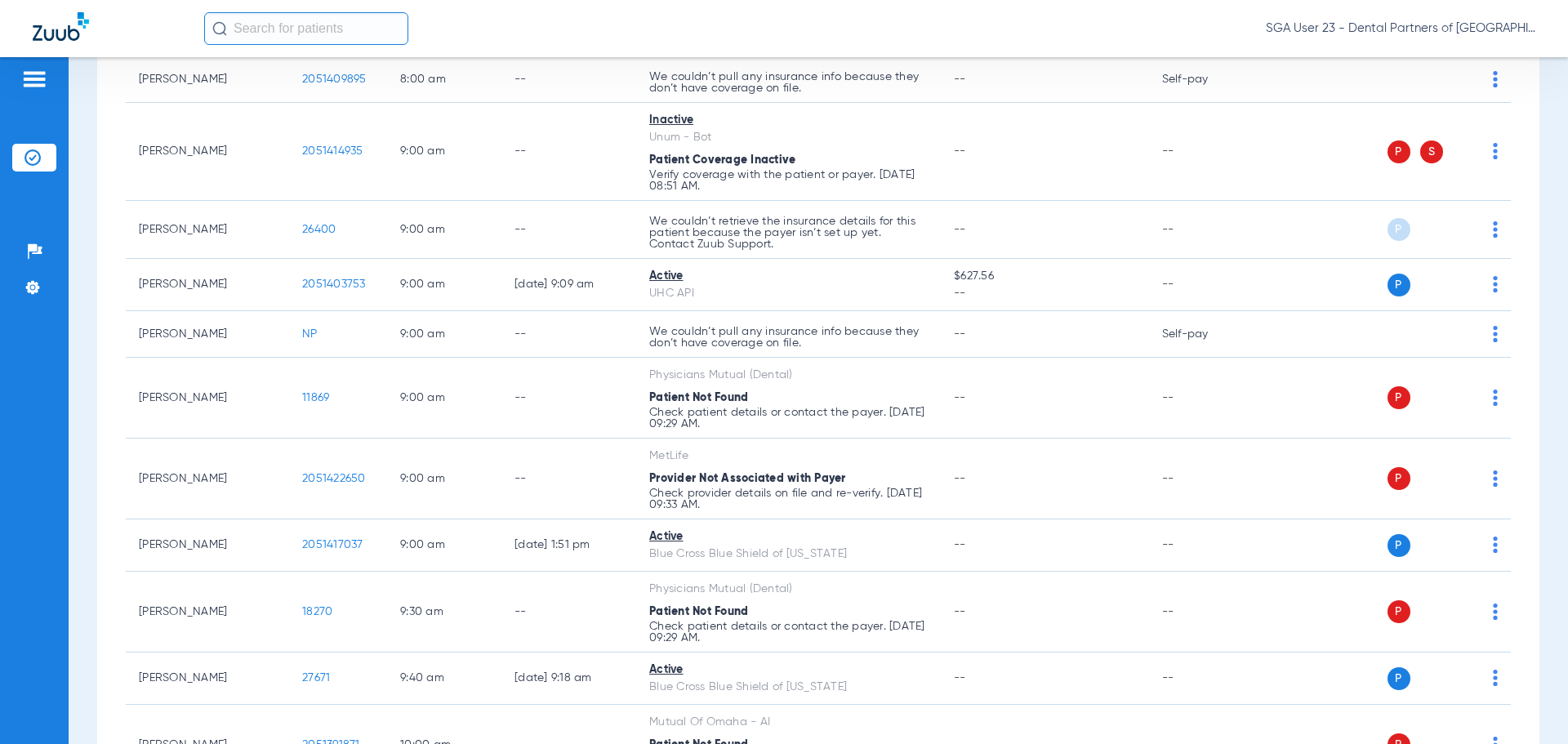
scroll to position [735, 0]
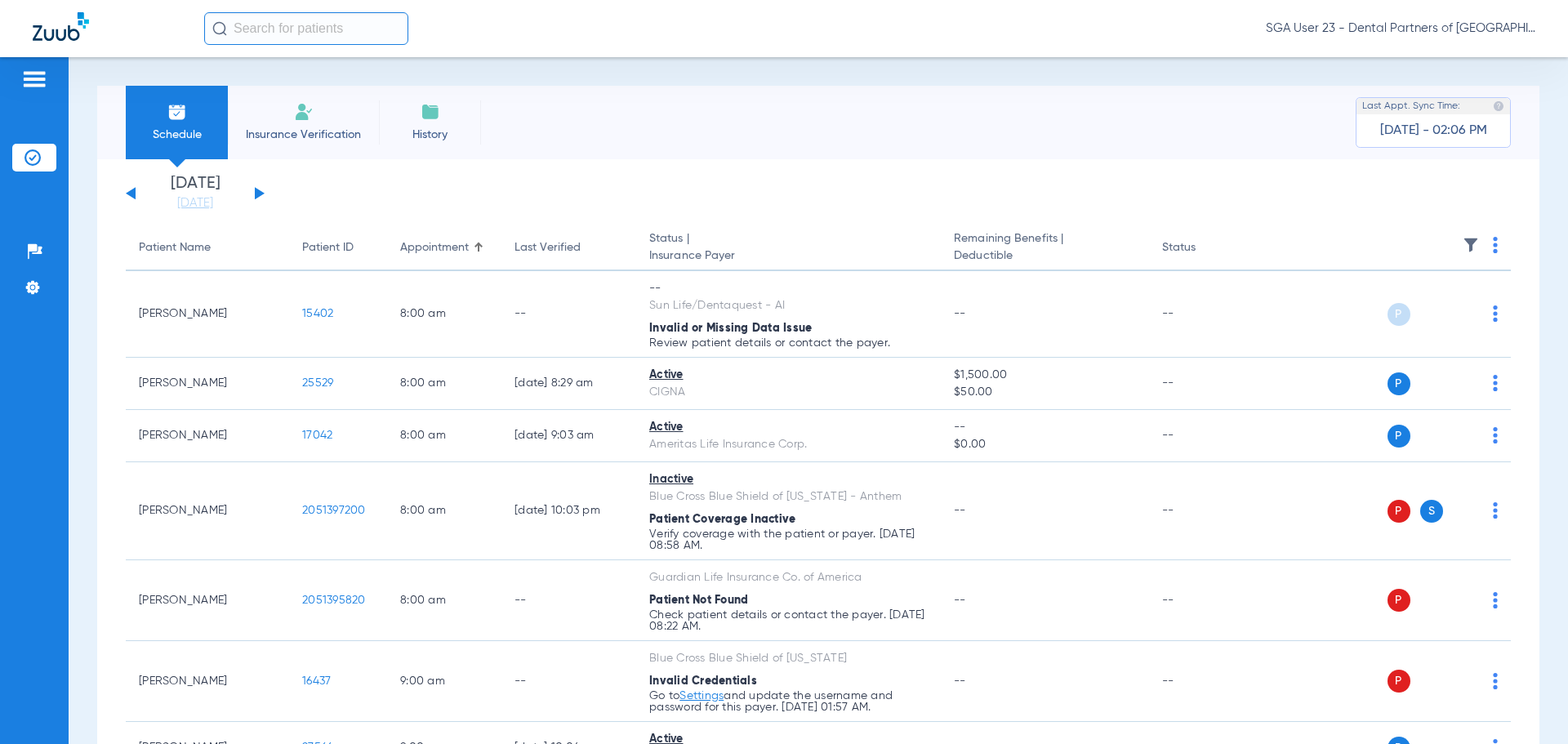
click at [258, 193] on button at bounding box center [260, 194] width 10 height 12
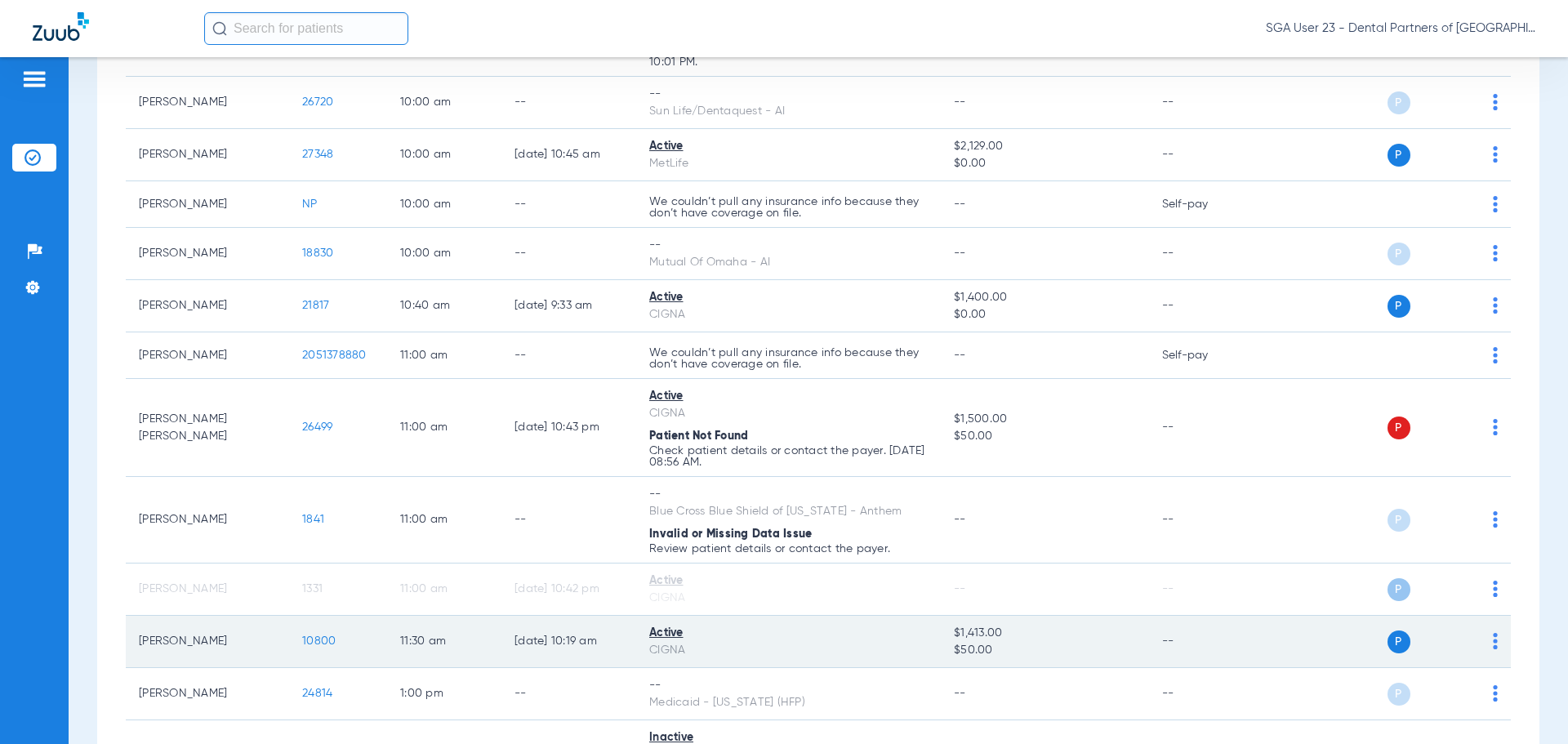
scroll to position [1307, 0]
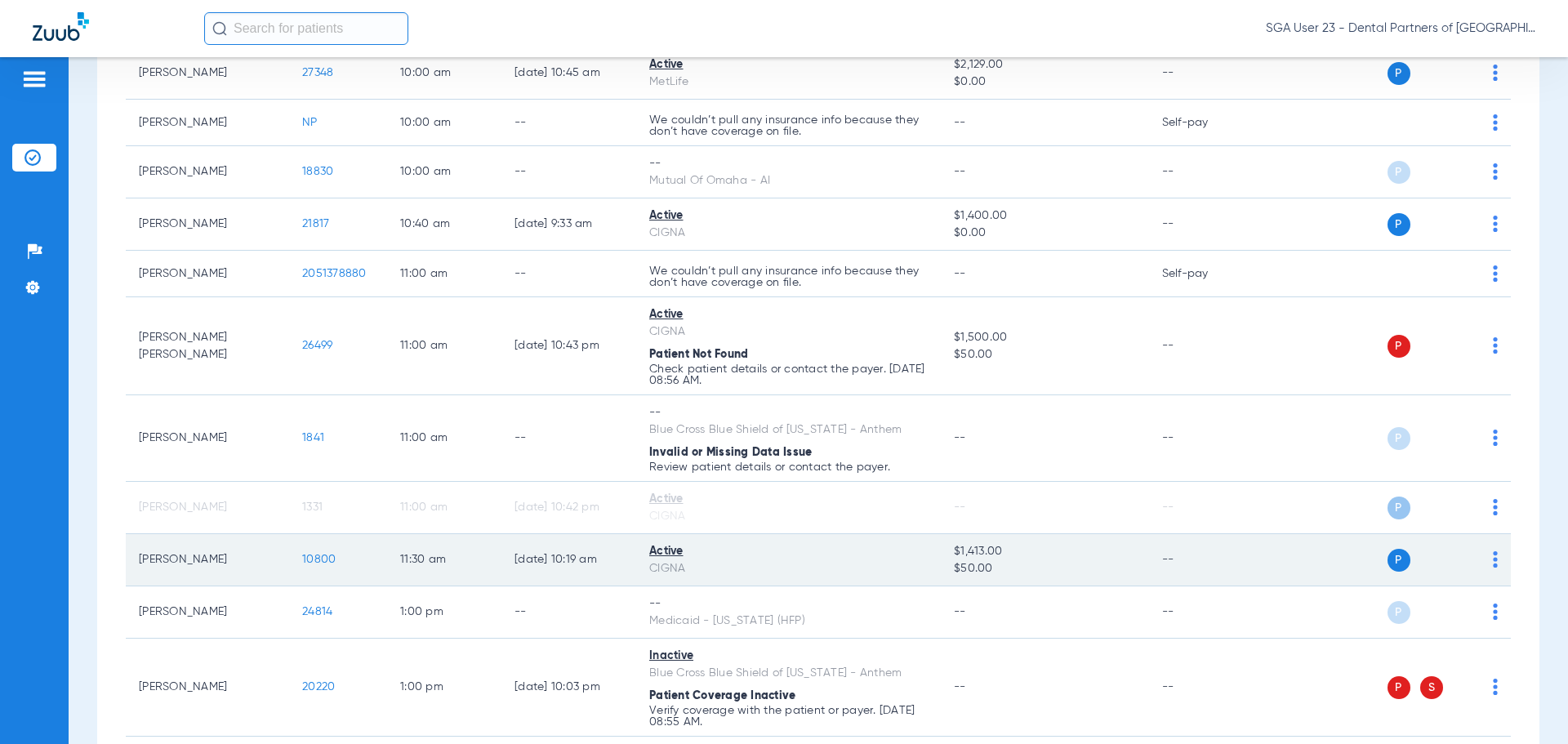
click at [326, 556] on span "10800" at bounding box center [319, 559] width 34 height 12
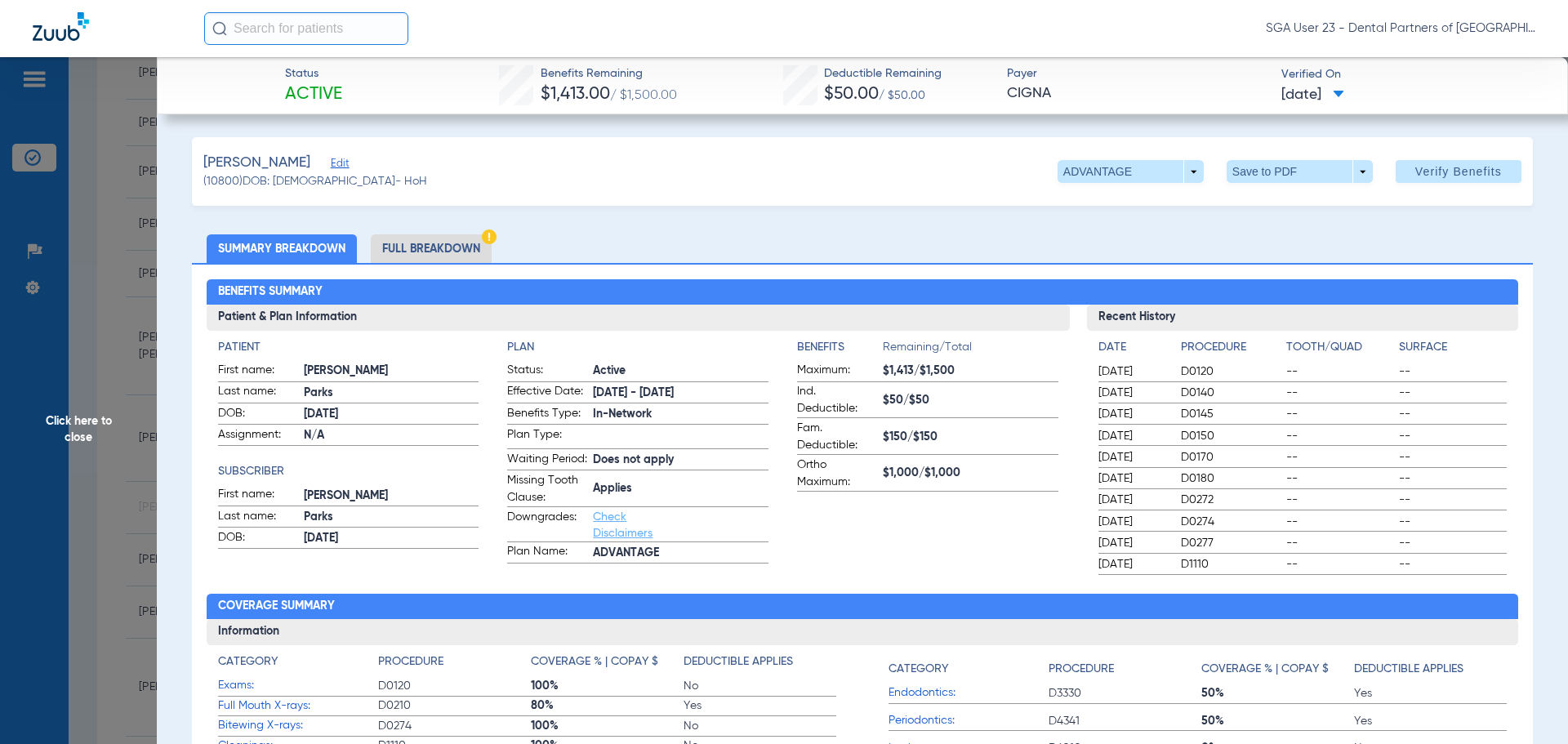
drag, startPoint x: 1254, startPoint y: 444, endPoint x: 881, endPoint y: 387, distance: 377.3
click at [1253, 443] on div "[DATE] D0150 -- --" at bounding box center [1302, 436] width 409 height 21
click at [100, 422] on span "Click here to close" at bounding box center [78, 429] width 157 height 744
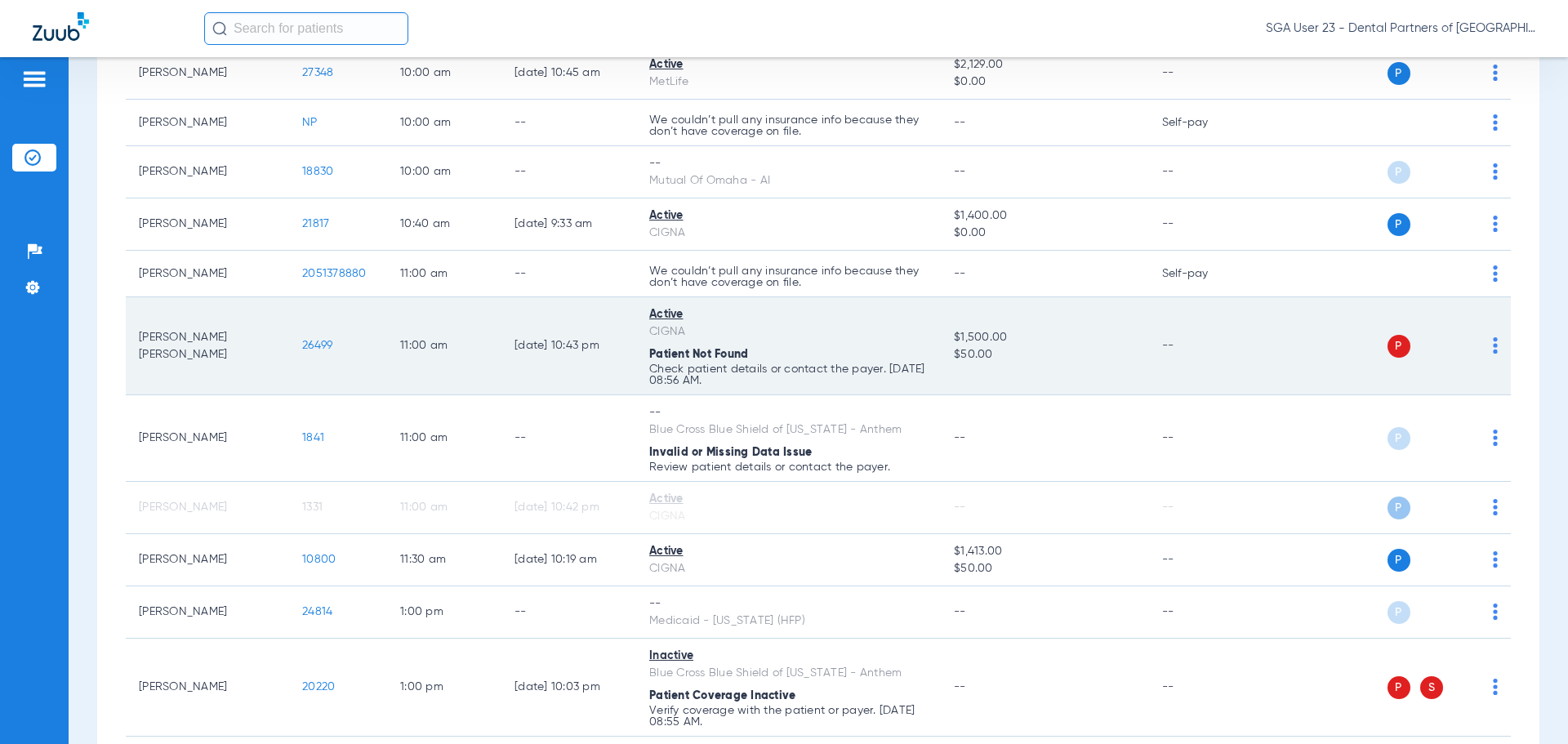
drag, startPoint x: 1233, startPoint y: 404, endPoint x: 1117, endPoint y: 358, distance: 124.8
click at [1232, 402] on td "--" at bounding box center [1204, 438] width 111 height 87
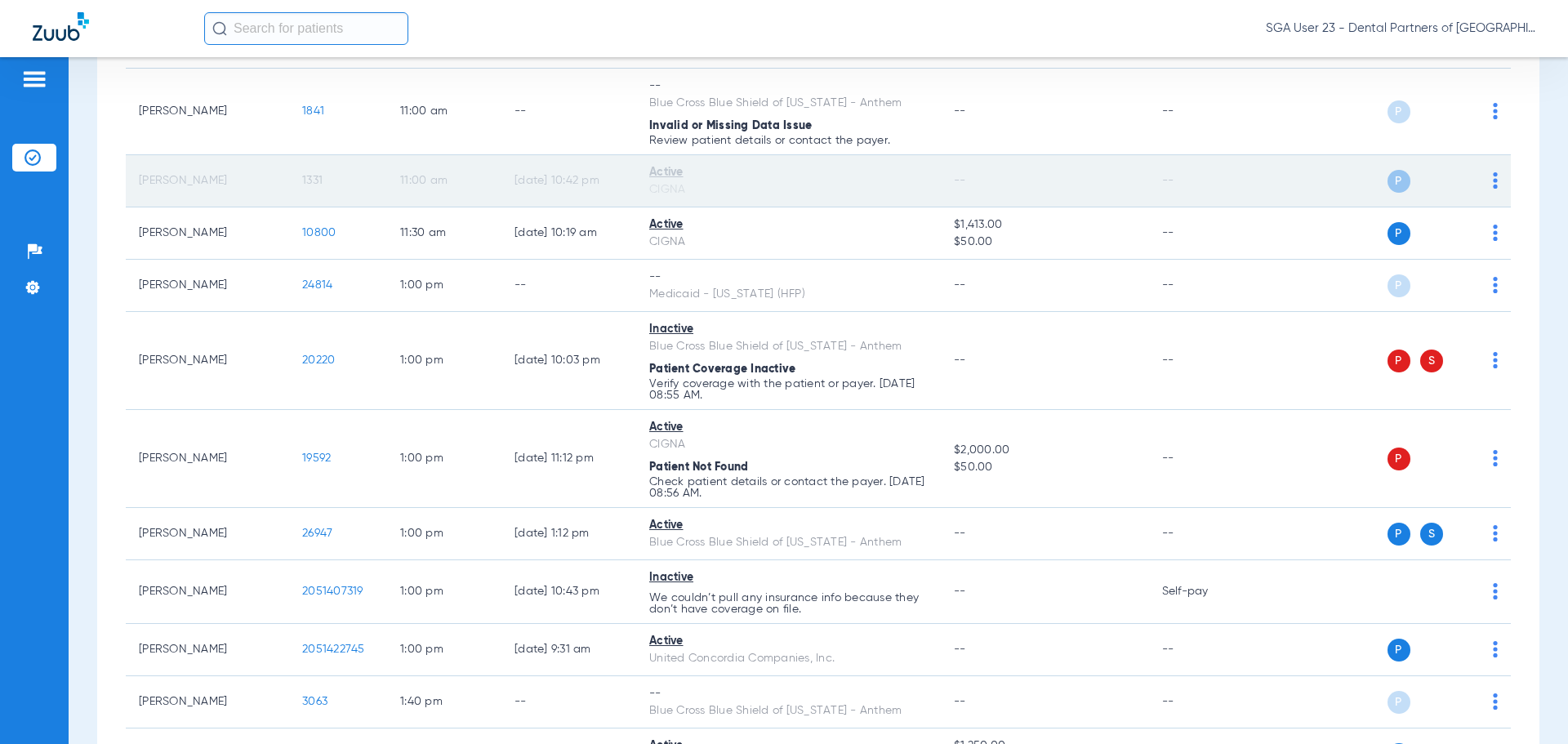
click at [304, 181] on span "1331" at bounding box center [312, 180] width 21 height 12
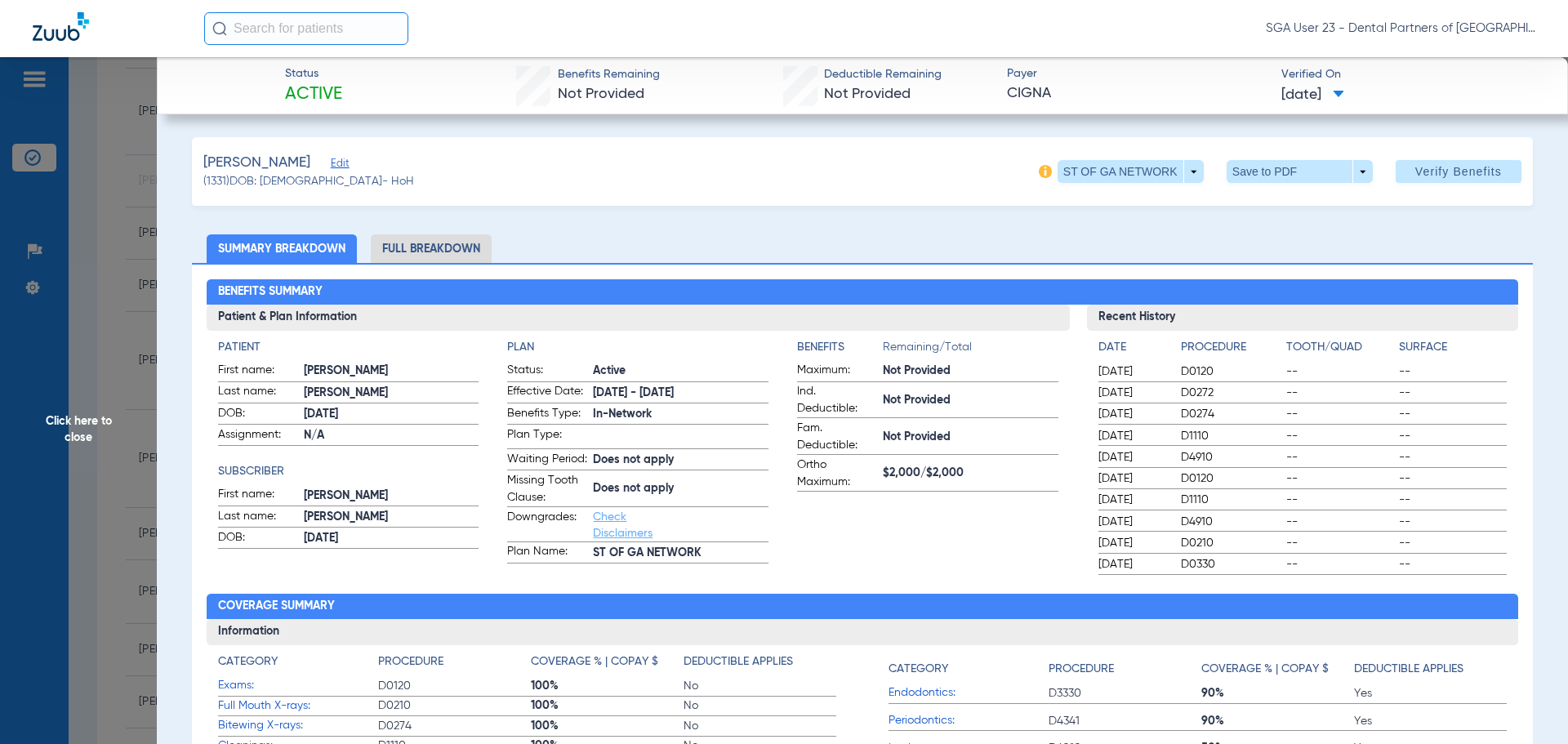
click at [77, 421] on span "Click here to close" at bounding box center [78, 429] width 157 height 744
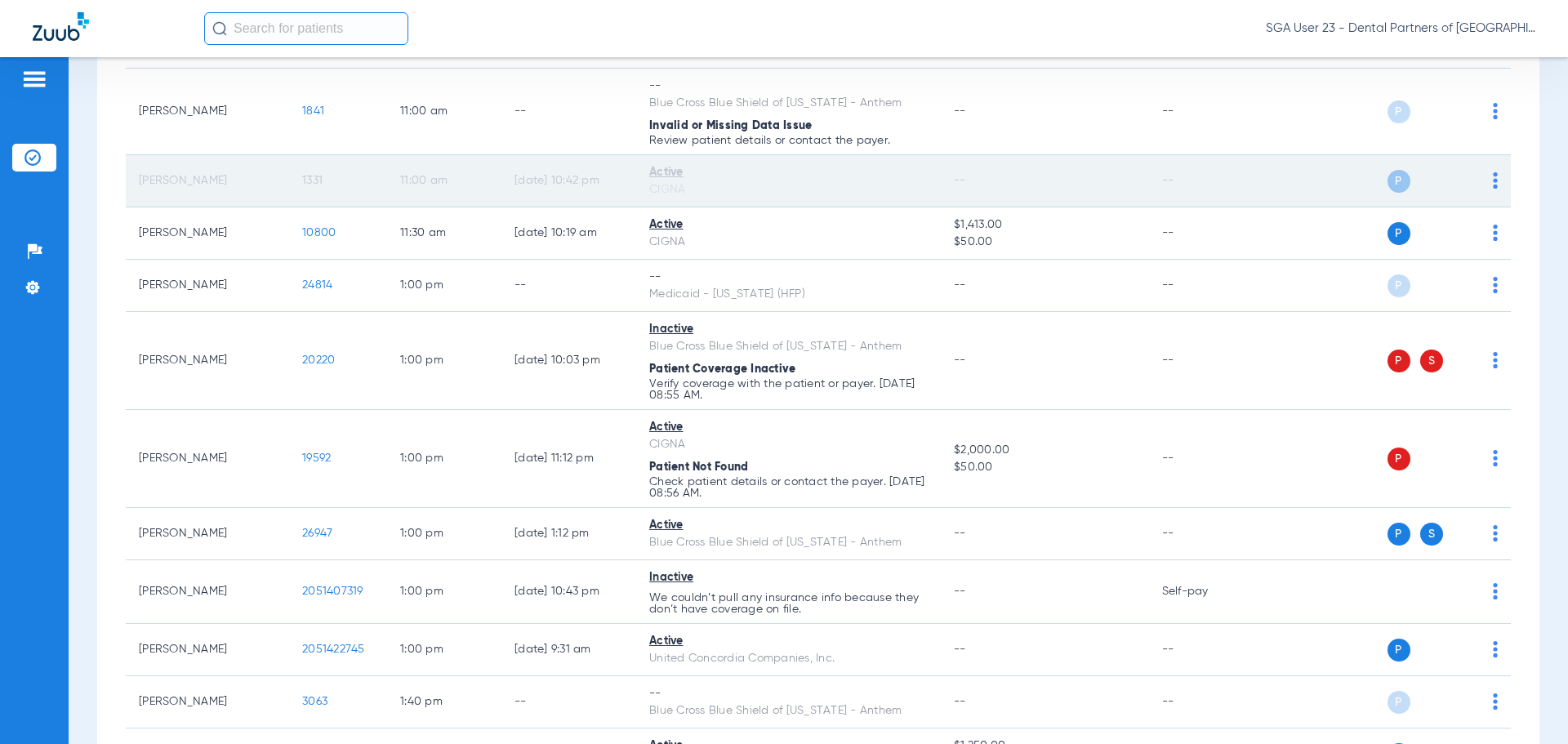
drag, startPoint x: 1270, startPoint y: 293, endPoint x: 1122, endPoint y: 186, distance: 182.6
click at [1270, 293] on div "P S" at bounding box center [1379, 286] width 239 height 23
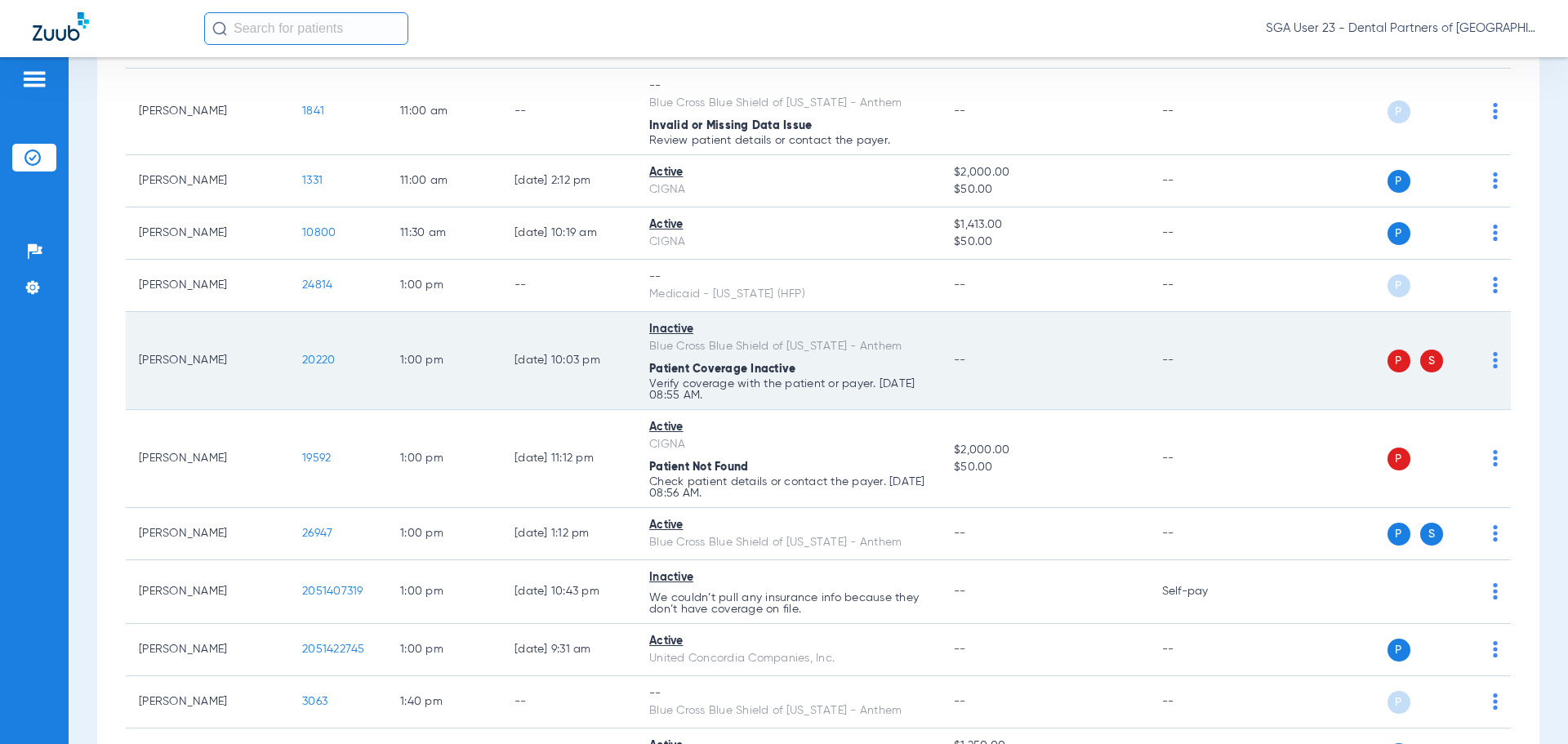
click at [1299, 373] on td "P S" at bounding box center [1385, 361] width 252 height 98
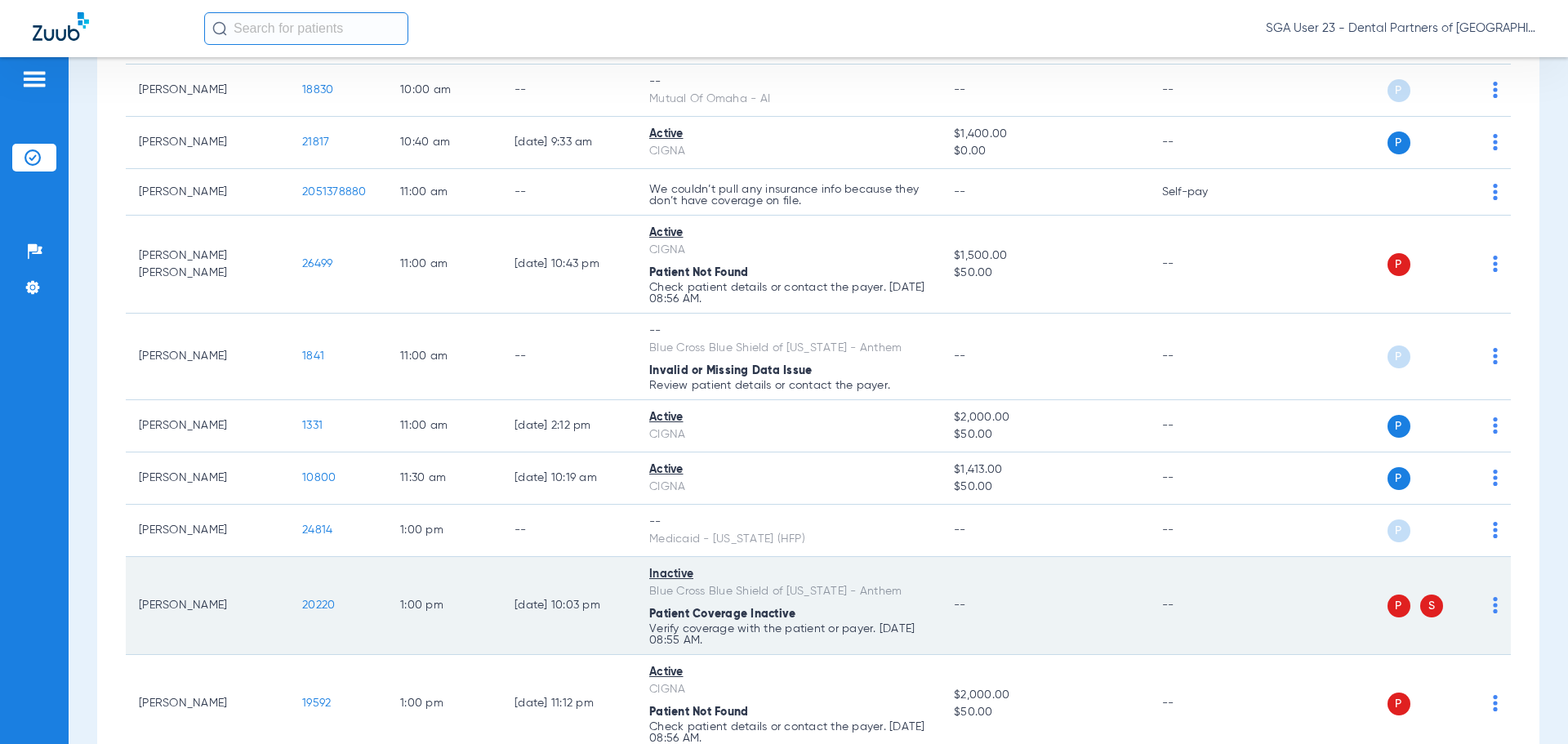
scroll to position [1307, 0]
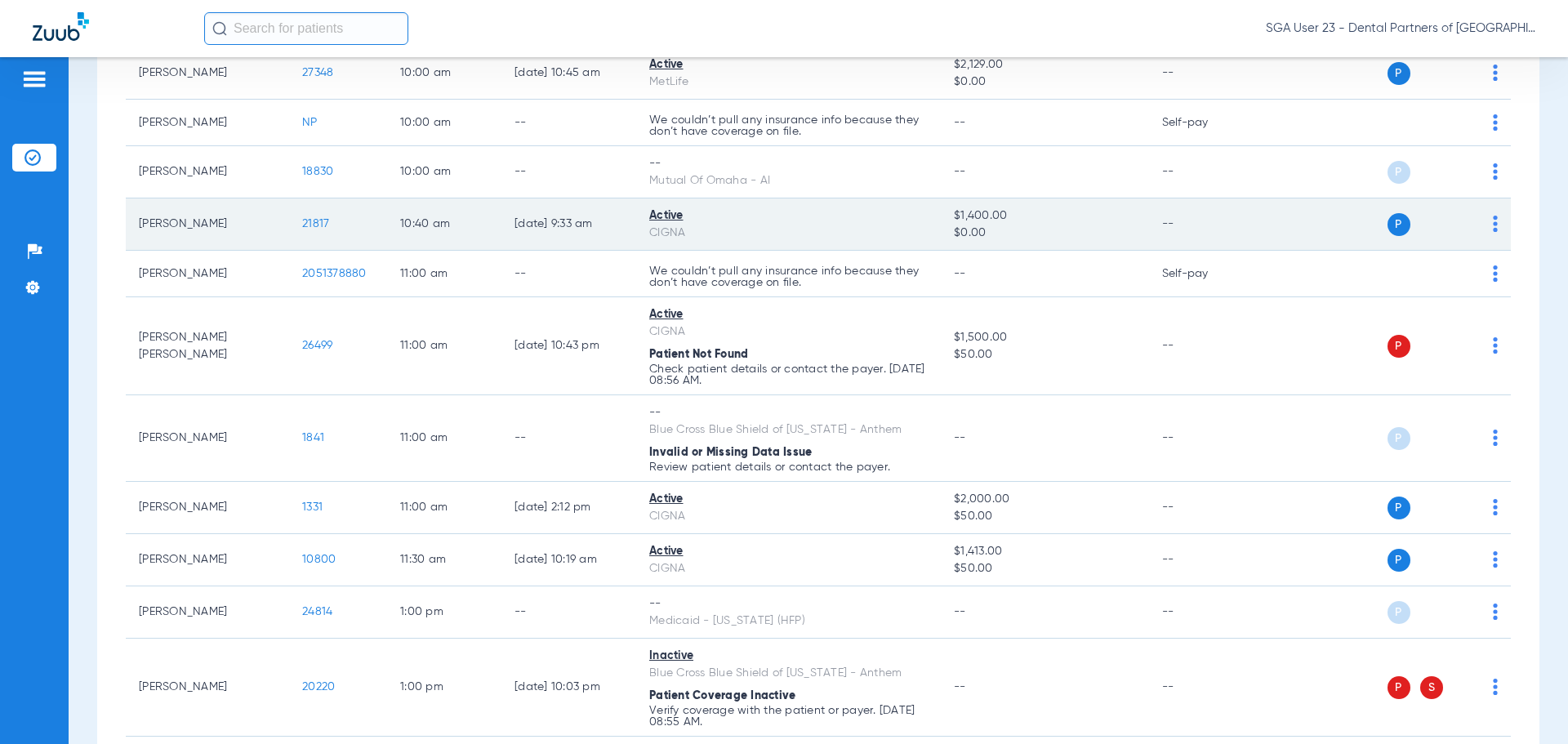
click at [1274, 209] on td "P S" at bounding box center [1385, 224] width 252 height 53
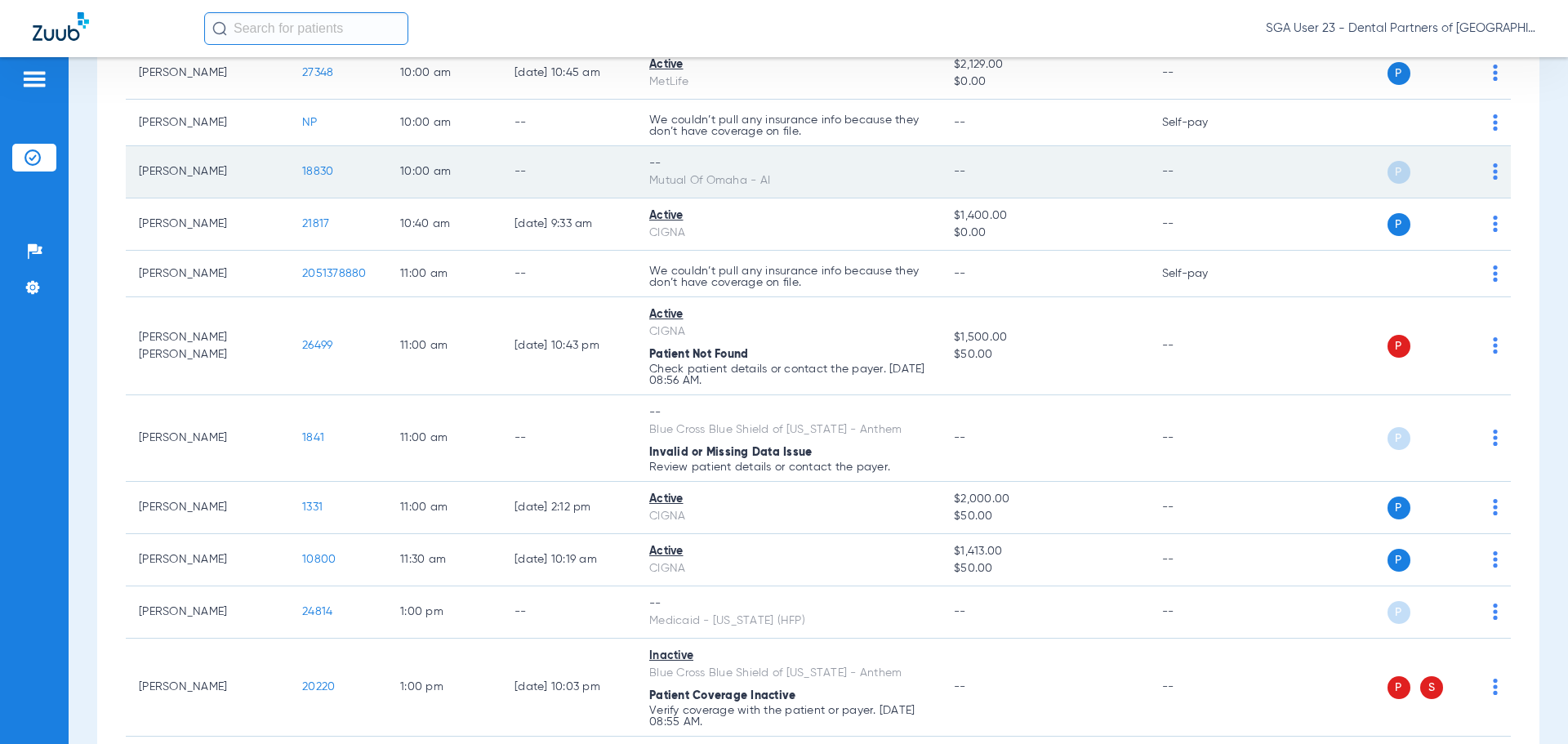
drag, startPoint x: 1233, startPoint y: 209, endPoint x: 1097, endPoint y: 148, distance: 149.1
click at [1233, 209] on td "--" at bounding box center [1204, 224] width 111 height 53
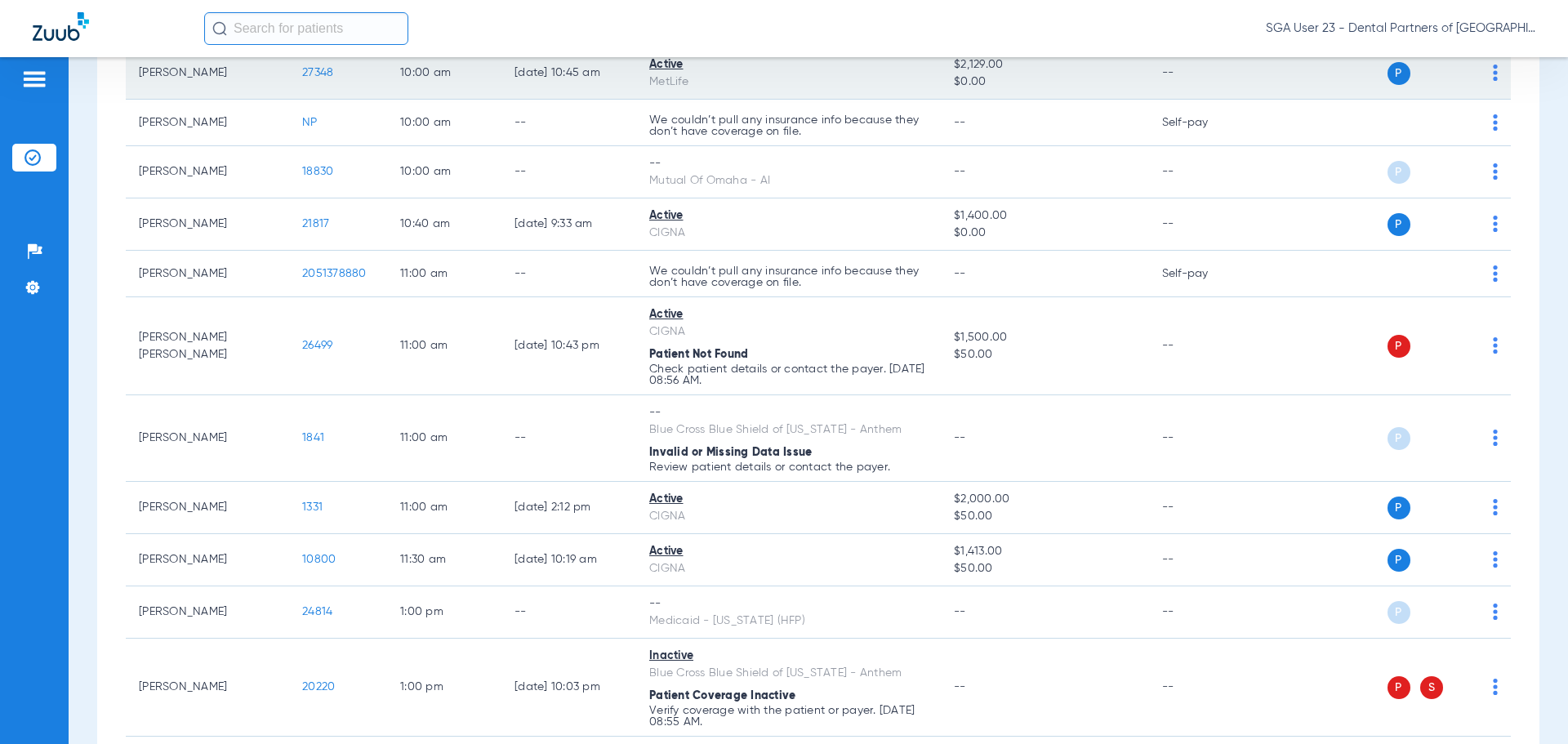
click at [1259, 200] on td "P S" at bounding box center [1385, 224] width 252 height 53
